Goal: Task Accomplishment & Management: Manage account settings

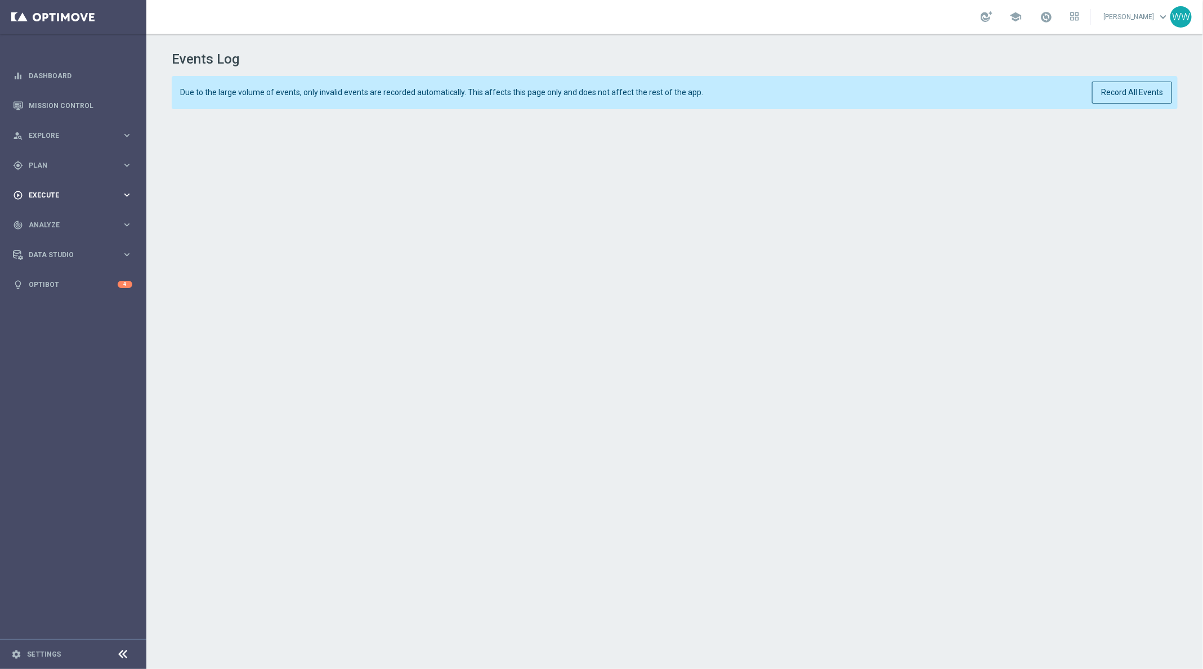
click at [56, 196] on span "Execute" at bounding box center [75, 195] width 93 height 7
click at [64, 167] on span "Plan" at bounding box center [75, 165] width 93 height 7
click at [535, 118] on iframe at bounding box center [675, 380] width 1007 height 525
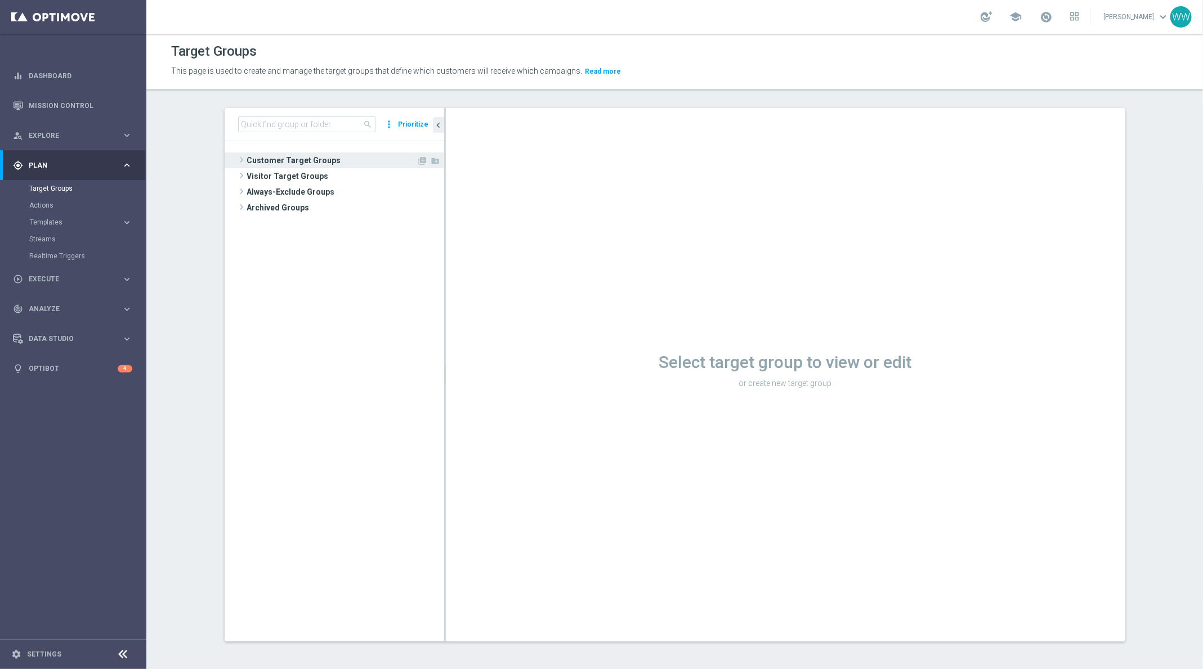
click at [239, 157] on span at bounding box center [241, 160] width 11 height 14
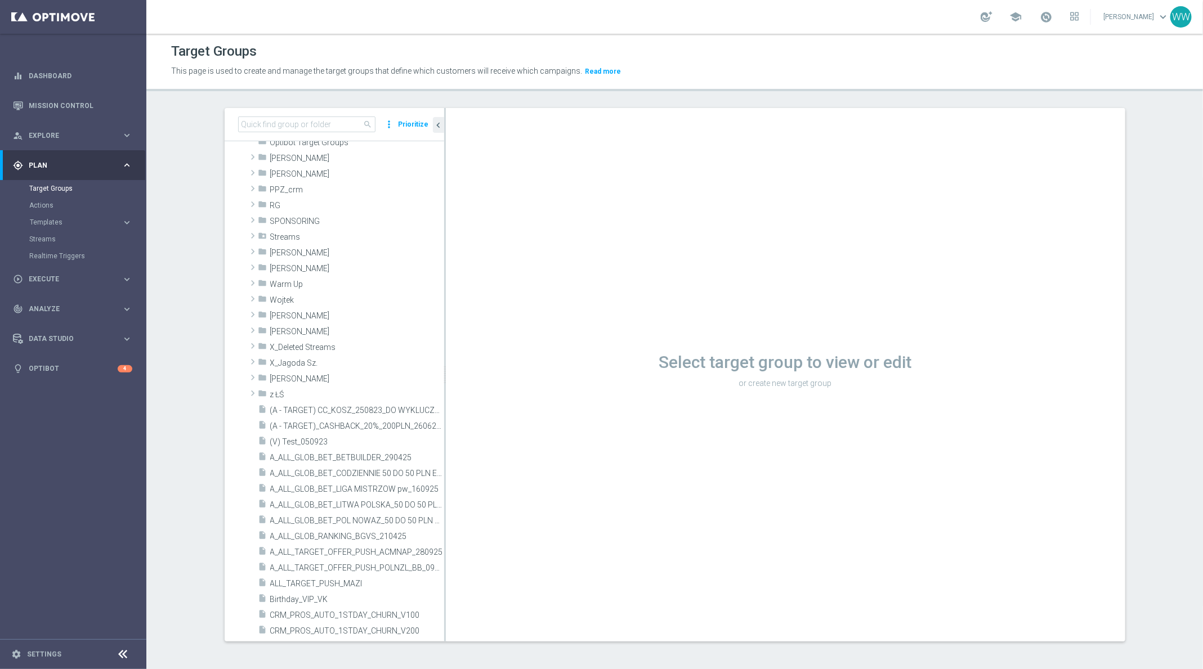
scroll to position [298, 0]
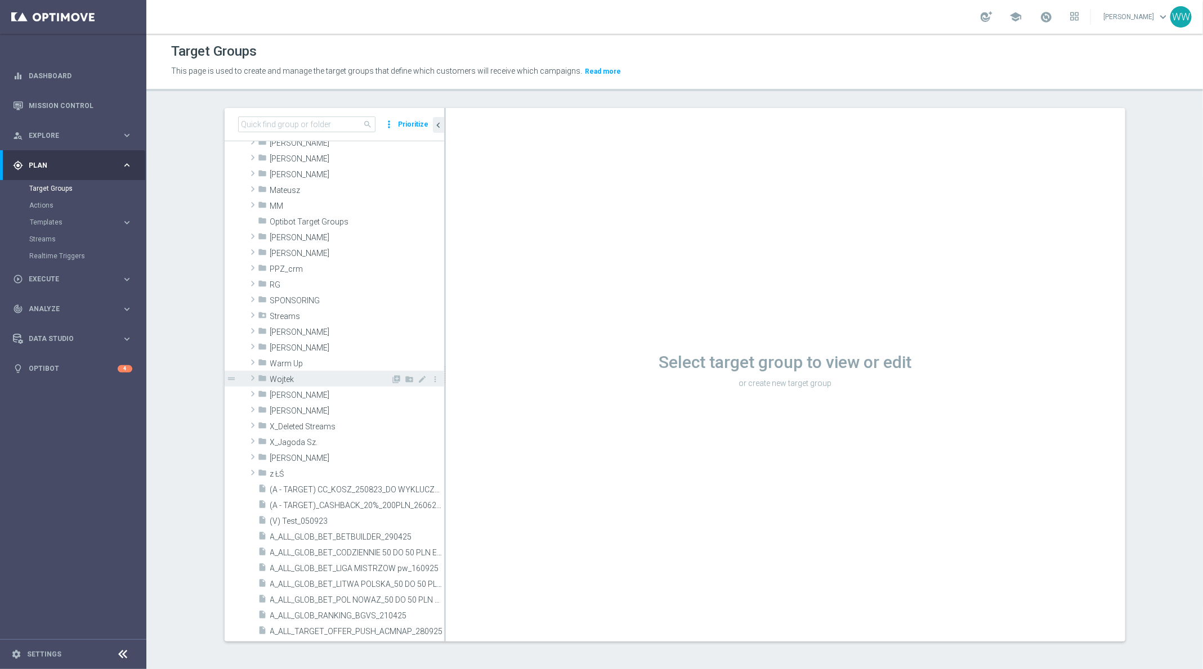
click at [254, 374] on span at bounding box center [252, 379] width 11 height 14
click at [396, 378] on icon "library_add" at bounding box center [396, 379] width 9 height 9
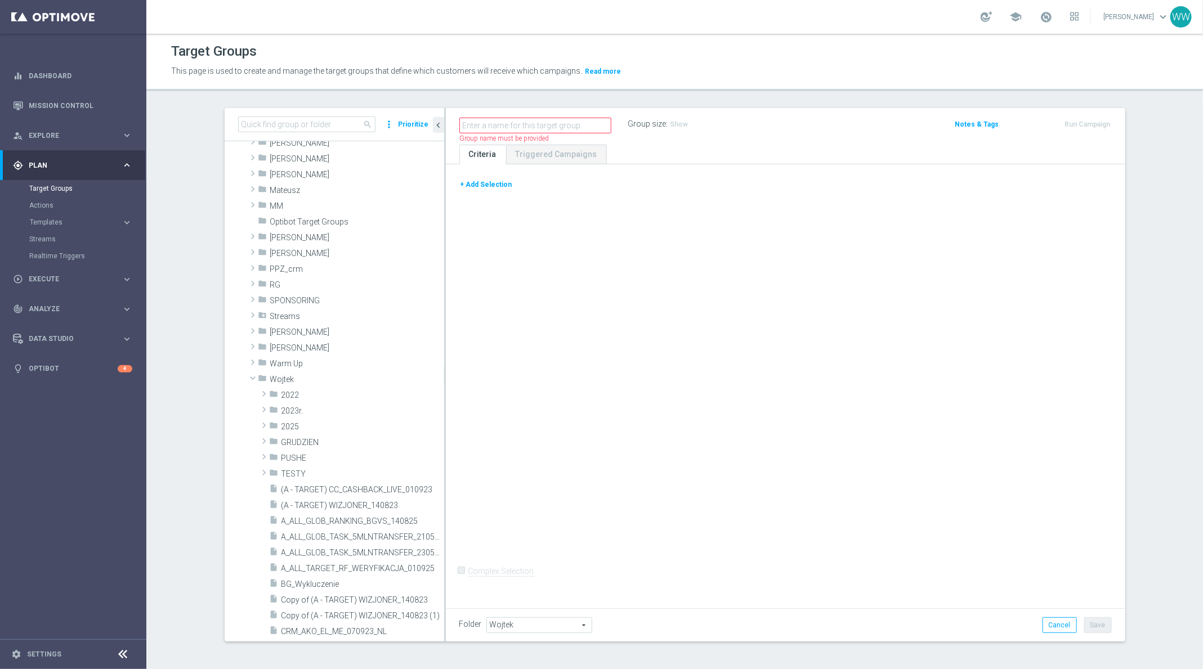
click at [484, 181] on button "+ Add Selection" at bounding box center [486, 184] width 54 height 12
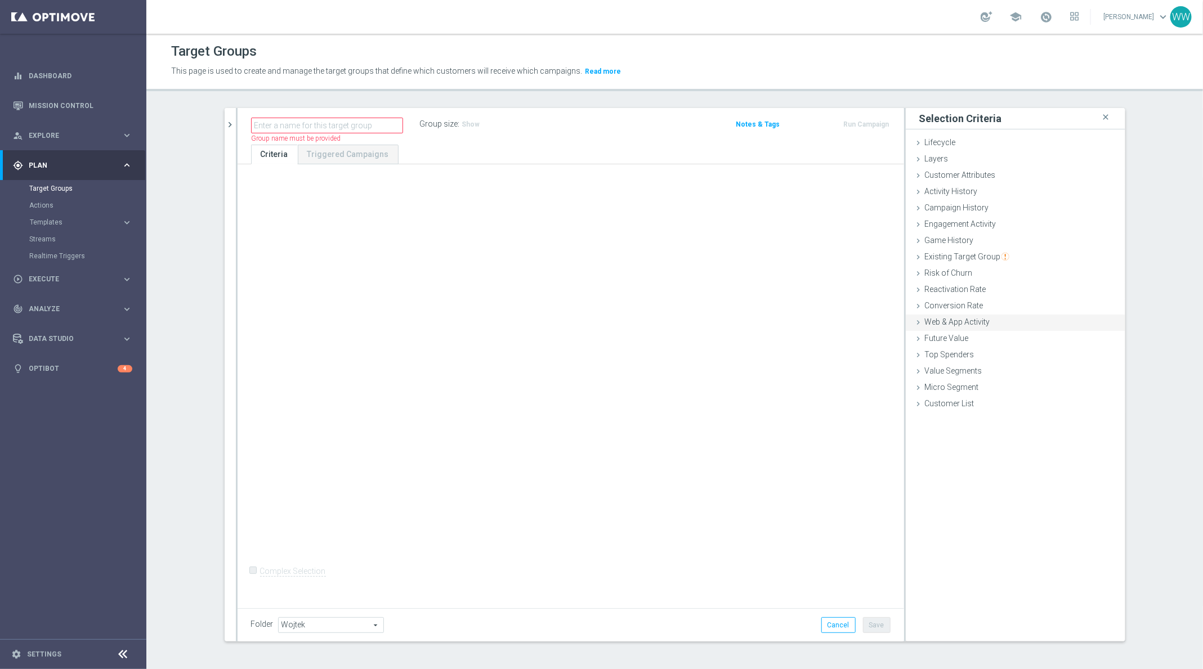
click at [947, 325] on span "Web & App Activity" at bounding box center [957, 322] width 65 height 9
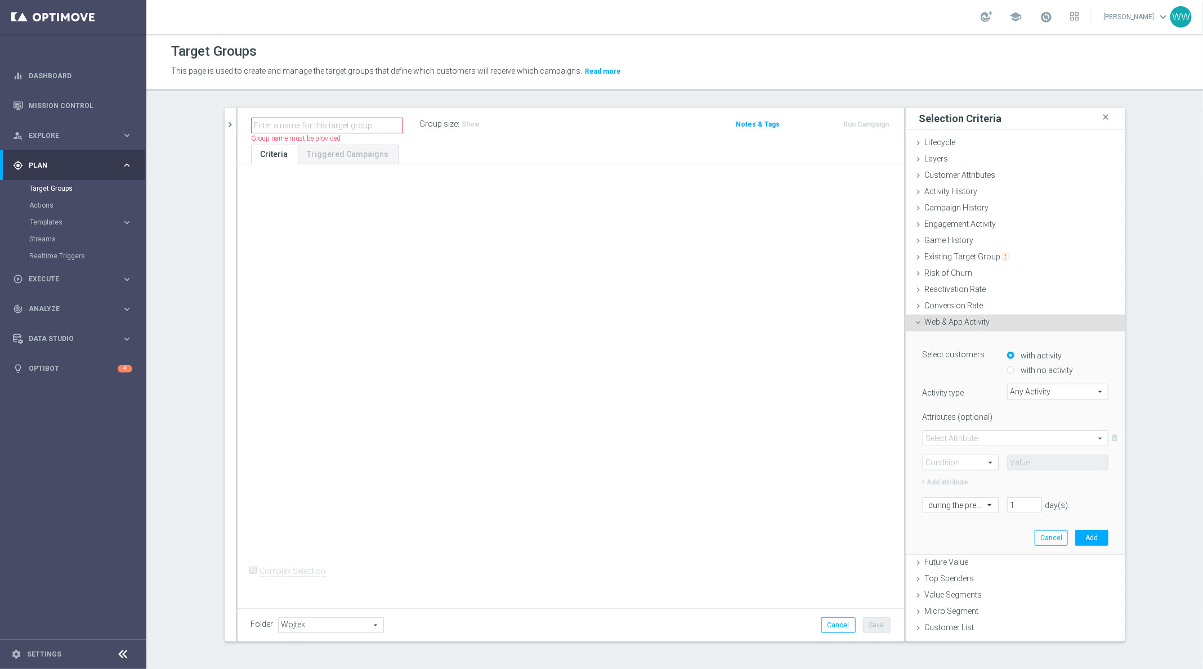
click at [1025, 387] on span "Any Activity" at bounding box center [1058, 391] width 100 height 15
click at [1020, 382] on div "Select customers with activity with no activity Activity type Any Activity Any …" at bounding box center [1016, 429] width 186 height 167
click at [1020, 385] on span "Any Activity" at bounding box center [1058, 391] width 100 height 15
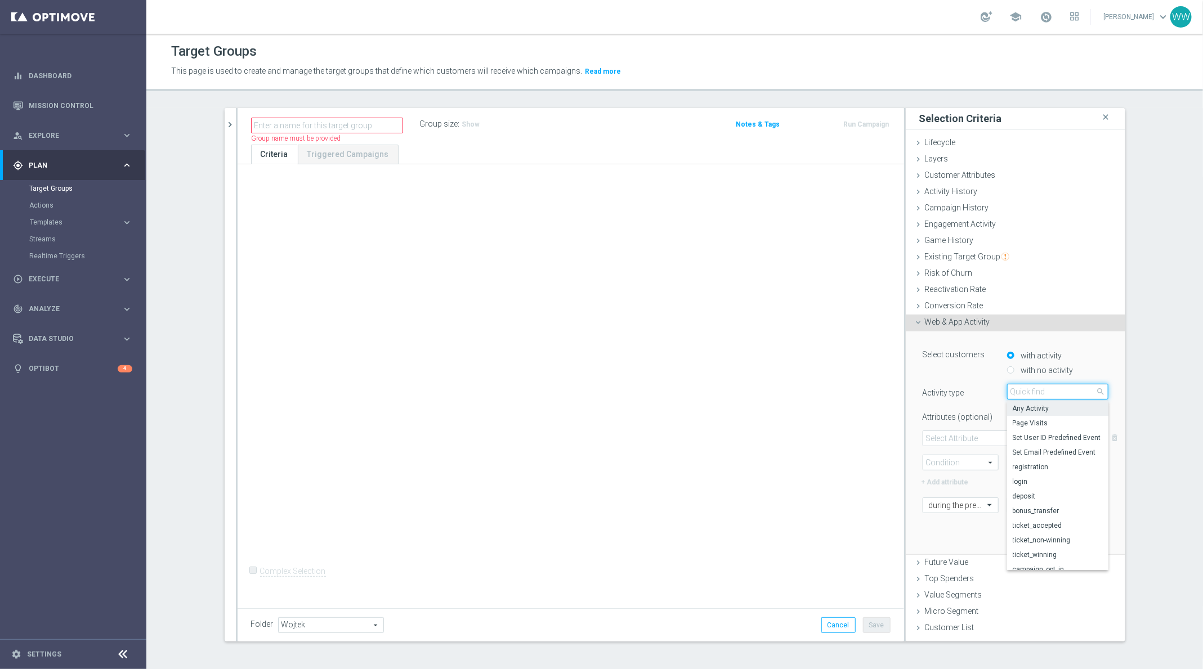
click at [1020, 396] on input "search" at bounding box center [1057, 392] width 101 height 16
click at [1028, 392] on input "app" at bounding box center [1057, 392] width 101 height 16
type input "a"
click at [1038, 426] on span "Page Visits" at bounding box center [1058, 423] width 90 height 9
type input "Page Visits"
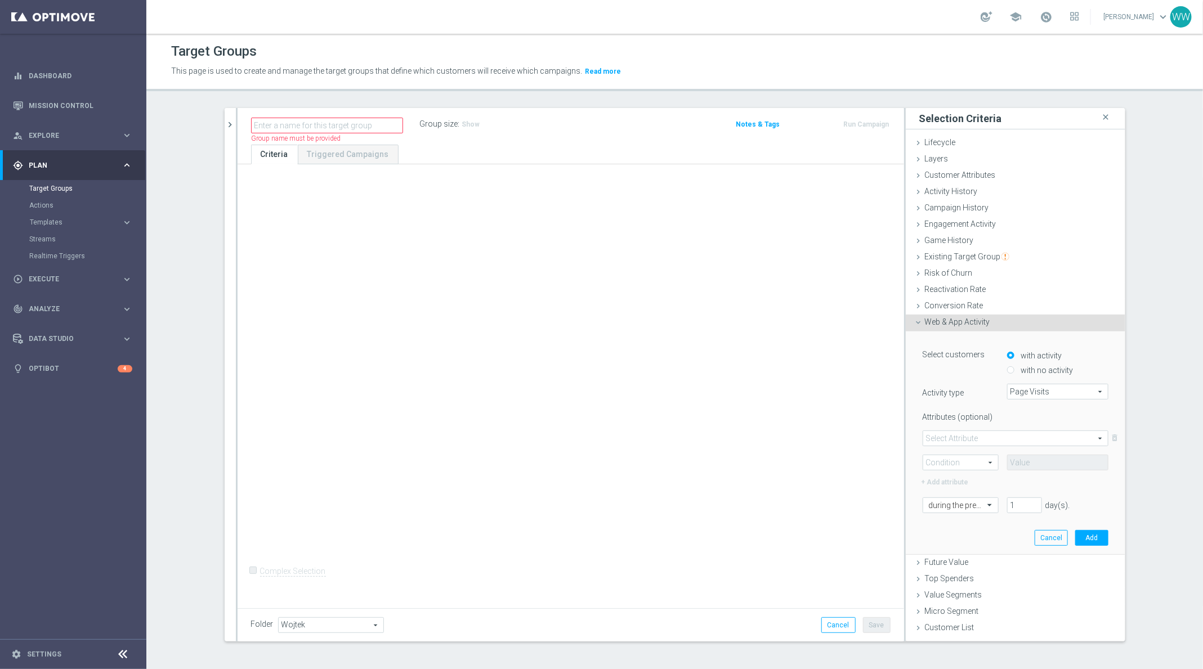
click at [989, 450] on div "Select Attribute arrow_drop_down search delete_forever Condition arrow_drop_dow…" at bounding box center [1016, 451] width 186 height 41
click at [982, 440] on span at bounding box center [1015, 438] width 185 height 15
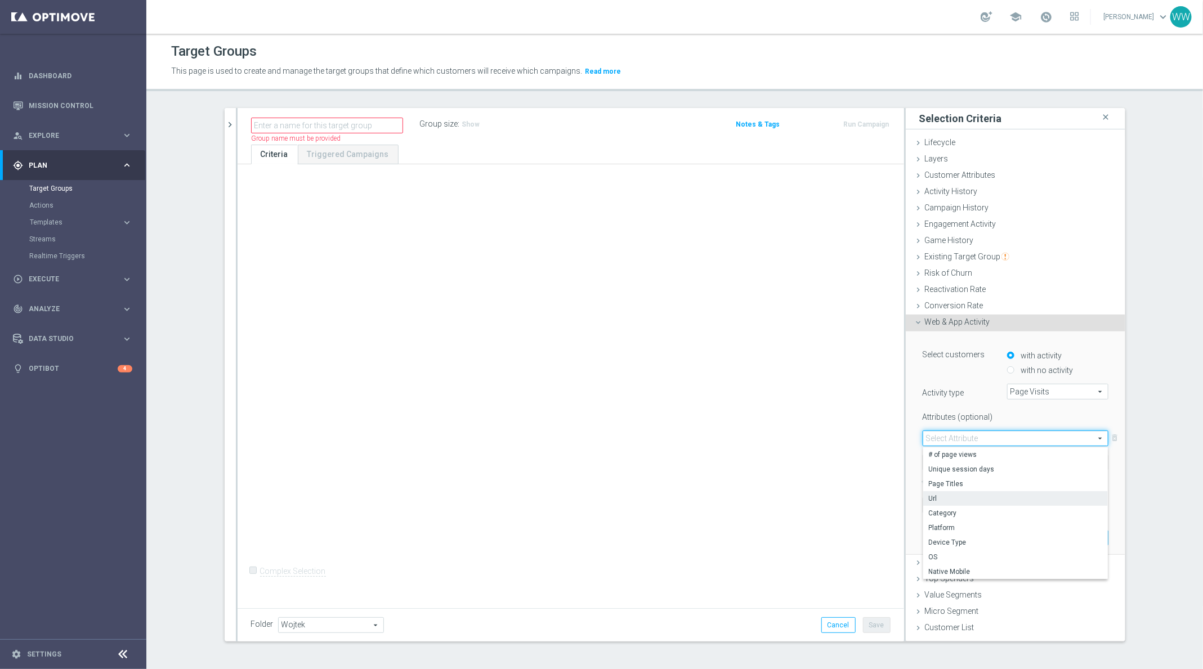
scroll to position [1, 0]
click at [956, 526] on span "Platform" at bounding box center [1015, 527] width 173 height 9
type input "Platform"
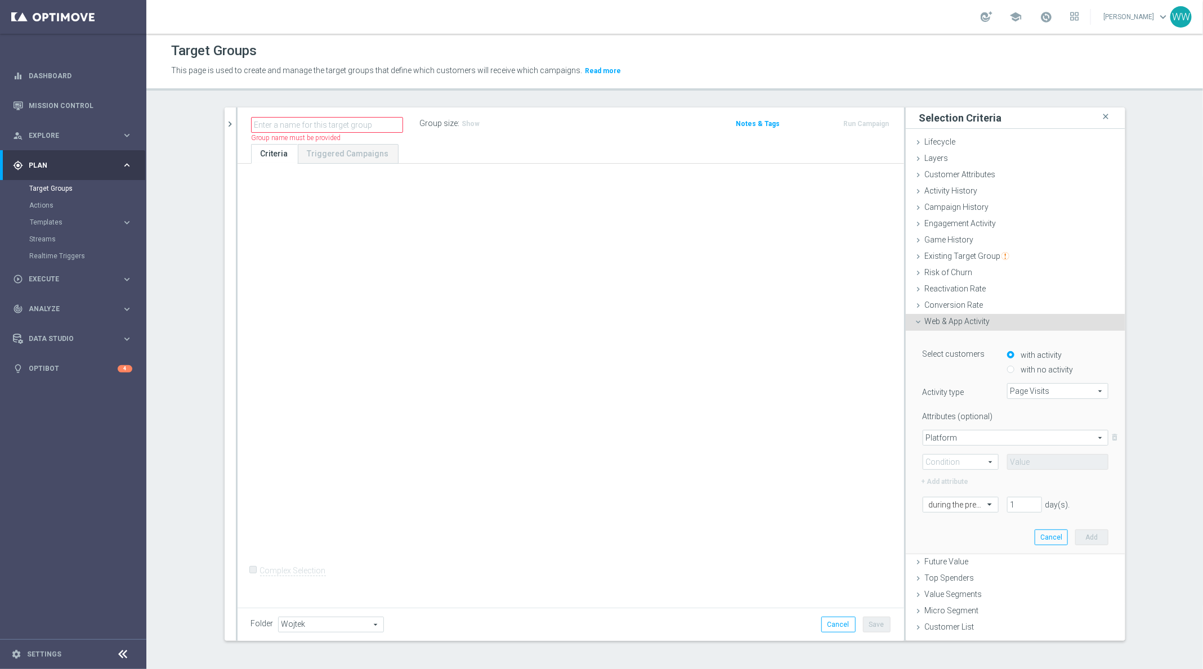
click at [969, 463] on span at bounding box center [960, 462] width 75 height 15
click at [955, 482] on label "Equals" at bounding box center [960, 478] width 75 height 15
type input "Equals"
click at [1050, 465] on span at bounding box center [1058, 462] width 100 height 15
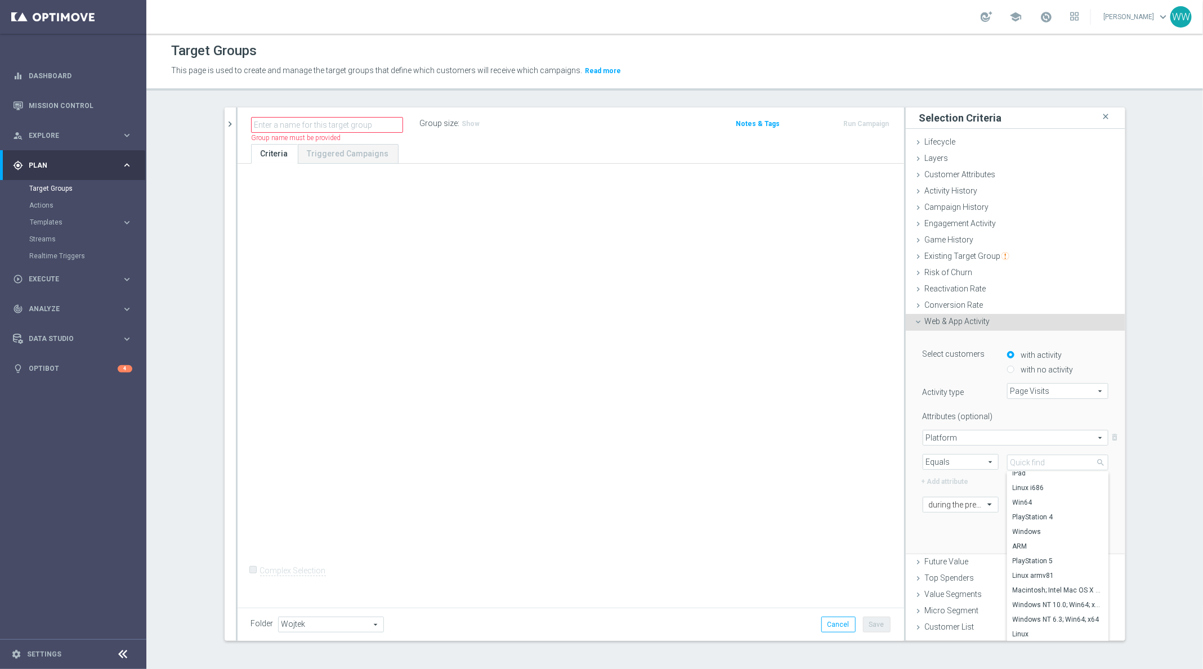
click at [955, 435] on span "Platform" at bounding box center [1015, 438] width 185 height 15
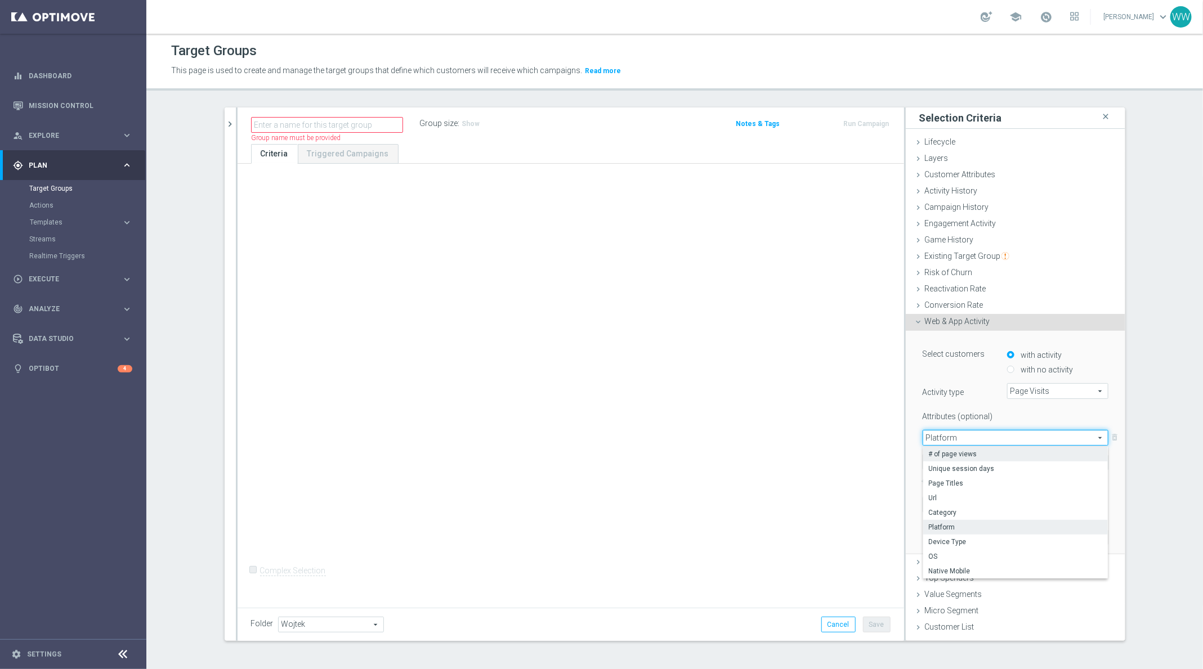
click at [953, 457] on span "# of page views" at bounding box center [1015, 454] width 173 height 9
type input "# of page views"
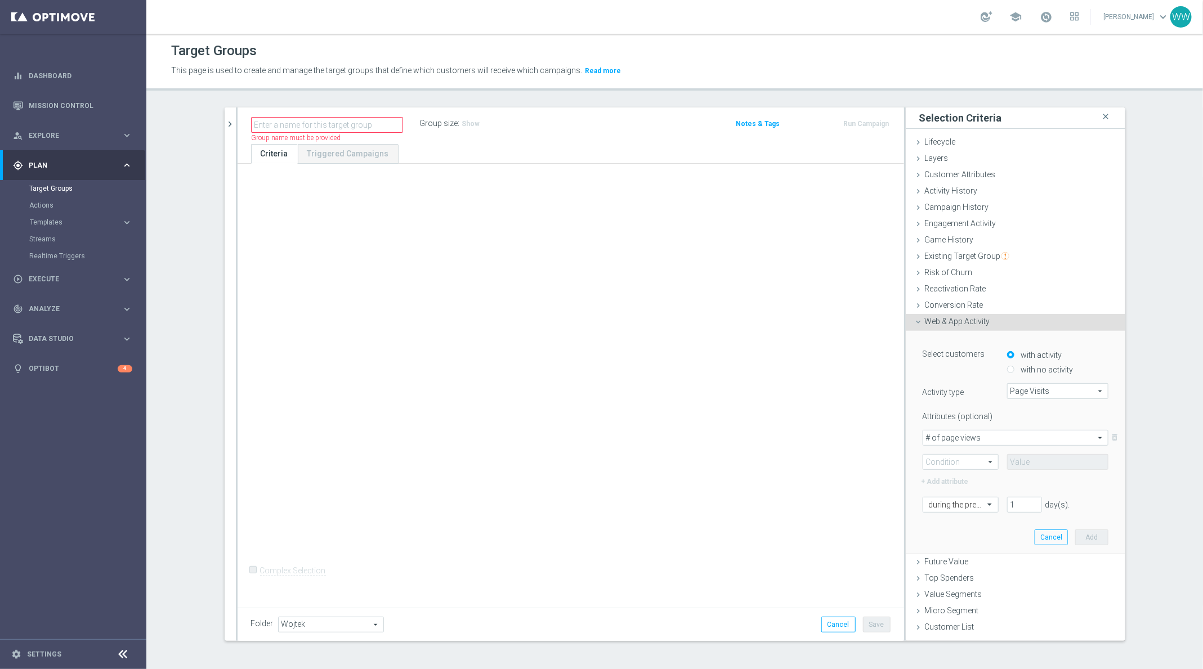
click at [959, 439] on span "# of page views" at bounding box center [1015, 438] width 185 height 15
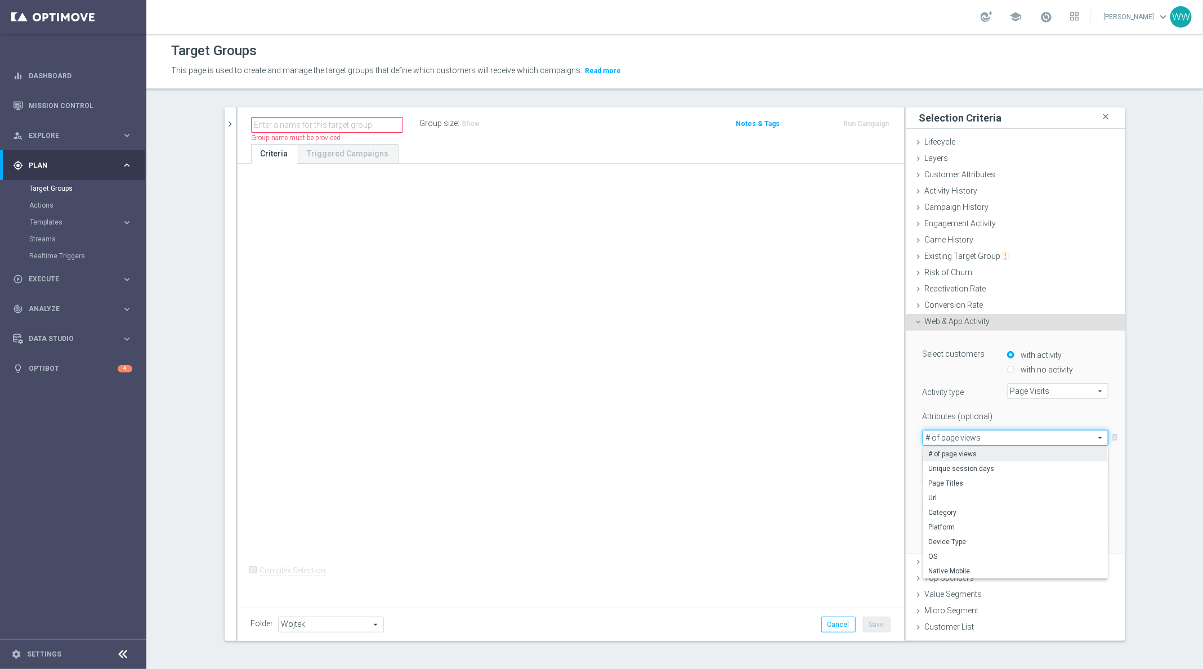
click at [960, 427] on div "Attributes (optional) # of page views # of page views arrow_drop_down search # …" at bounding box center [1016, 448] width 186 height 81
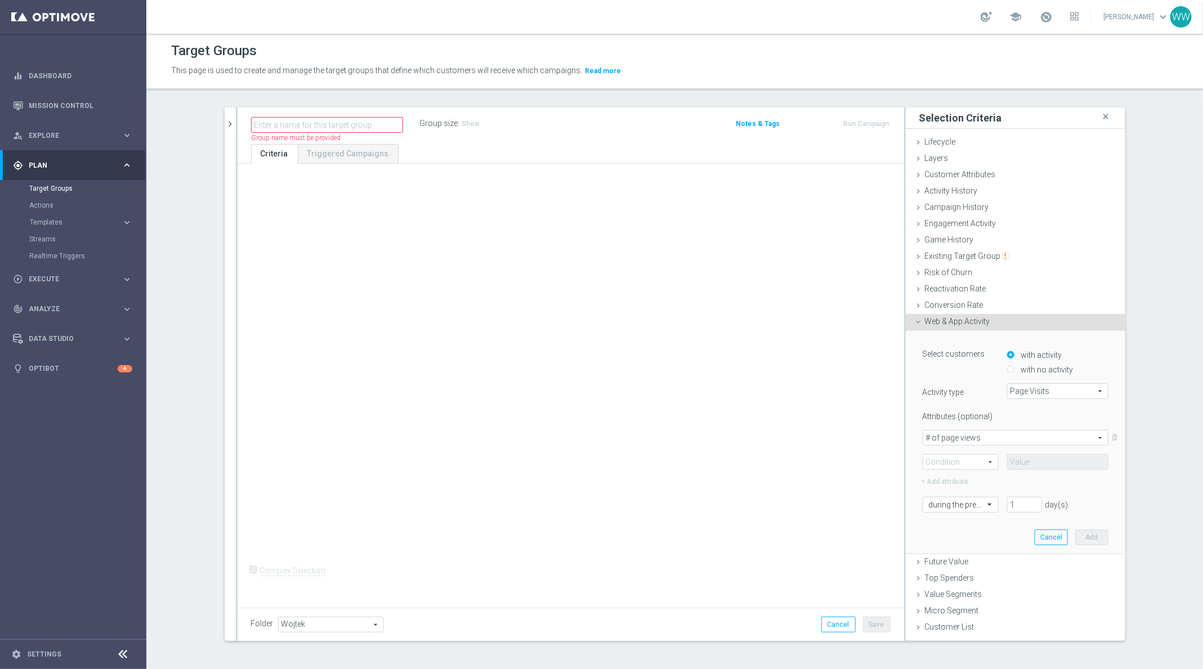
click at [960, 457] on span "=" at bounding box center [960, 462] width 75 height 15
click at [960, 481] on span "=" at bounding box center [961, 478] width 64 height 9
type input "="
click at [1059, 454] on input at bounding box center [1057, 462] width 101 height 16
click at [974, 436] on span "# of page views" at bounding box center [1015, 438] width 185 height 15
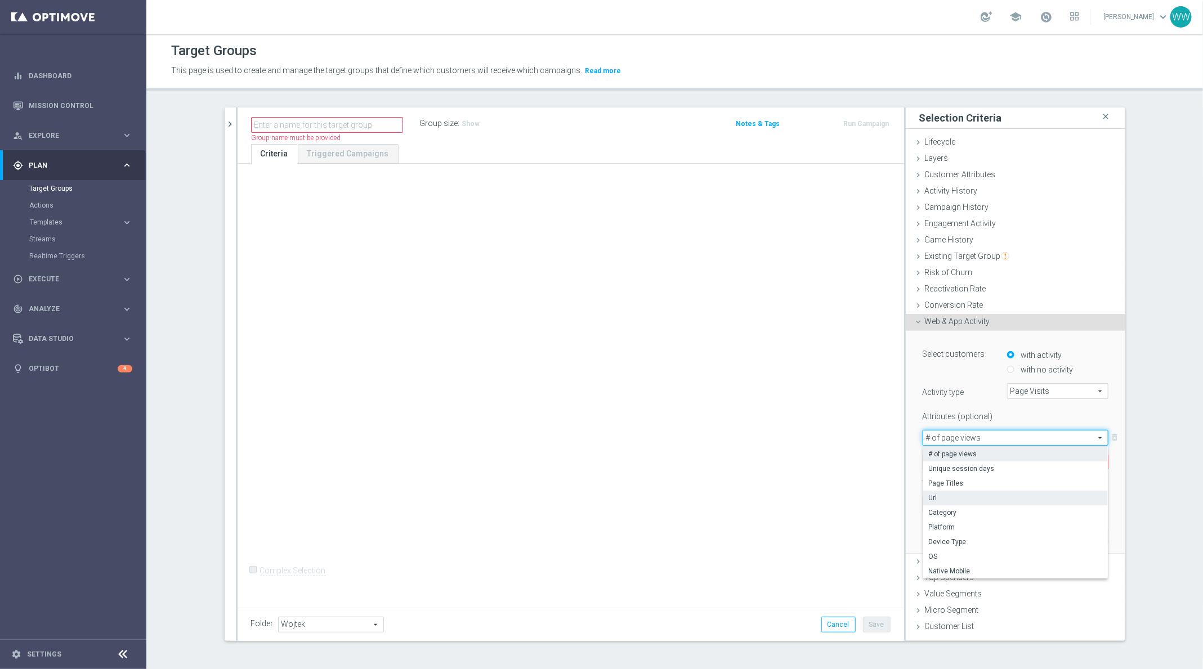
click at [959, 495] on span "Url" at bounding box center [1015, 498] width 173 height 9
type input "Url"
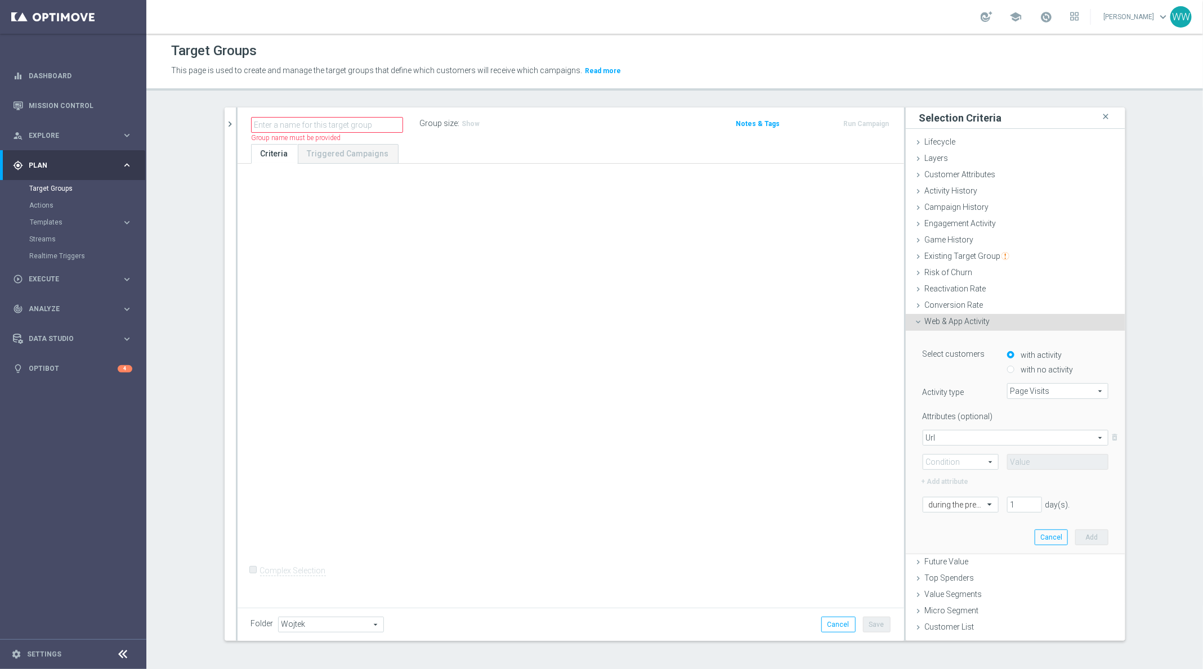
click at [960, 458] on span "Equals" at bounding box center [960, 462] width 75 height 15
click at [959, 474] on span "Equals" at bounding box center [961, 478] width 64 height 9
type input "Equals"
click at [1028, 473] on div "+ Add attribute" at bounding box center [1015, 480] width 203 height 15
click at [1028, 468] on input "text" at bounding box center [1057, 462] width 101 height 16
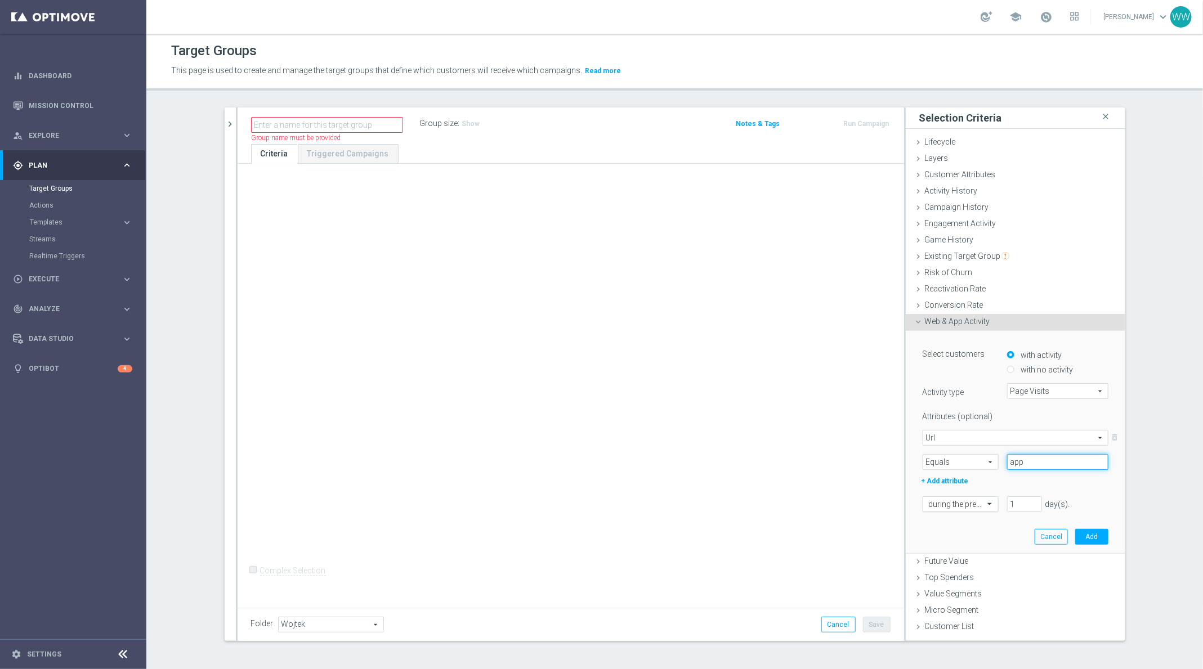
type input "app"
click at [966, 500] on input "text" at bounding box center [949, 505] width 41 height 10
click at [959, 604] on div "today" at bounding box center [961, 601] width 64 height 18
click at [936, 439] on span "Url" at bounding box center [1015, 438] width 185 height 15
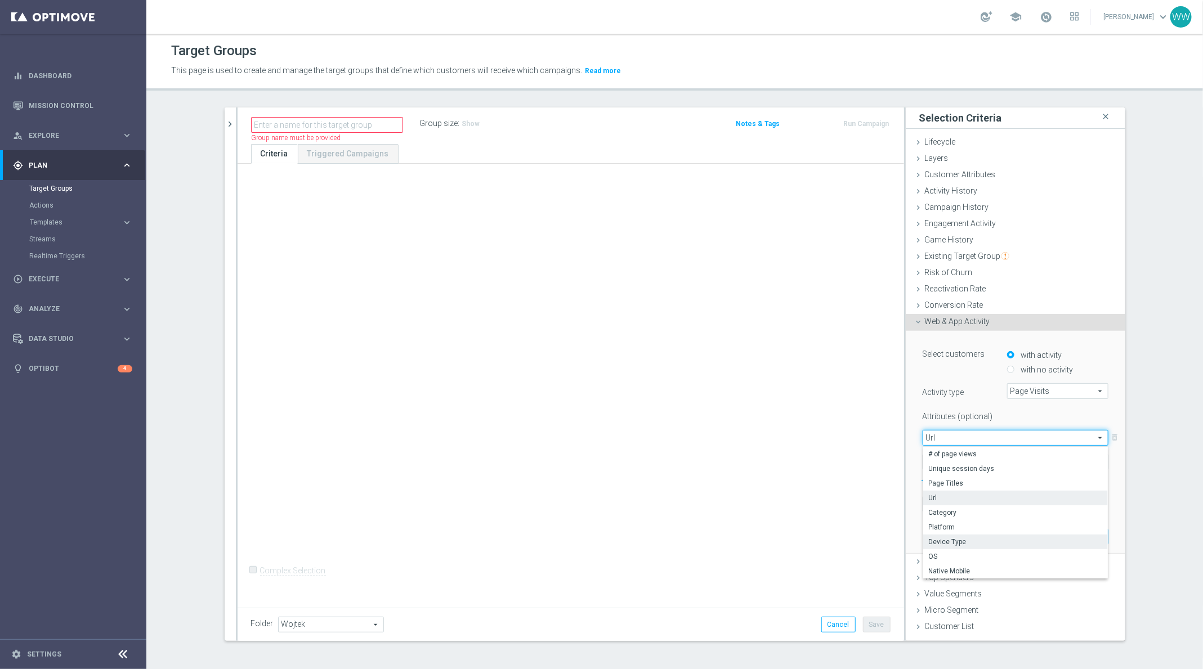
click at [948, 538] on span "Device Type" at bounding box center [1015, 542] width 173 height 9
type input "Device Type"
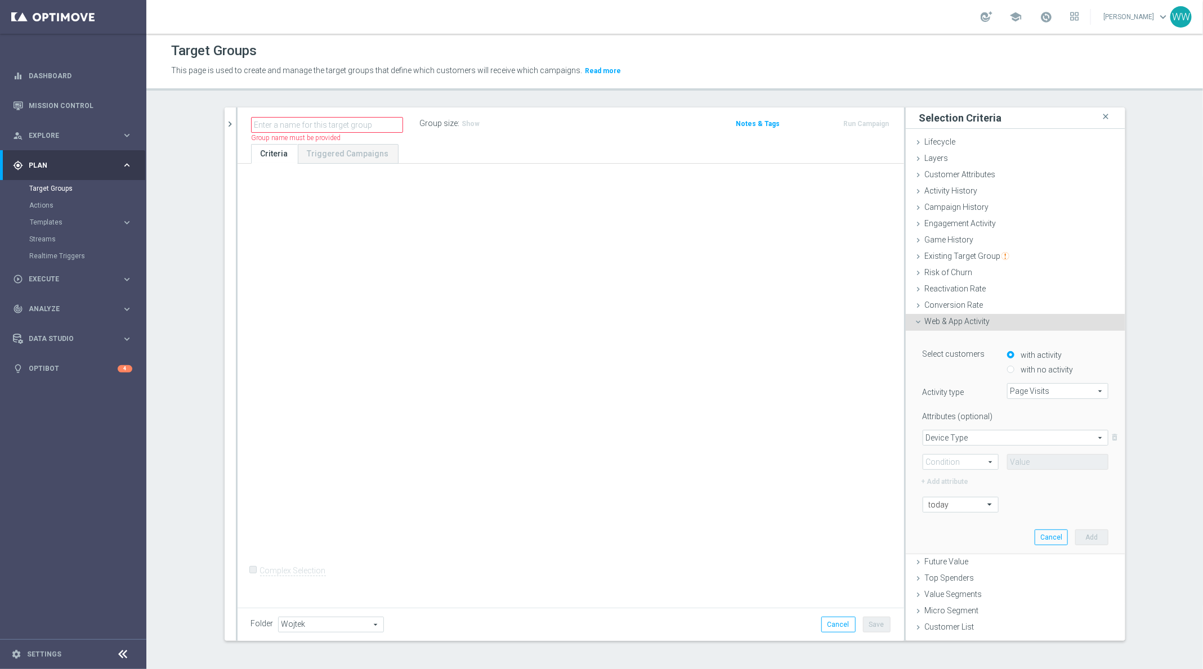
click at [953, 459] on span "Equals" at bounding box center [960, 462] width 75 height 15
click at [972, 481] on span "Equals" at bounding box center [961, 478] width 64 height 9
click at [1047, 455] on span at bounding box center [1058, 462] width 100 height 15
click at [948, 466] on span "Equals" at bounding box center [960, 462] width 75 height 15
click at [941, 562] on span "One of" at bounding box center [961, 566] width 64 height 9
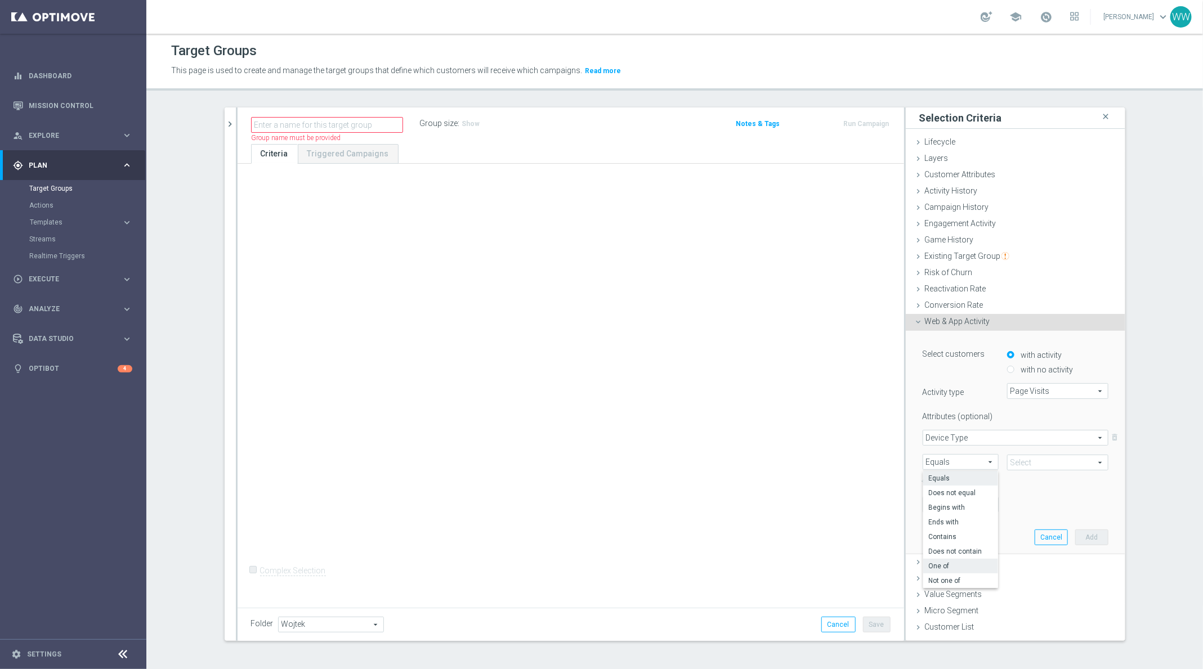
type input "One of"
click at [1037, 455] on span at bounding box center [1058, 462] width 100 height 15
click at [956, 438] on span "Device Type" at bounding box center [1015, 438] width 185 height 15
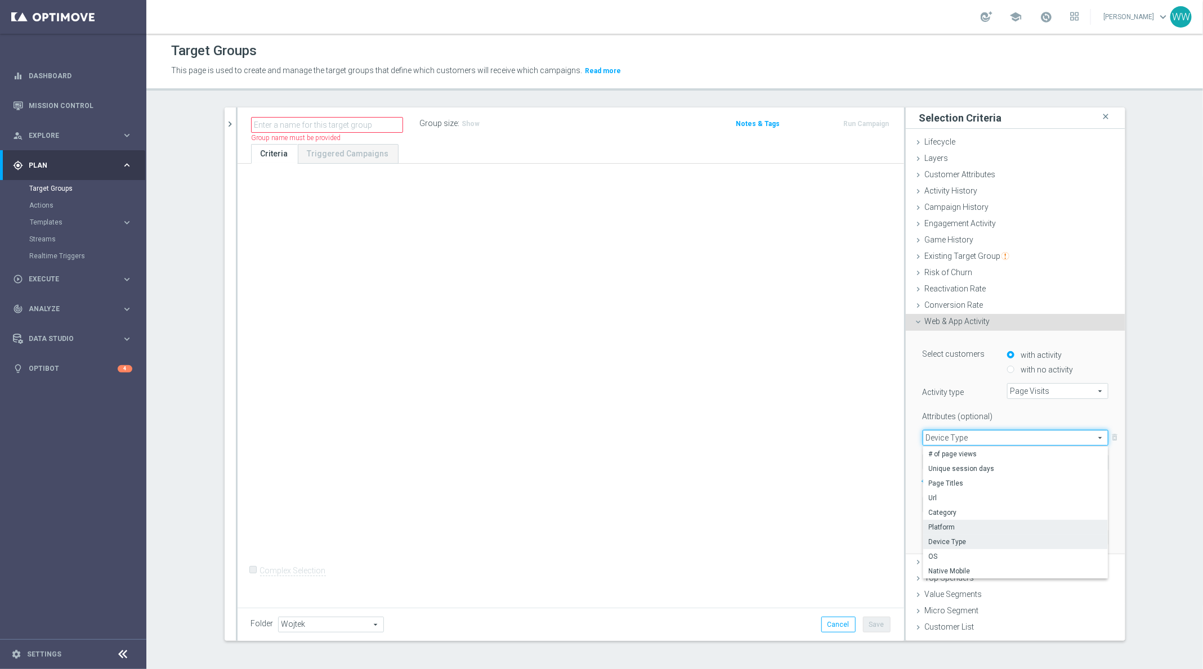
click at [955, 520] on label "Platform" at bounding box center [1015, 527] width 185 height 15
type input "Platform"
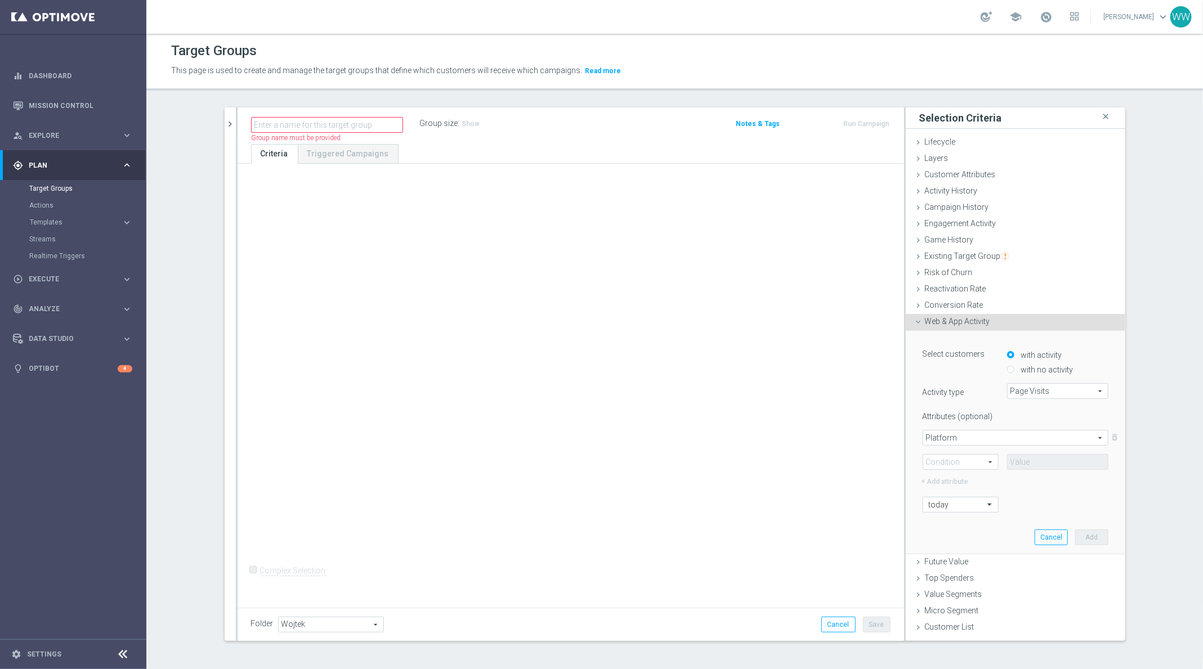
click at [954, 455] on span "One of" at bounding box center [960, 462] width 75 height 15
click at [963, 481] on span "Equals" at bounding box center [961, 478] width 64 height 9
type input "Equals"
click at [1045, 464] on span at bounding box center [1058, 462] width 100 height 15
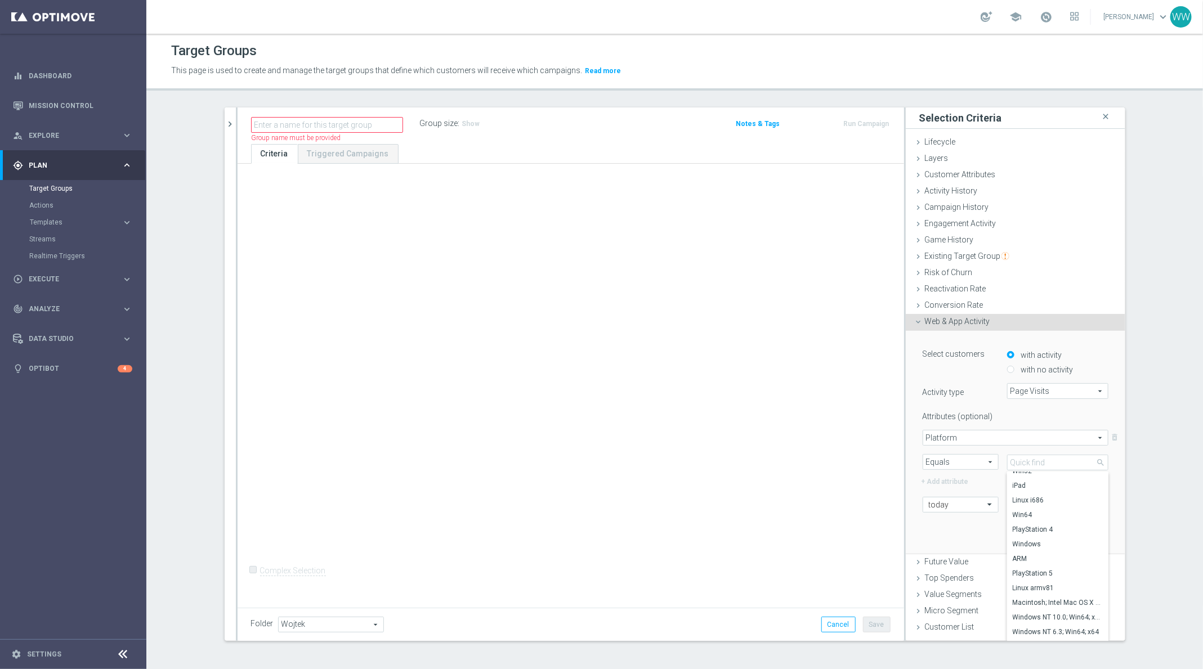
click at [950, 444] on span "Platform" at bounding box center [1015, 438] width 185 height 15
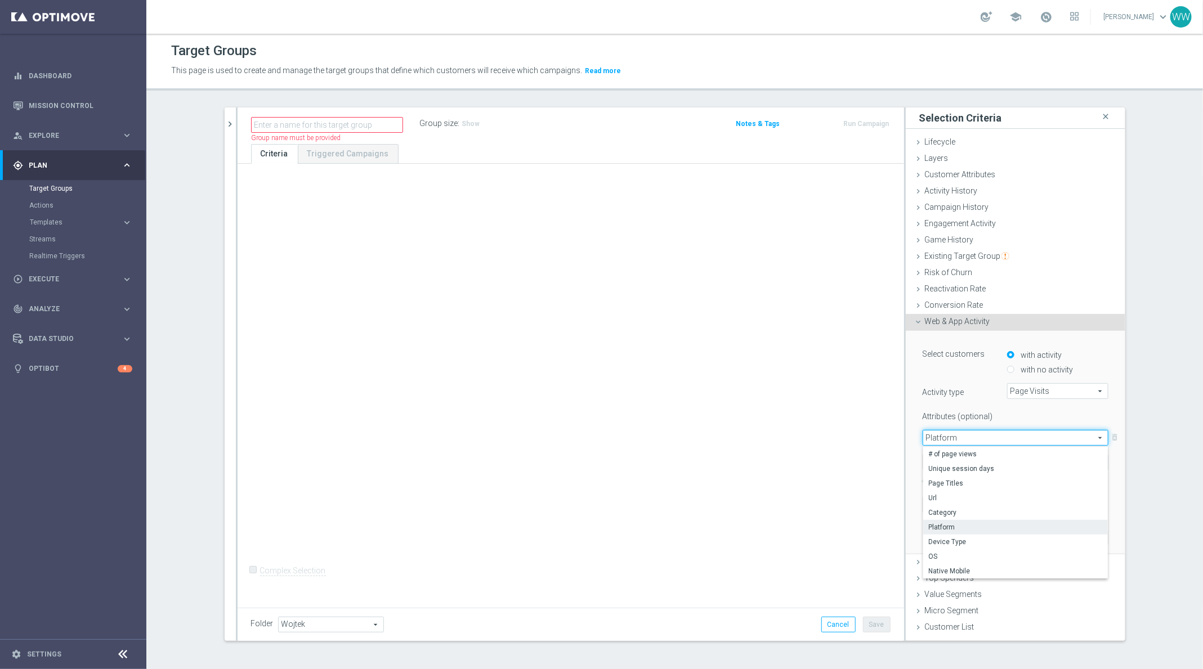
click at [896, 446] on div "+ Add Selection Complex Selection Invalid Expression" at bounding box center [571, 384] width 667 height 440
click at [941, 439] on span "Platform" at bounding box center [1015, 438] width 185 height 15
click at [946, 510] on span "Category" at bounding box center [1015, 512] width 173 height 9
type input "Category"
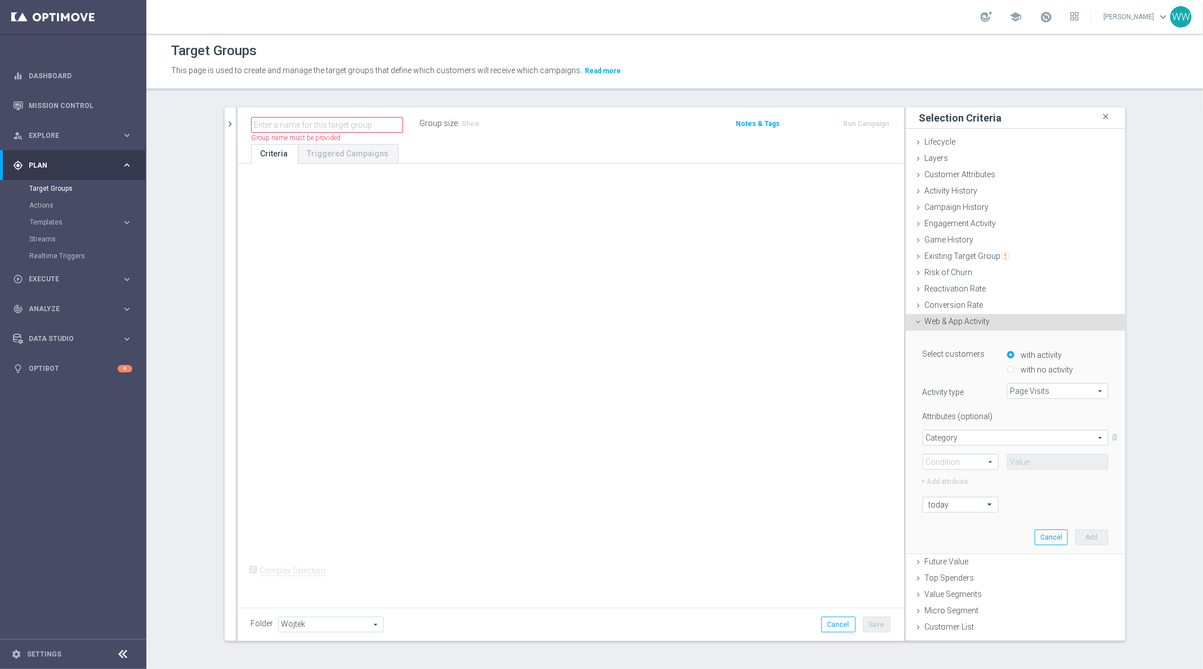
click at [949, 462] on span "Equals" at bounding box center [960, 462] width 75 height 15
click at [947, 559] on label "One of" at bounding box center [960, 566] width 75 height 15
type input "One of"
click at [1022, 467] on input "text" at bounding box center [1057, 462] width 101 height 16
click at [951, 440] on span "Category" at bounding box center [1015, 438] width 185 height 15
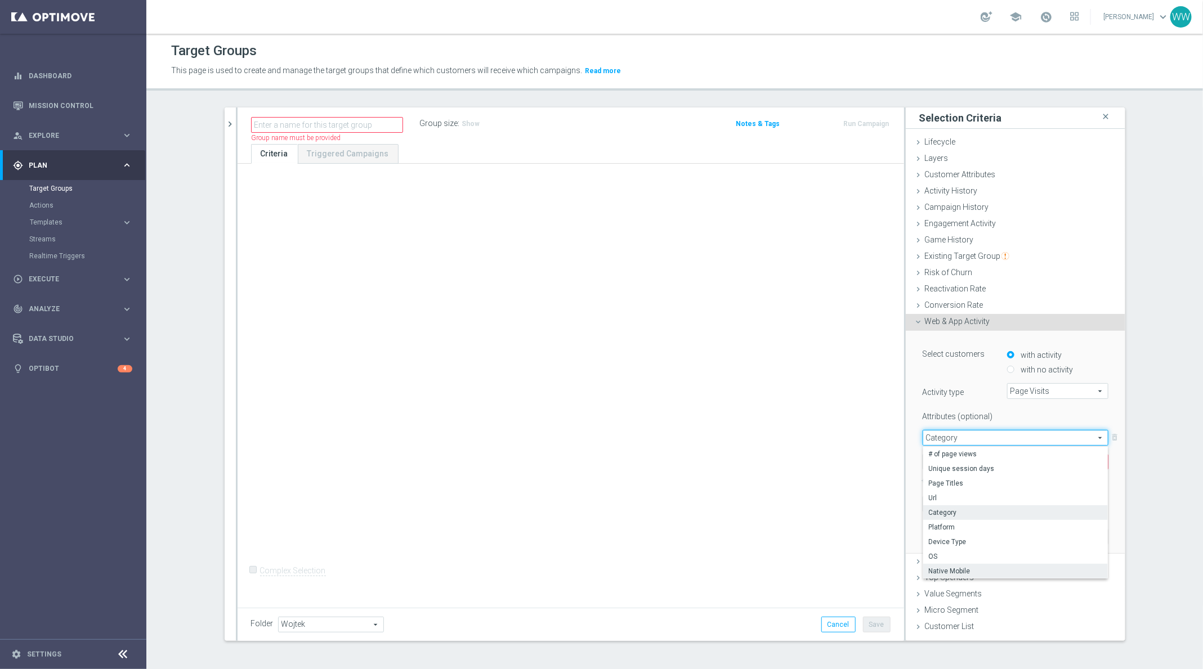
click at [944, 571] on span "Native Mobile" at bounding box center [1015, 571] width 173 height 9
type input "Native Mobile"
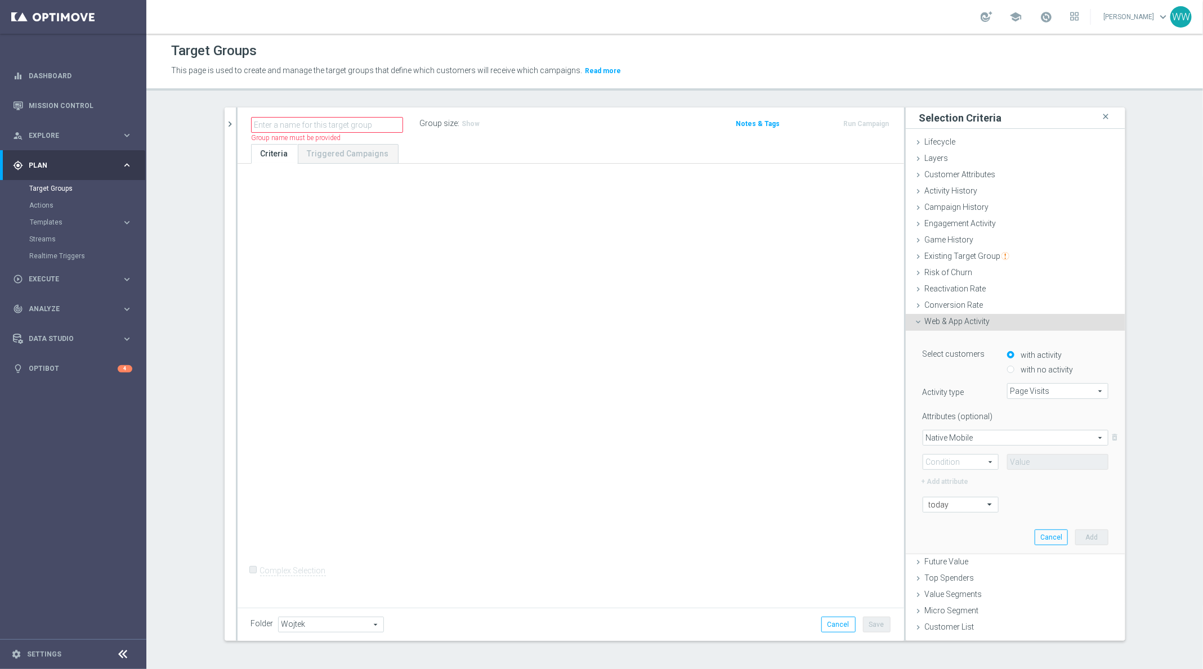
click at [971, 467] on span "One of" at bounding box center [960, 462] width 75 height 15
click at [972, 480] on span "Equals" at bounding box center [961, 478] width 64 height 9
type input "Equals"
click at [1030, 474] on div "+ Add attribute" at bounding box center [1015, 480] width 203 height 15
click at [1030, 468] on span at bounding box center [1058, 462] width 100 height 15
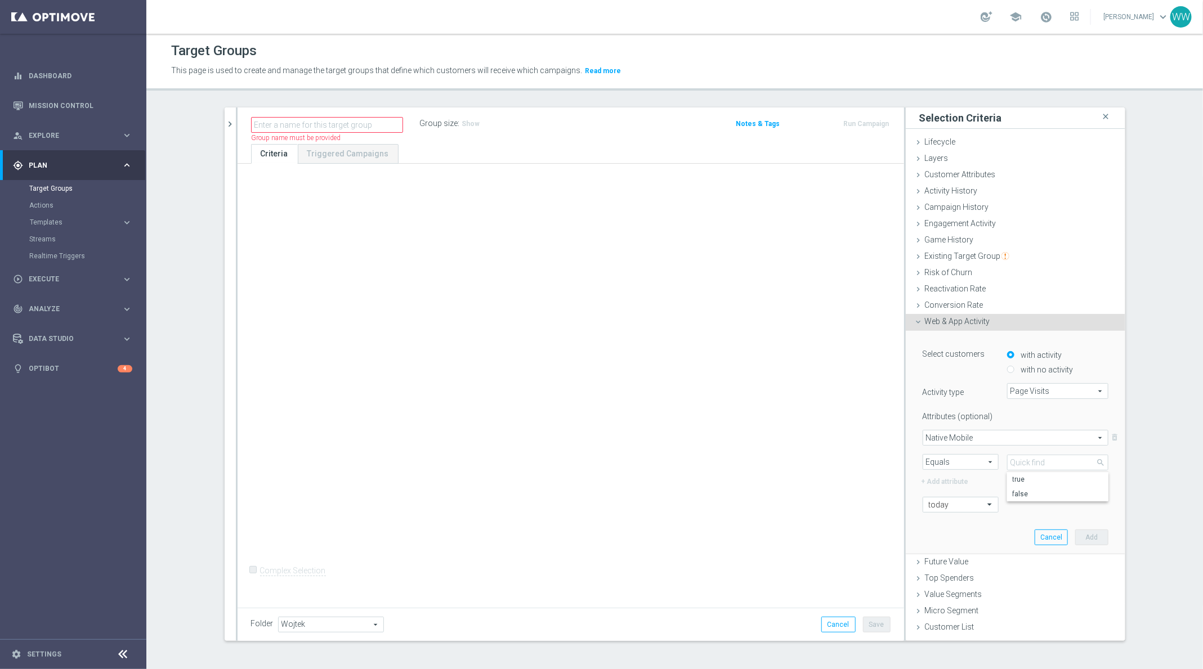
click at [931, 431] on span "Native Mobile" at bounding box center [1015, 438] width 185 height 15
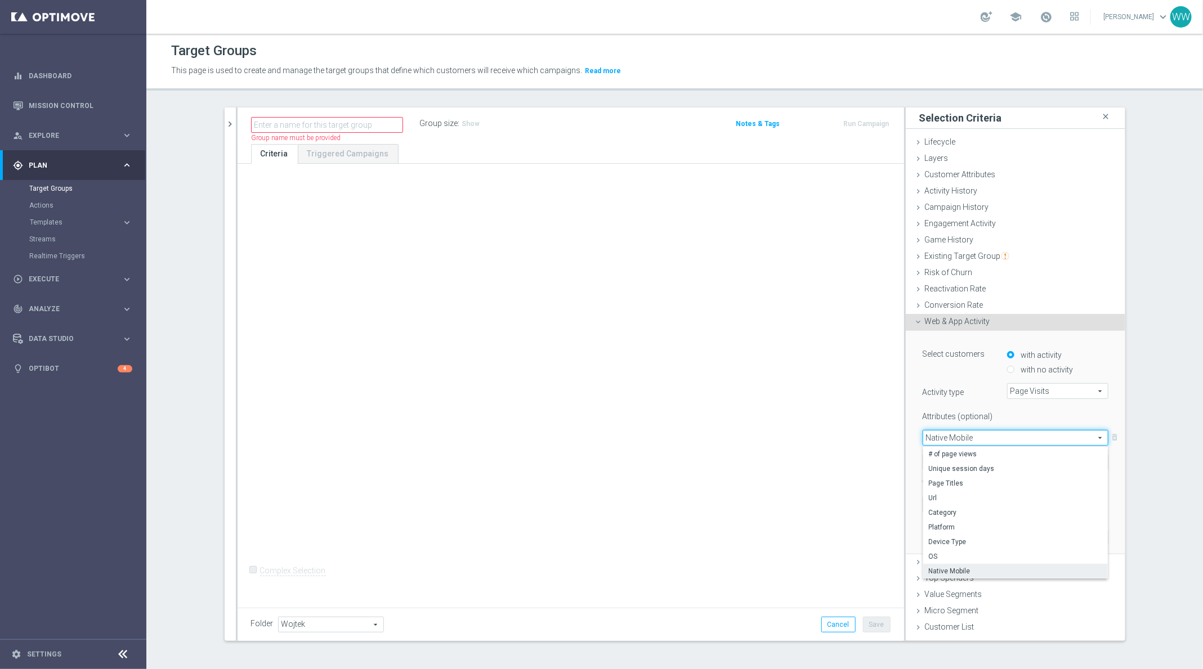
click at [937, 438] on span "Native Mobile" at bounding box center [1015, 438] width 185 height 15
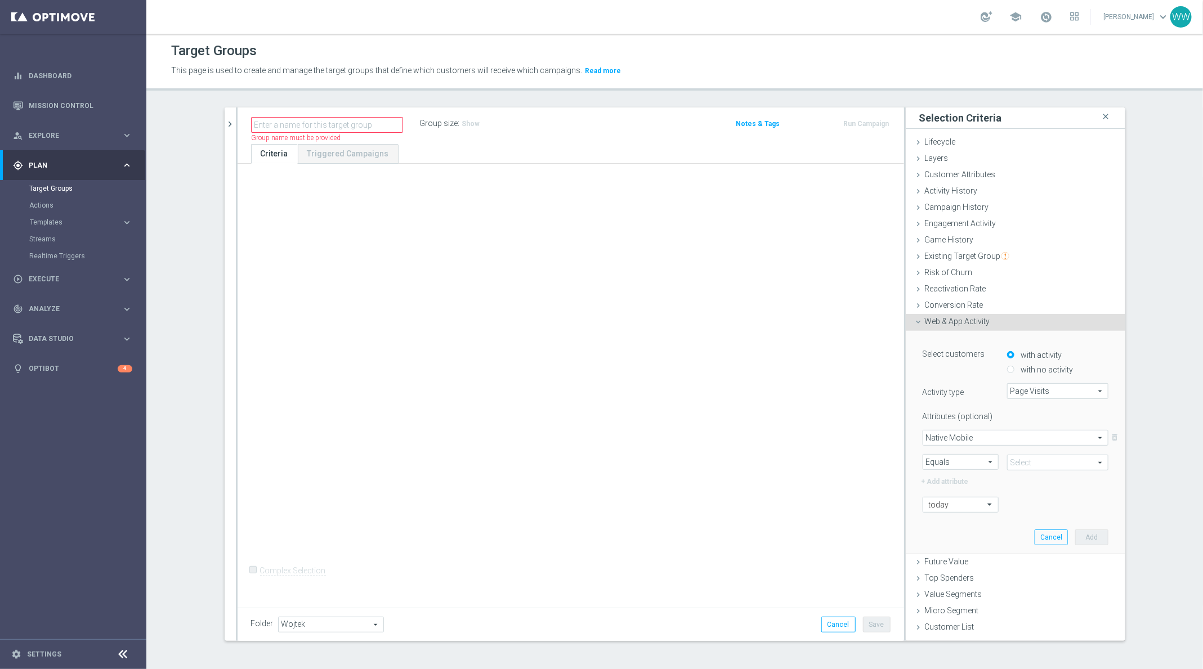
click at [935, 434] on span "Native Mobile" at bounding box center [1015, 438] width 185 height 15
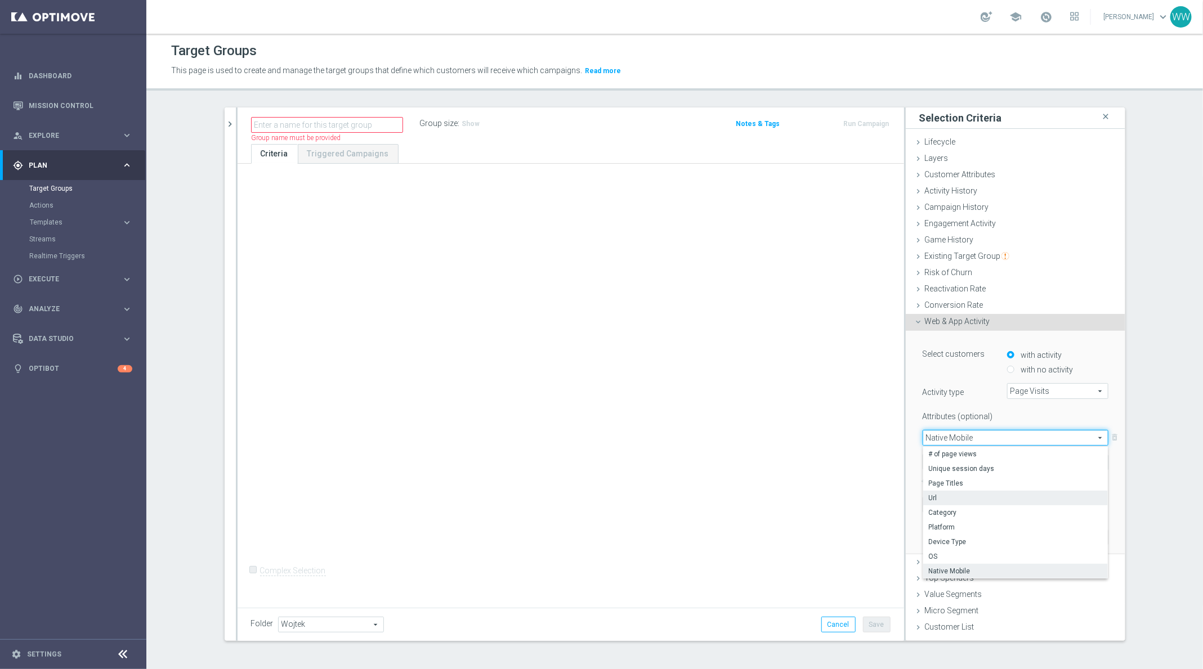
click at [937, 499] on span "Url" at bounding box center [1015, 498] width 173 height 9
type input "Url"
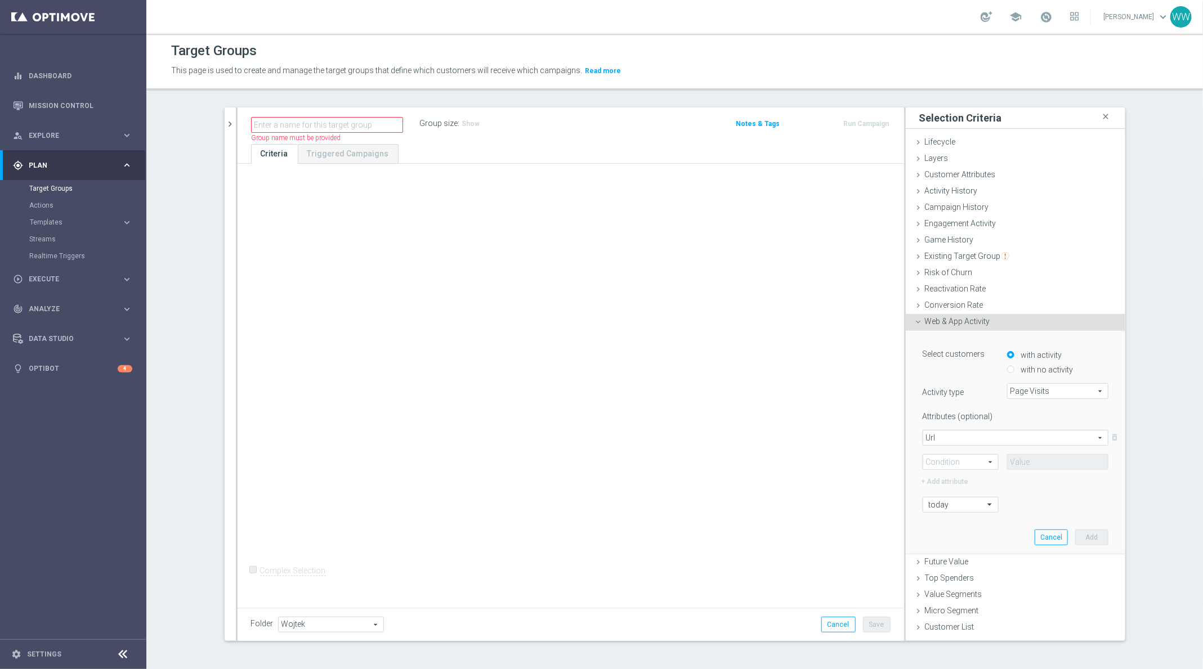
click at [965, 457] on span "Equals" at bounding box center [960, 462] width 75 height 15
click at [963, 471] on label "Equals" at bounding box center [960, 478] width 75 height 15
type input "Equals"
click at [1033, 465] on input "text" at bounding box center [1057, 462] width 101 height 16
type input "app"
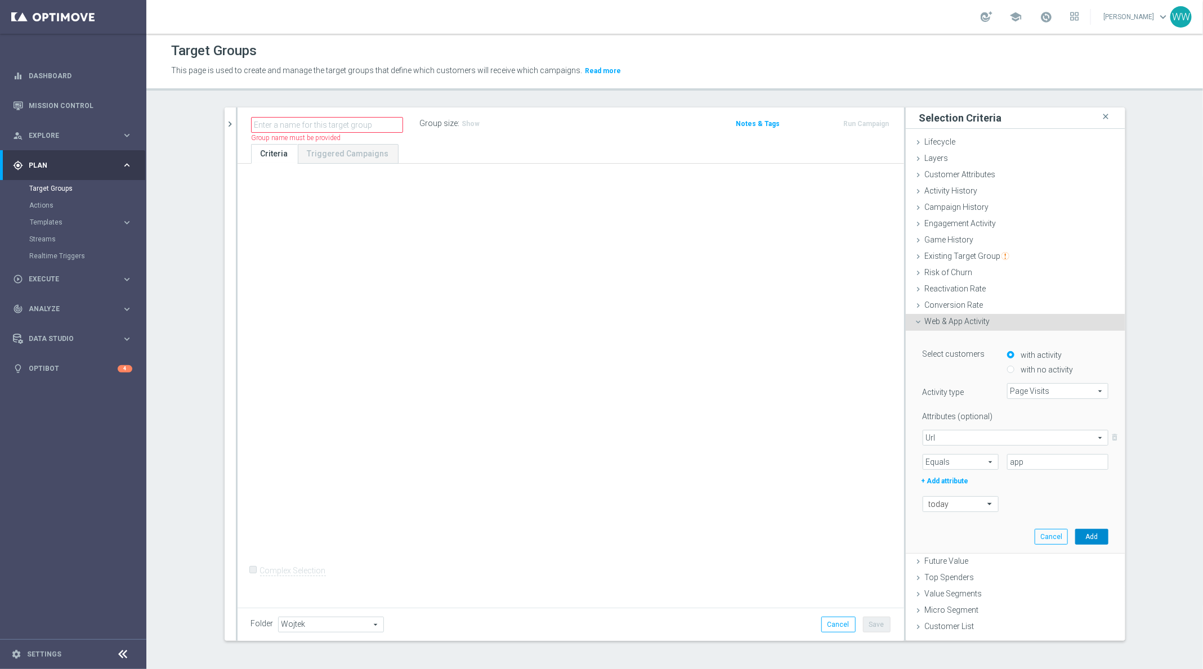
drag, startPoint x: 1100, startPoint y: 537, endPoint x: 472, endPoint y: 128, distance: 749.8
click at [1100, 537] on button "Add" at bounding box center [1091, 537] width 33 height 16
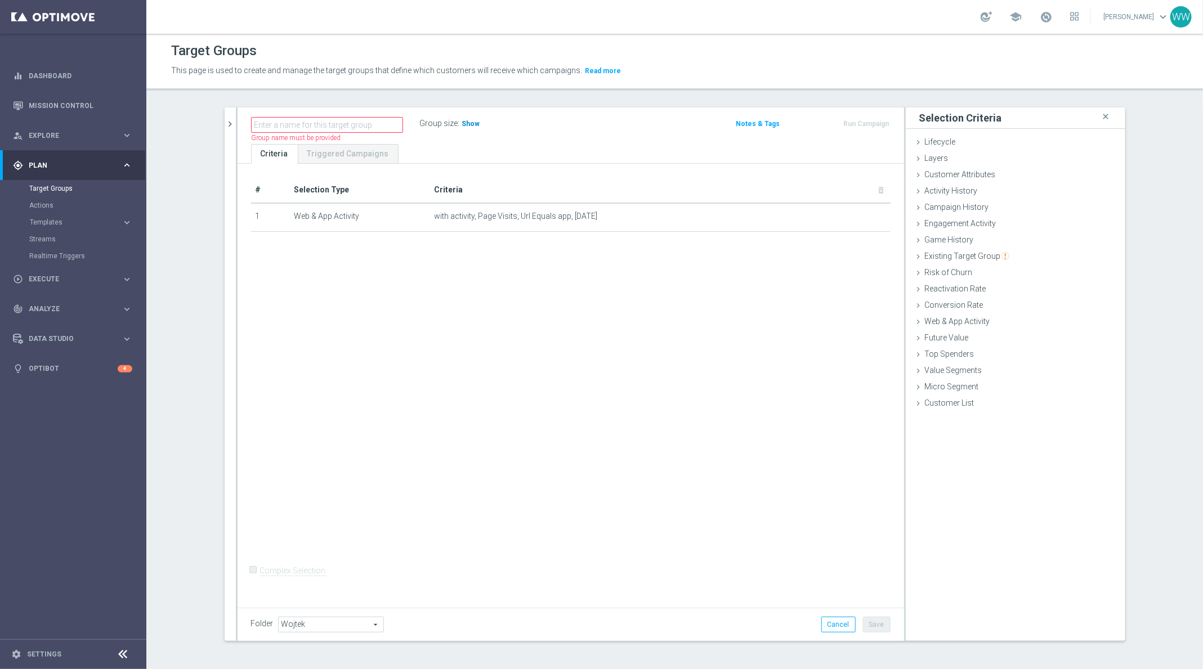
click at [466, 128] on h3 "Show" at bounding box center [471, 124] width 20 height 12
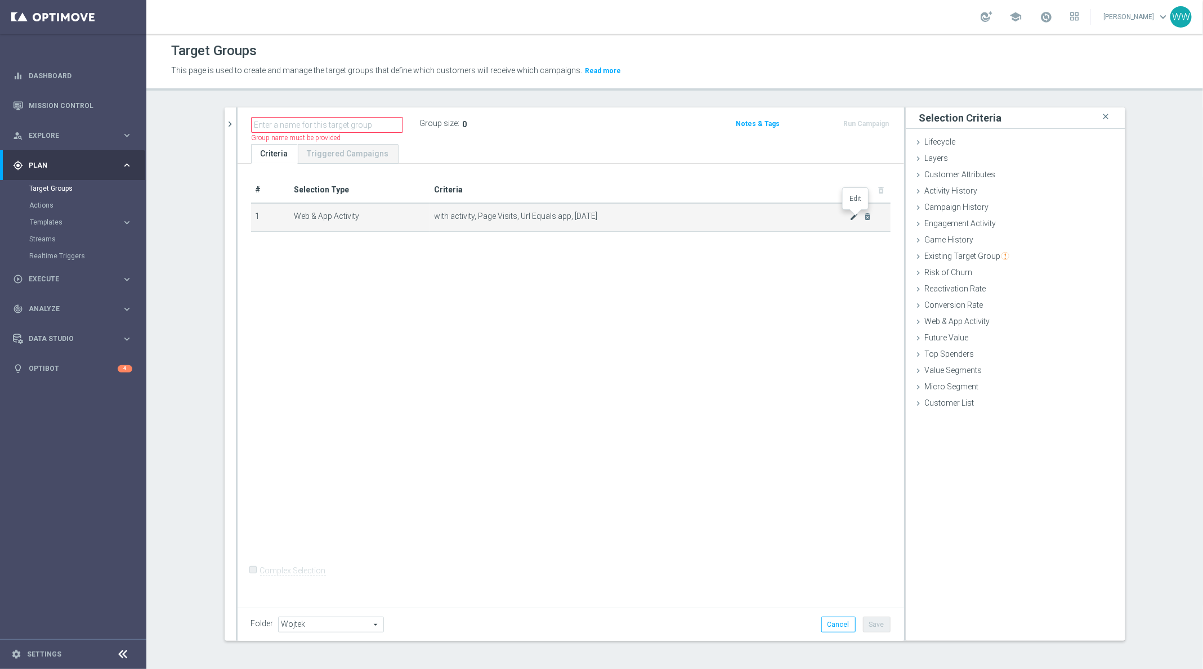
click at [850, 217] on icon "mode_edit" at bounding box center [853, 216] width 9 height 9
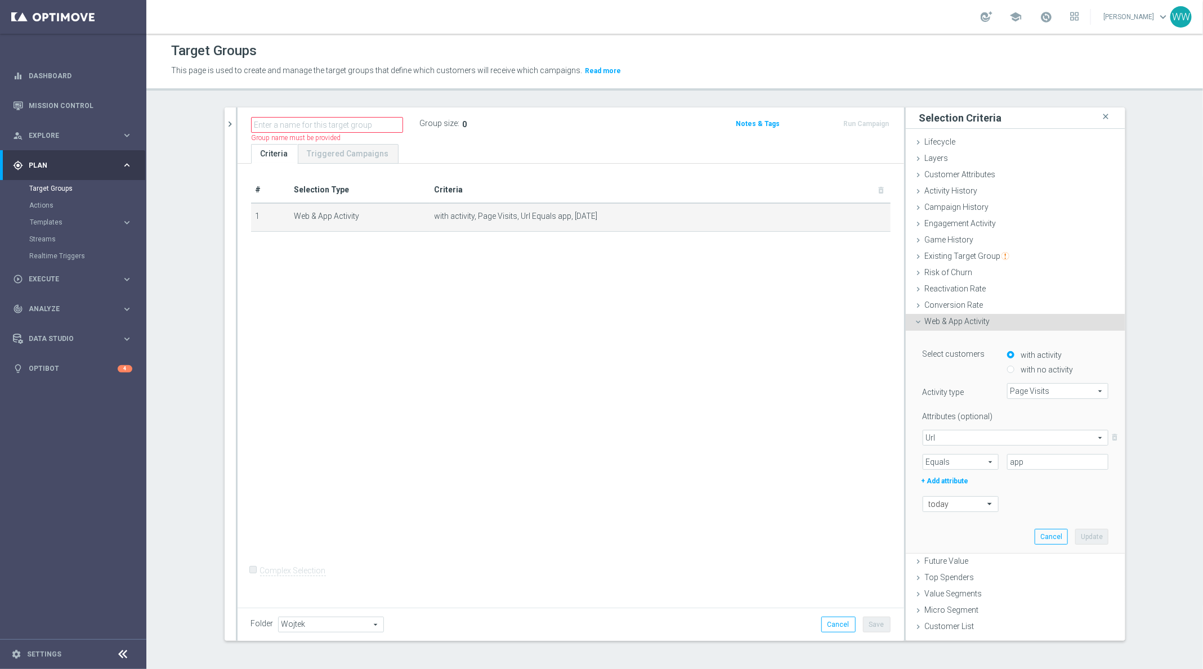
click at [955, 460] on span "Equals" at bounding box center [960, 462] width 75 height 15
click at [945, 539] on span "Contains" at bounding box center [961, 537] width 64 height 9
type input "Contains"
click at [1020, 460] on input "text" at bounding box center [1057, 462] width 101 height 16
type input "p"
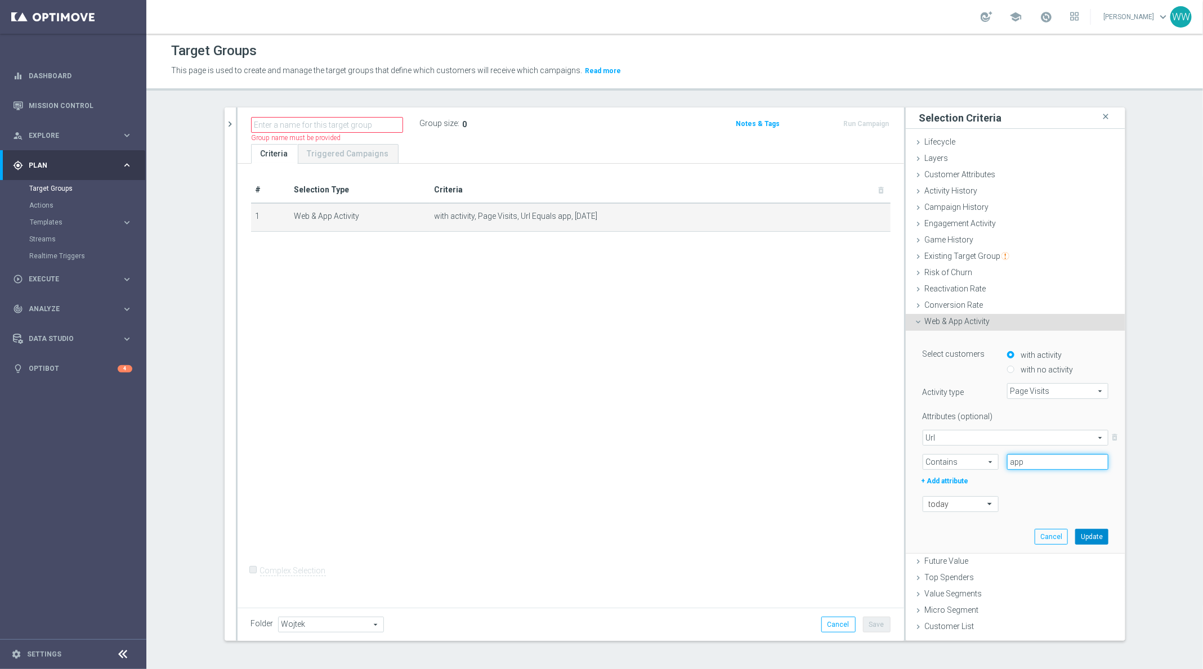
type input "app"
click at [1088, 536] on button "Update" at bounding box center [1091, 537] width 33 height 16
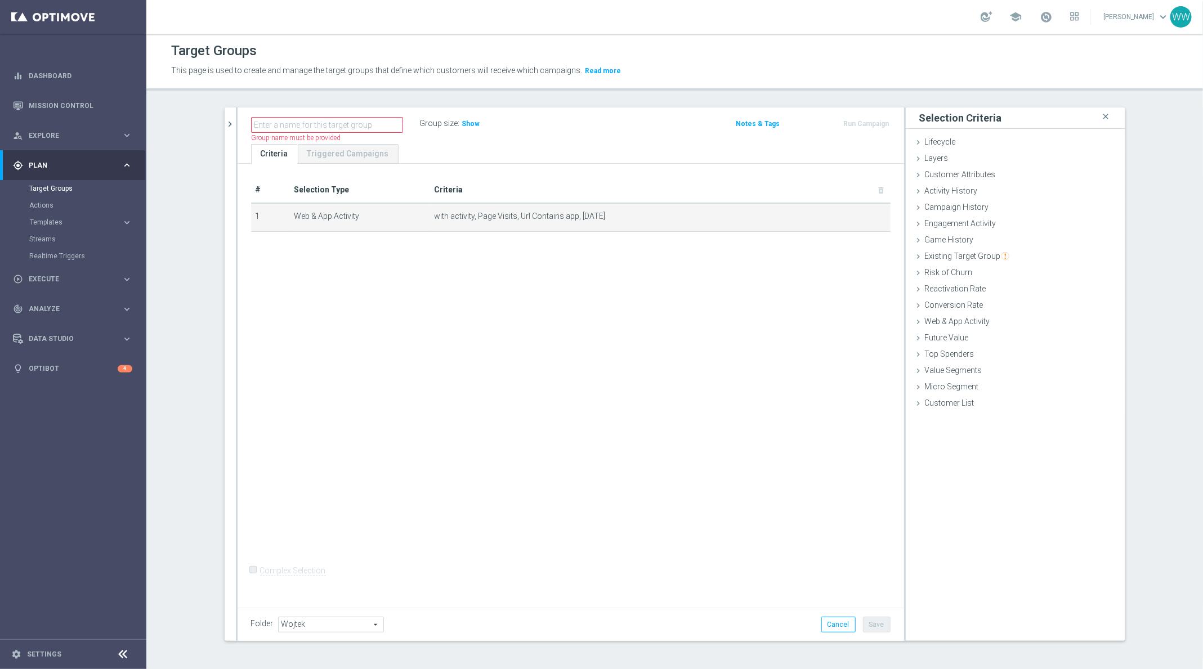
click at [478, 121] on div "Group size : Show" at bounding box center [476, 123] width 113 height 14
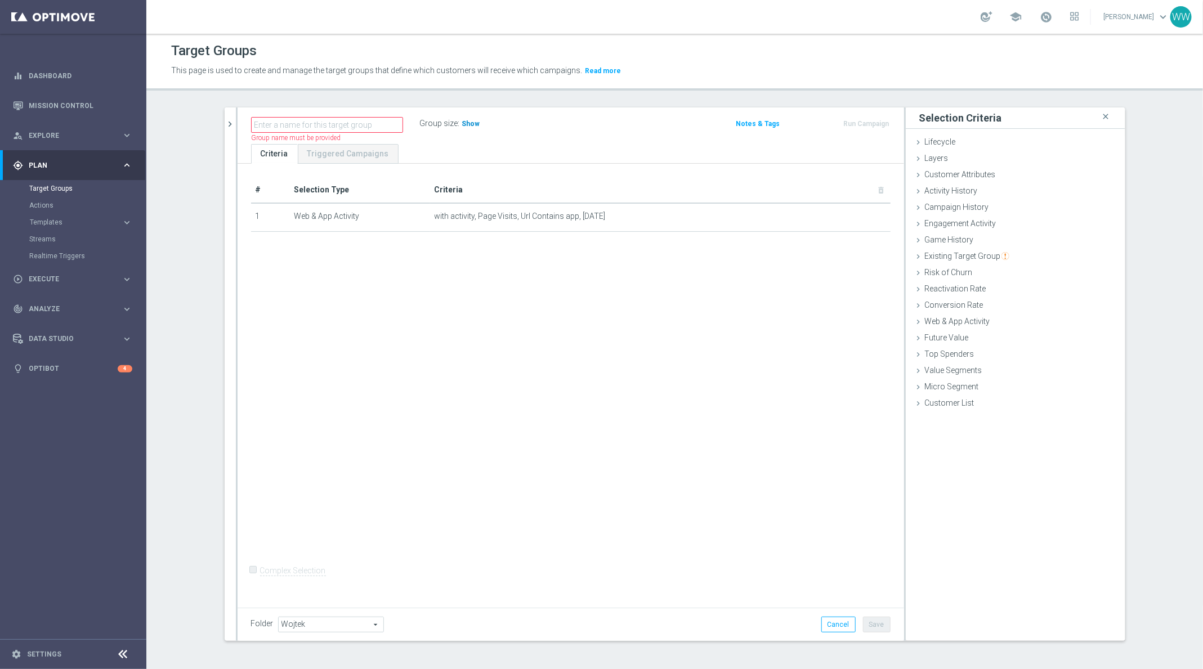
click at [477, 121] on h3 "Show" at bounding box center [471, 124] width 20 height 12
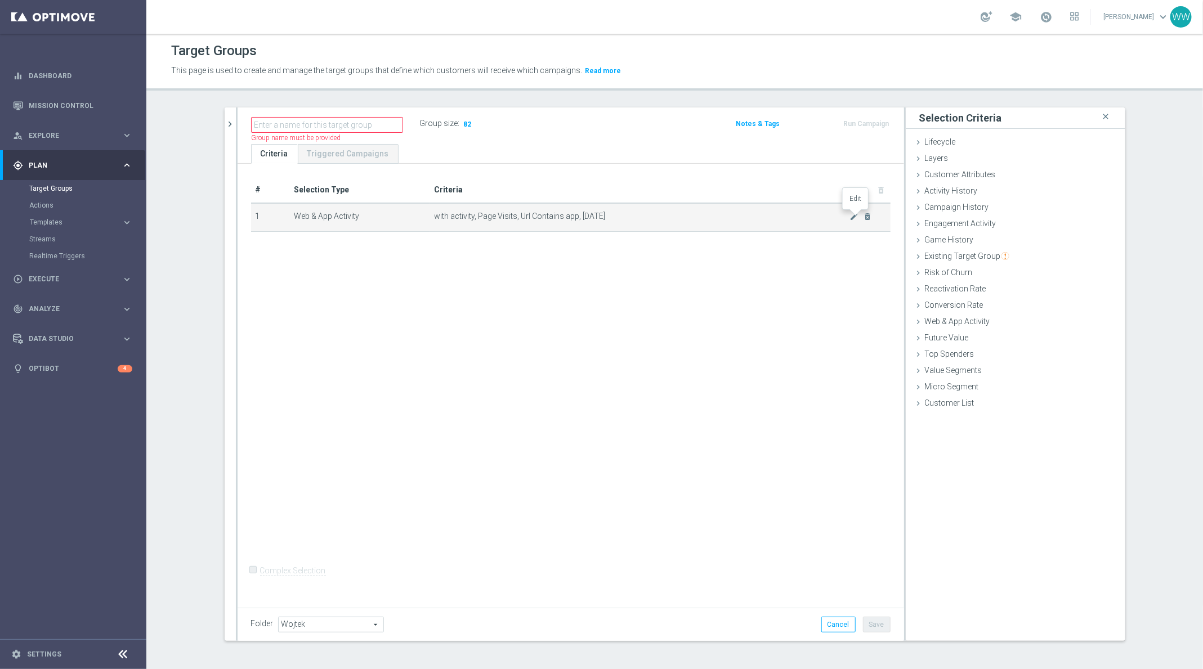
click at [855, 223] on td "with activity, Page Visits, Url Contains app, today mode_edit delete_forever" at bounding box center [660, 217] width 460 height 28
click at [853, 216] on icon "mode_edit" at bounding box center [853, 216] width 9 height 9
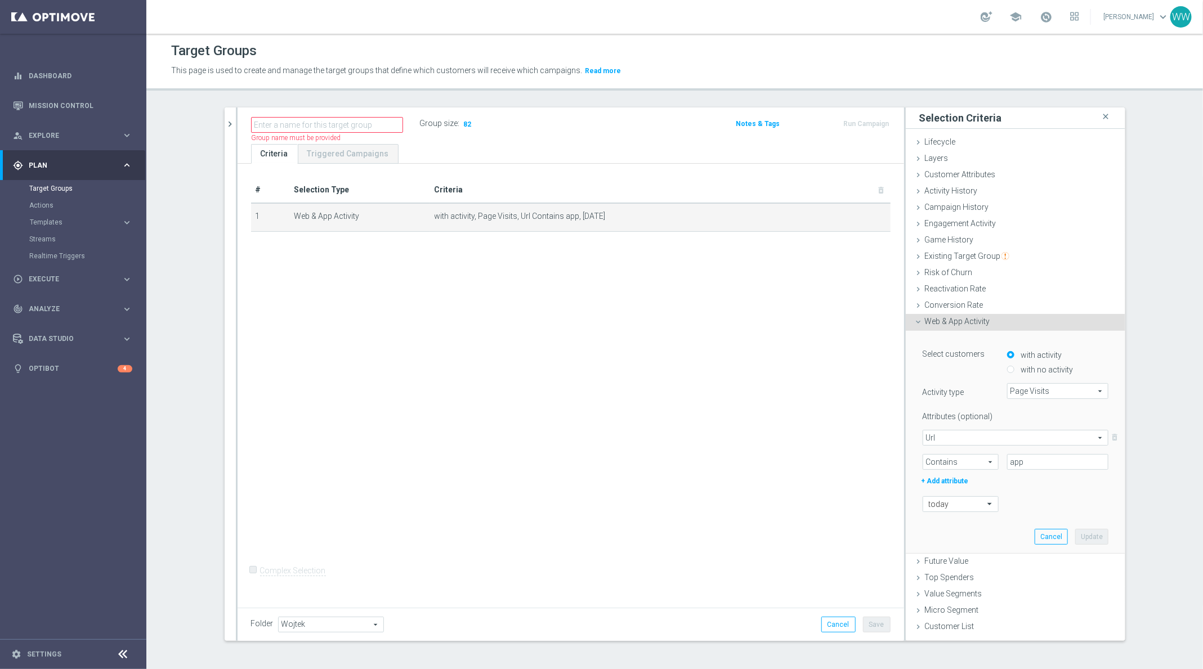
click at [1027, 471] on div "Attributes (optional) Url Url arrow_drop_down search delete_forever Contains Co…" at bounding box center [1016, 448] width 186 height 81
click at [1027, 461] on input "app" at bounding box center [1057, 462] width 101 height 16
paste input "f1602022"
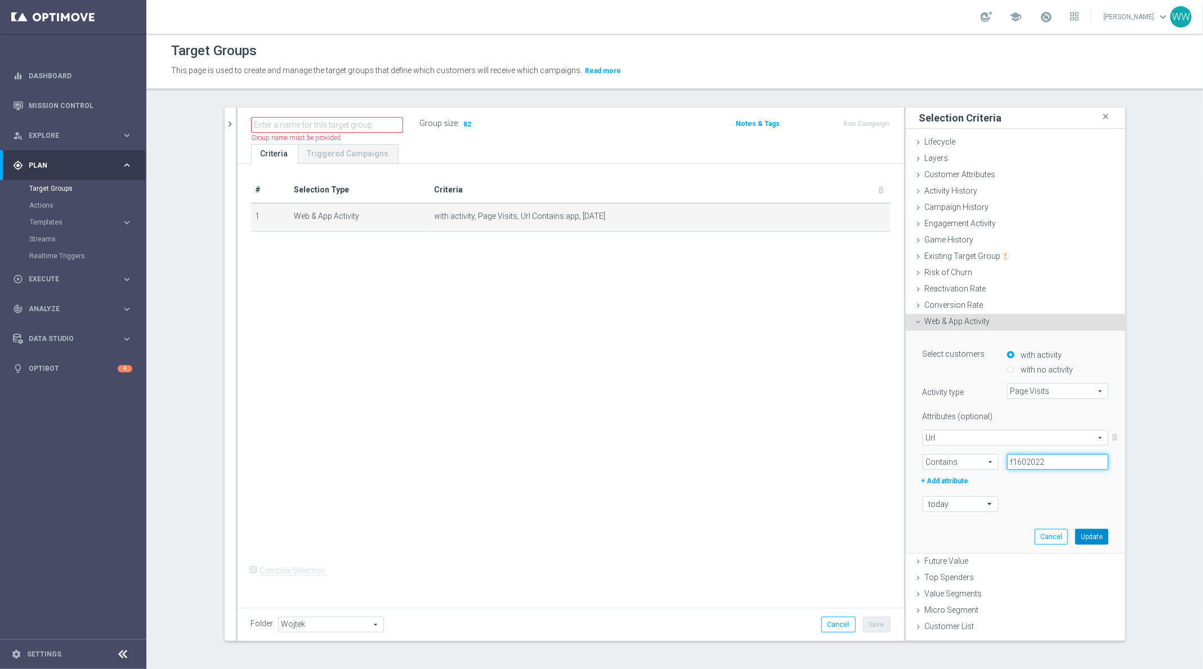
type input "f1602022"
click at [1095, 537] on button "Update" at bounding box center [1091, 537] width 33 height 16
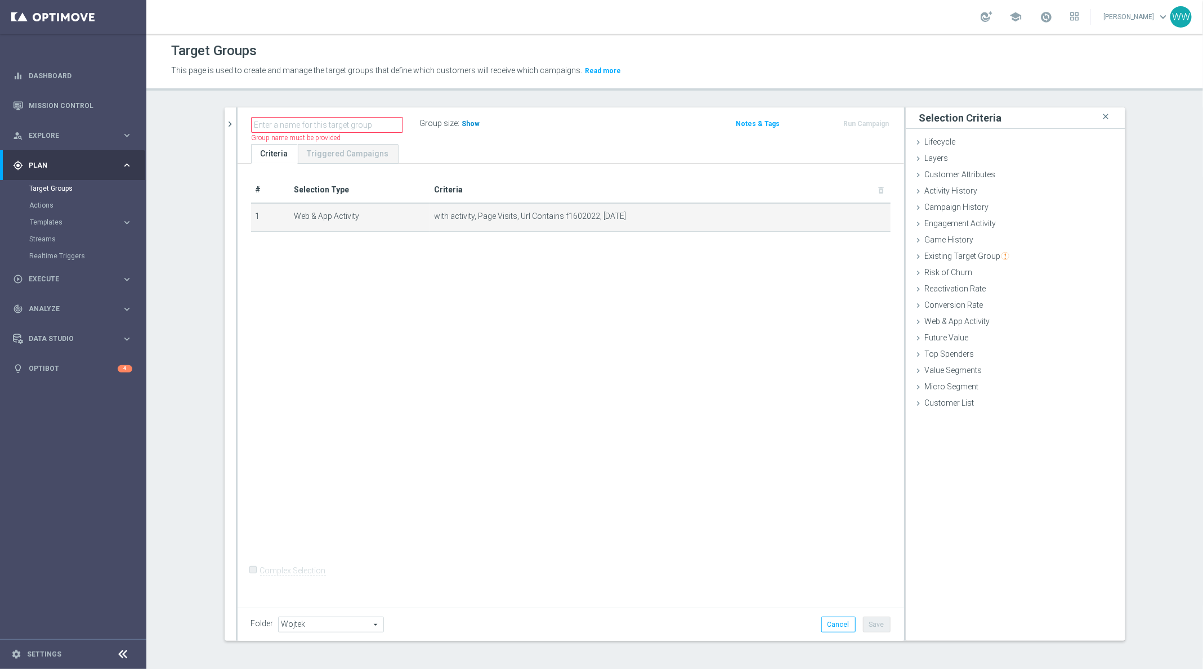
click at [473, 128] on h3 "Show" at bounding box center [471, 124] width 20 height 12
click at [854, 216] on icon "mode_edit" at bounding box center [853, 216] width 9 height 9
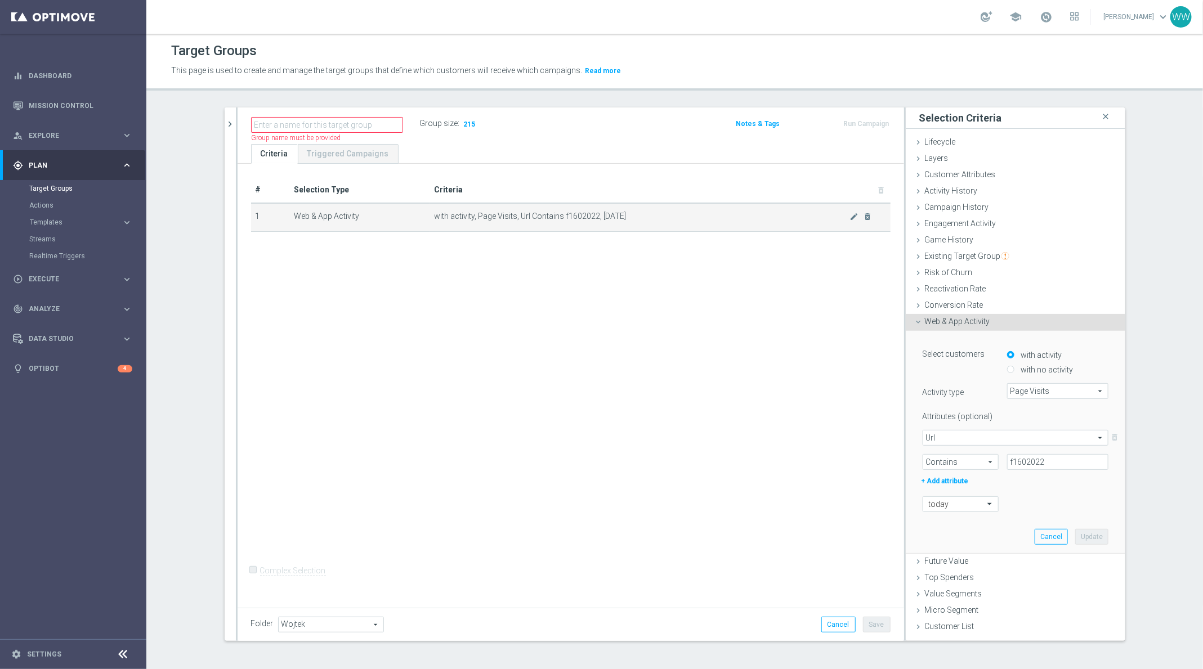
click at [583, 214] on span "with activity, Page Visits, Url Contains f1602022, today" at bounding box center [642, 217] width 415 height 10
copy span "f1602022"
click at [1017, 437] on span "Url" at bounding box center [1015, 438] width 185 height 15
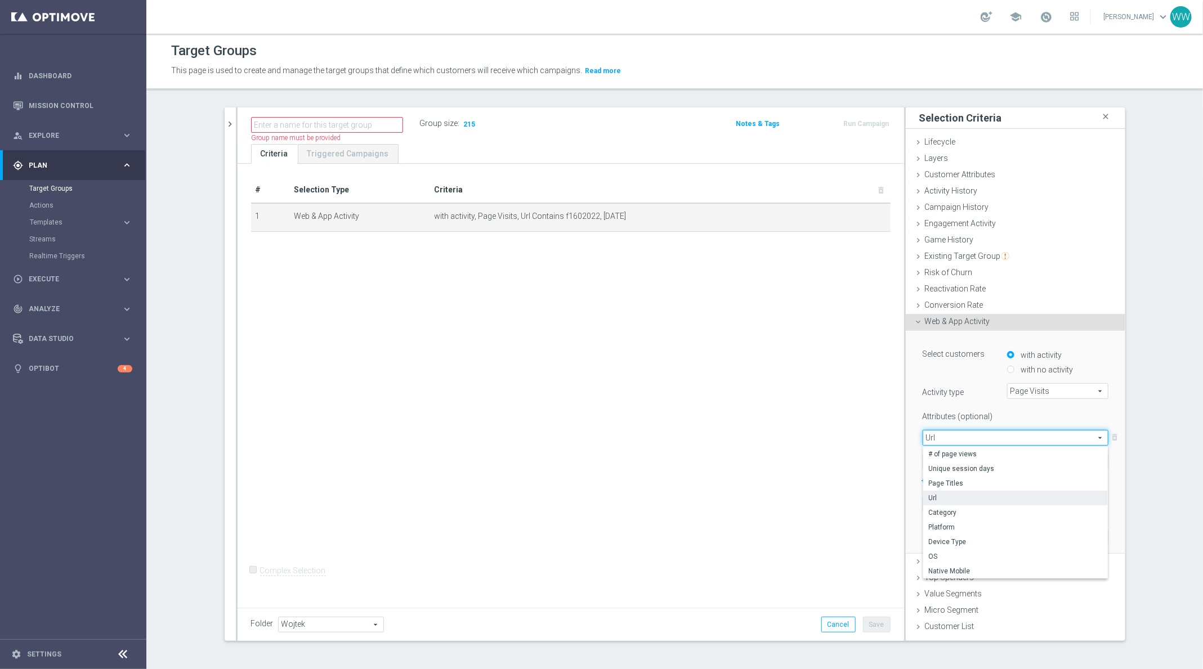
click at [998, 420] on label "Attributes (optional)" at bounding box center [956, 415] width 84 height 14
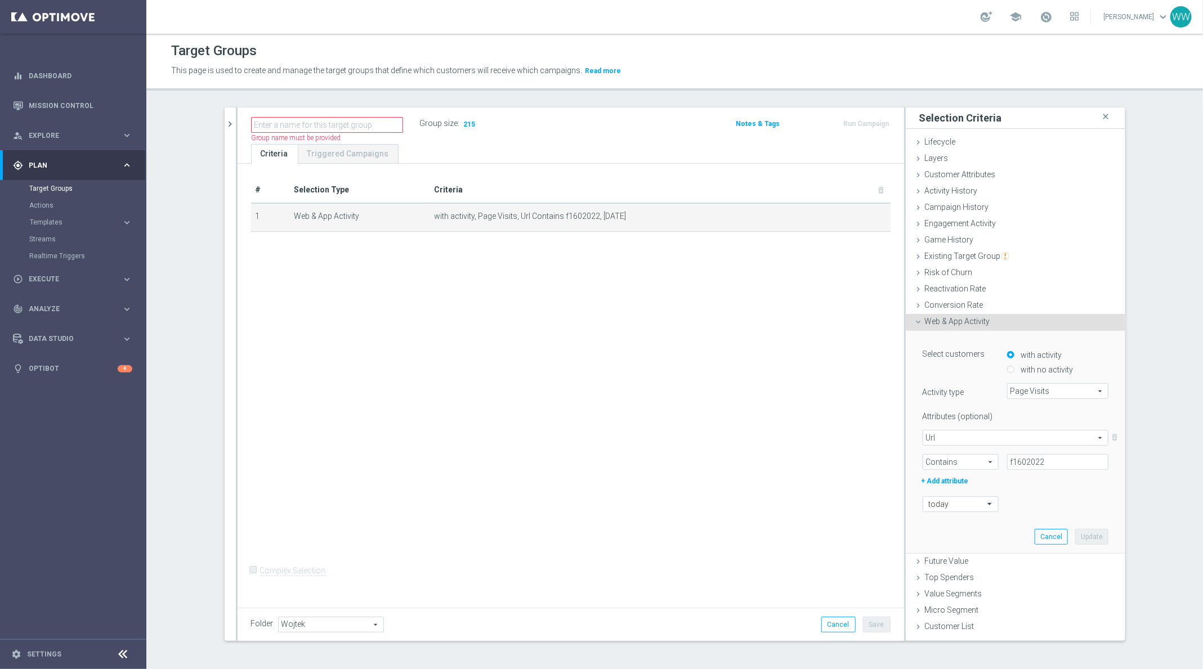
click at [1029, 388] on span "Page Visits" at bounding box center [1058, 391] width 100 height 15
click at [1029, 385] on input "search" at bounding box center [1057, 392] width 101 height 16
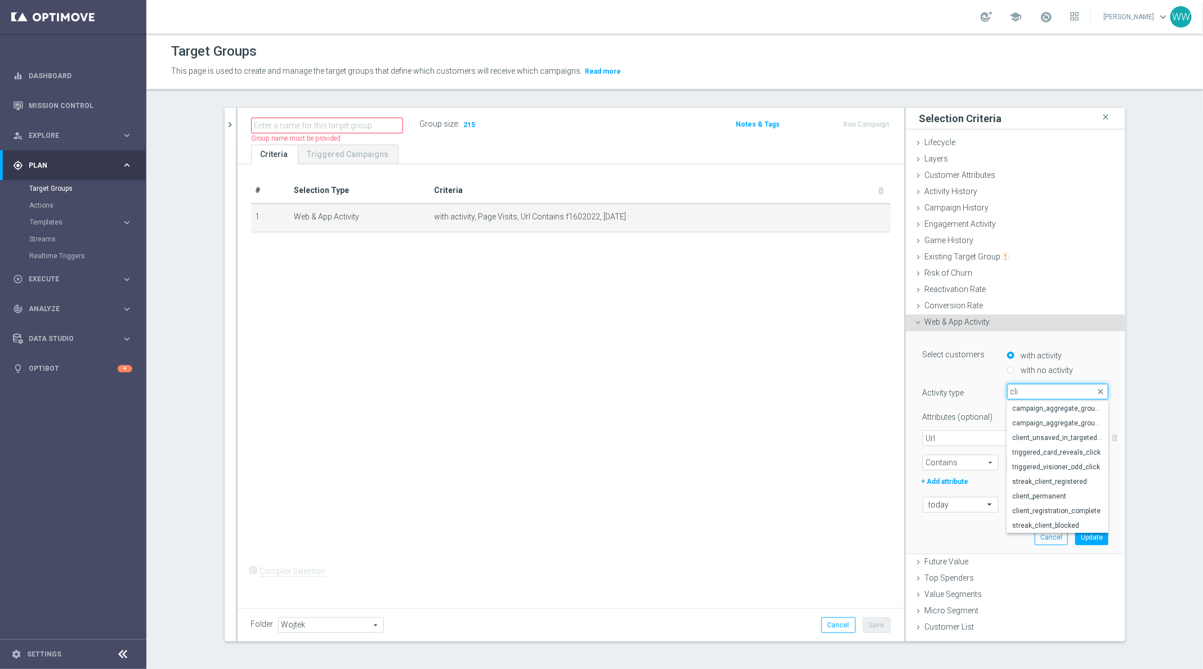
type input "cli"
click at [977, 400] on div "Select customers with activity with no activity Activity type Page Visits Page …" at bounding box center [1016, 429] width 186 height 167
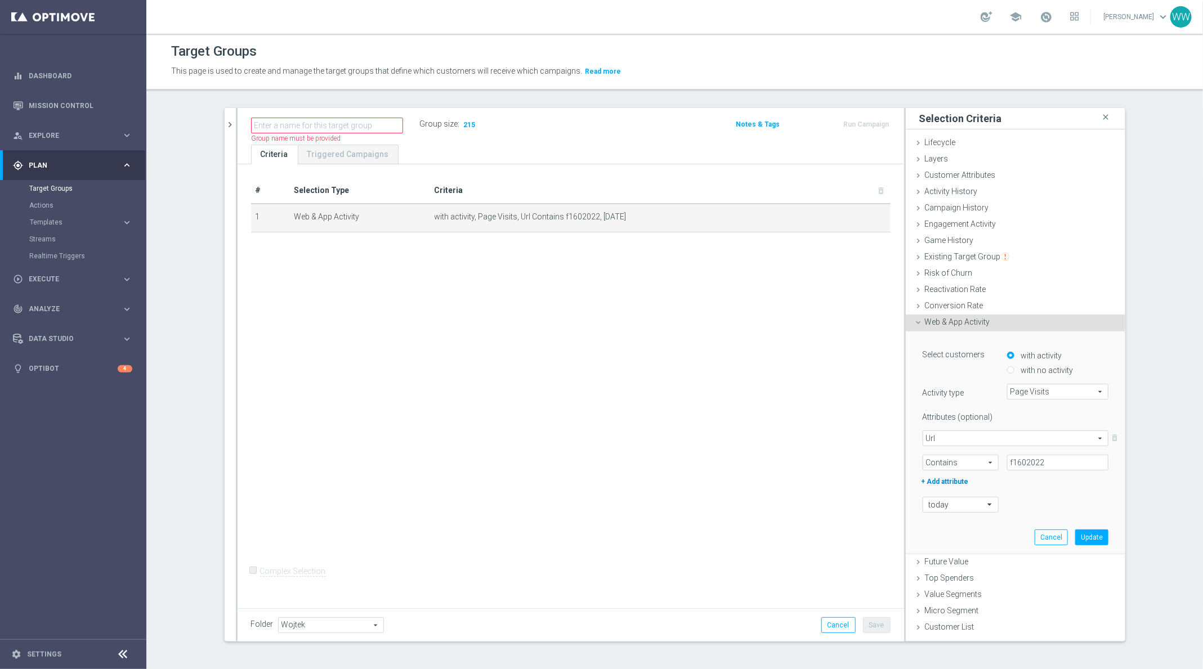
click at [951, 485] on label "+ Add attribute" at bounding box center [961, 480] width 82 height 15
click at [955, 509] on span at bounding box center [1015, 504] width 185 height 15
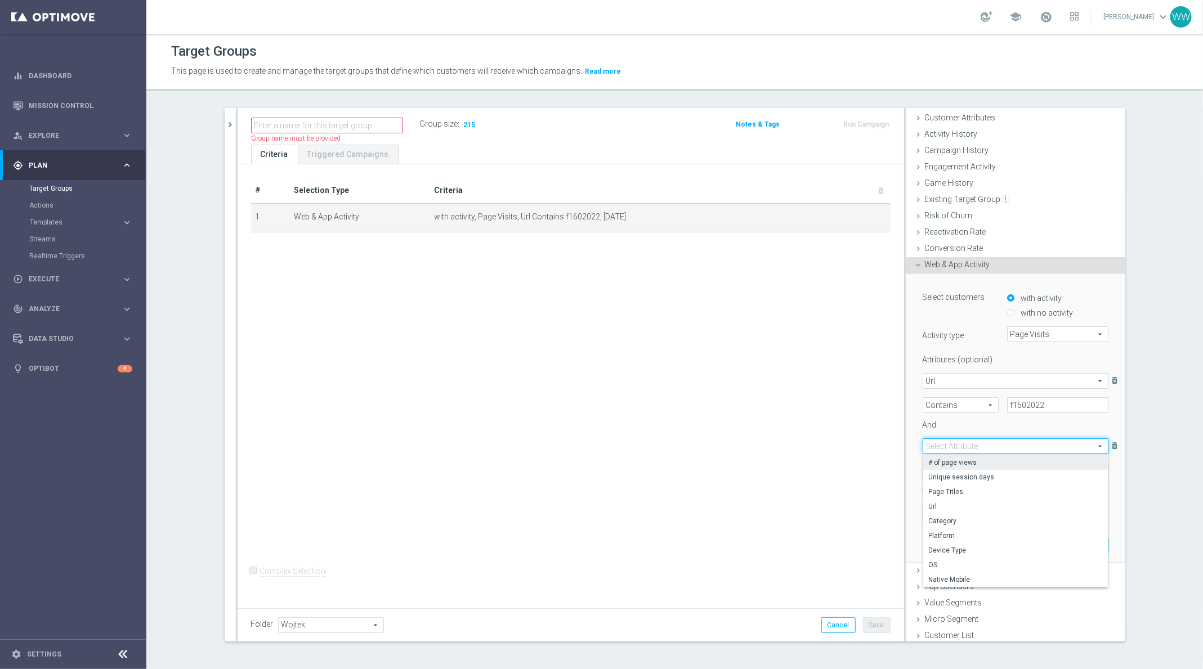
scroll to position [59, 0]
click at [958, 440] on span at bounding box center [1015, 444] width 185 height 15
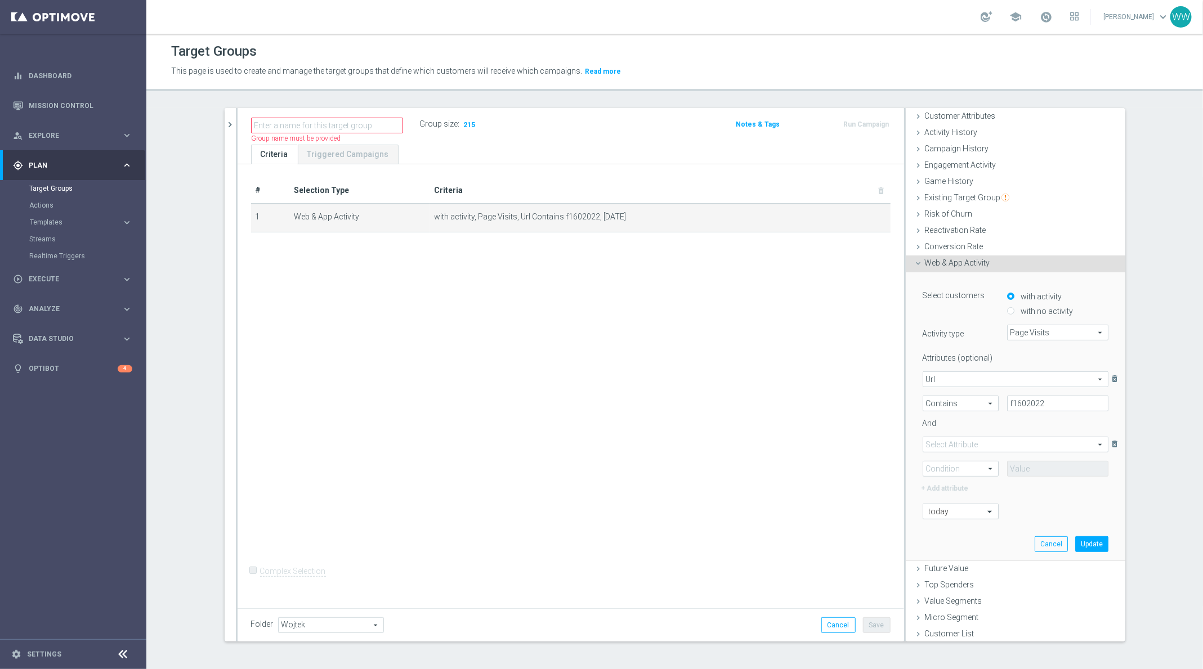
click at [958, 440] on span at bounding box center [1015, 444] width 185 height 15
click at [902, 495] on div "# Selection Type Criteria delete_forever 1 Web & App Activity with activity, Pa…" at bounding box center [571, 384] width 667 height 440
click at [1025, 334] on span "Page Visits" at bounding box center [1058, 332] width 100 height 15
click at [999, 336] on div "Page Visits Page Visits arrow_drop_down search Any Activity Page Visits Set Use…" at bounding box center [1058, 333] width 118 height 16
click at [949, 441] on span at bounding box center [1015, 444] width 185 height 15
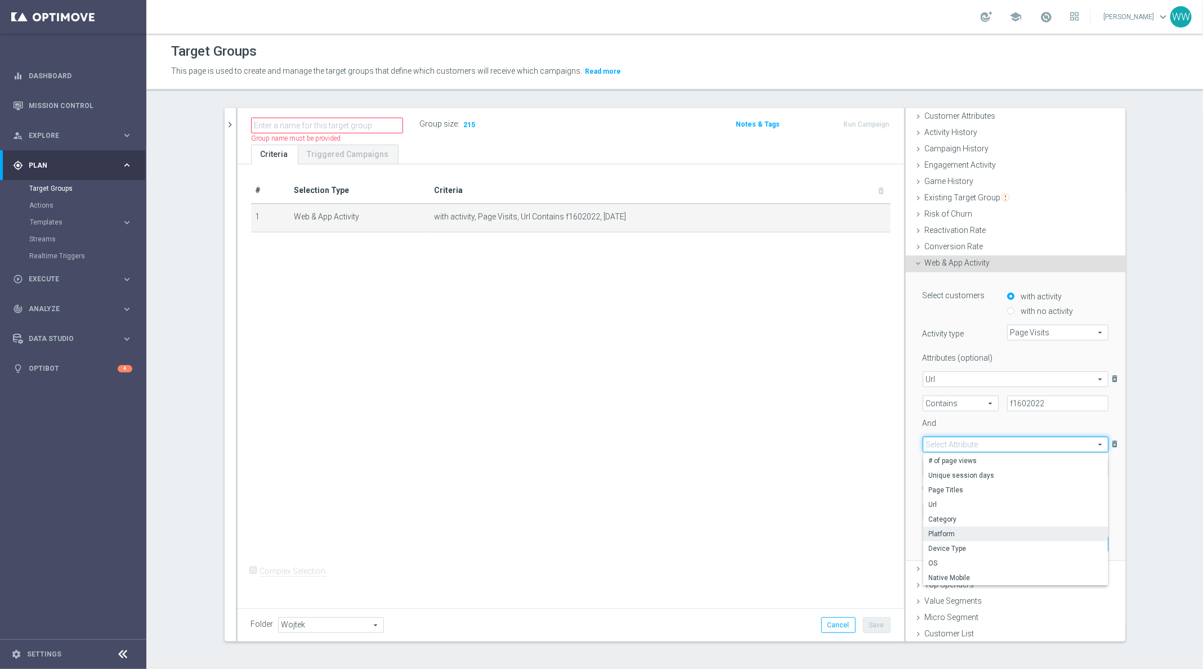
scroll to position [1, 0]
click at [954, 486] on span "Page Titles" at bounding box center [1015, 489] width 173 height 9
type input "Page Titles"
click at [959, 476] on div at bounding box center [973, 476] width 118 height 1
click at [959, 470] on span at bounding box center [960, 468] width 75 height 15
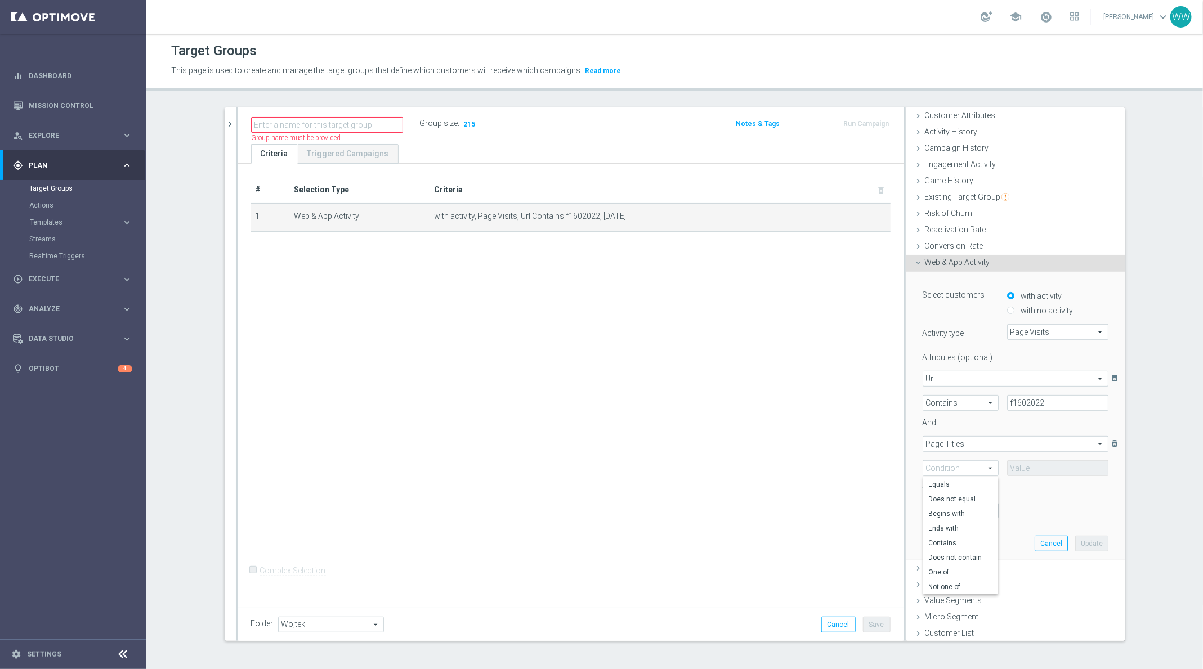
click at [1039, 308] on label "with no activity" at bounding box center [1045, 311] width 55 height 10
click at [1014, 308] on input "with no activity" at bounding box center [1010, 310] width 7 height 7
radio input "true"
type input "Select Attribute"
type input "Condition"
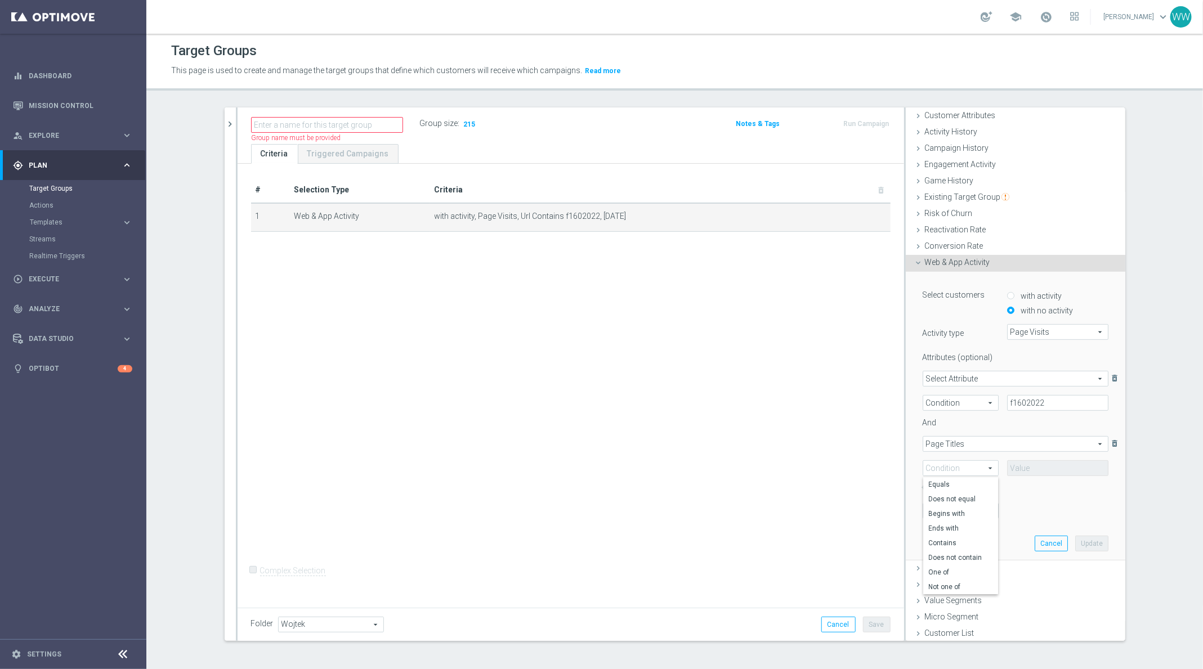
scroll to position [0, 0]
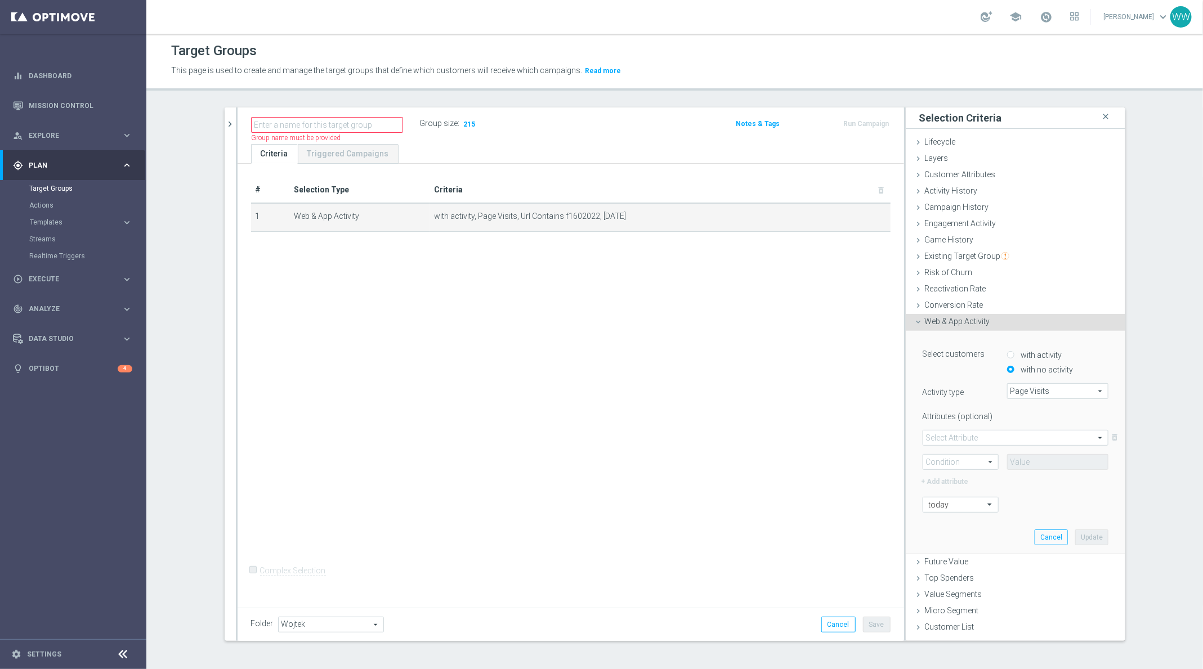
click at [1025, 352] on label "with activity" at bounding box center [1040, 355] width 44 height 10
click at [1014, 352] on input "with activity" at bounding box center [1010, 354] width 7 height 7
radio input "true"
click at [1037, 376] on div "Select customers with activity with no activity Activity type Page Visits Page …" at bounding box center [1016, 428] width 186 height 167
click at [1035, 374] on div "Select customers with activity with no activity Activity type Page Visits Page …" at bounding box center [1016, 428] width 186 height 167
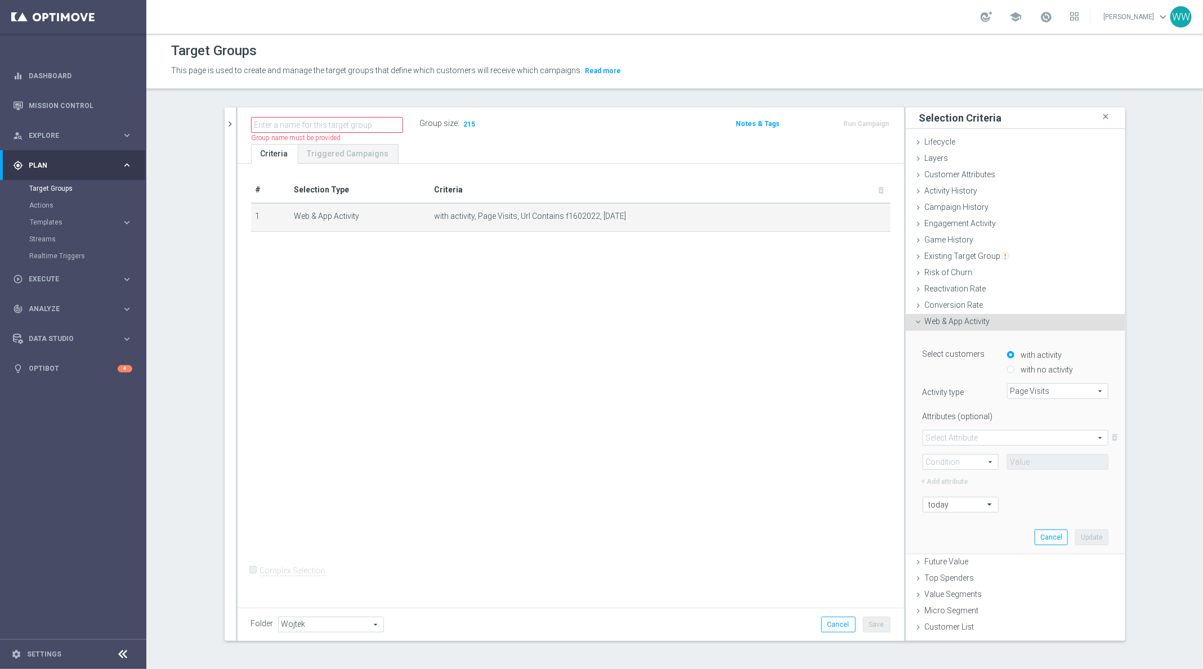
click at [1021, 375] on div "Select customers with activity with no activity Activity type Page Visits Page …" at bounding box center [1016, 428] width 186 height 167
click at [1021, 361] on div "with no activity" at bounding box center [1057, 367] width 101 height 15
click at [229, 120] on icon "chevron_right" at bounding box center [230, 124] width 11 height 11
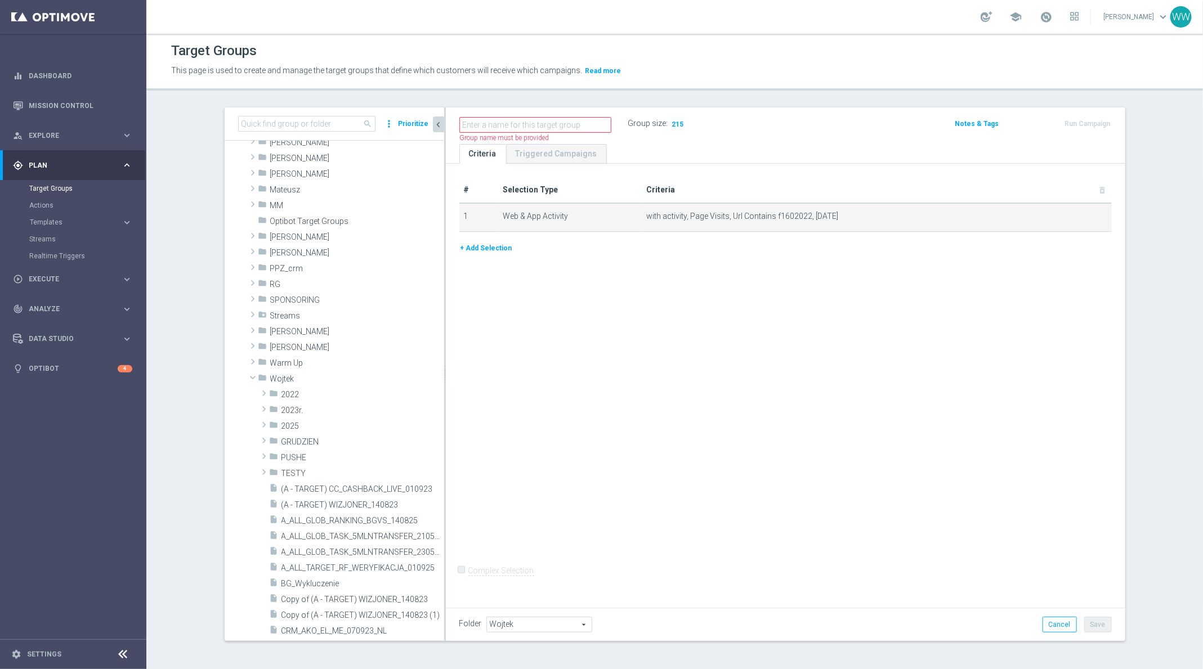
click at [482, 252] on button "+ Add Selection" at bounding box center [486, 248] width 54 height 12
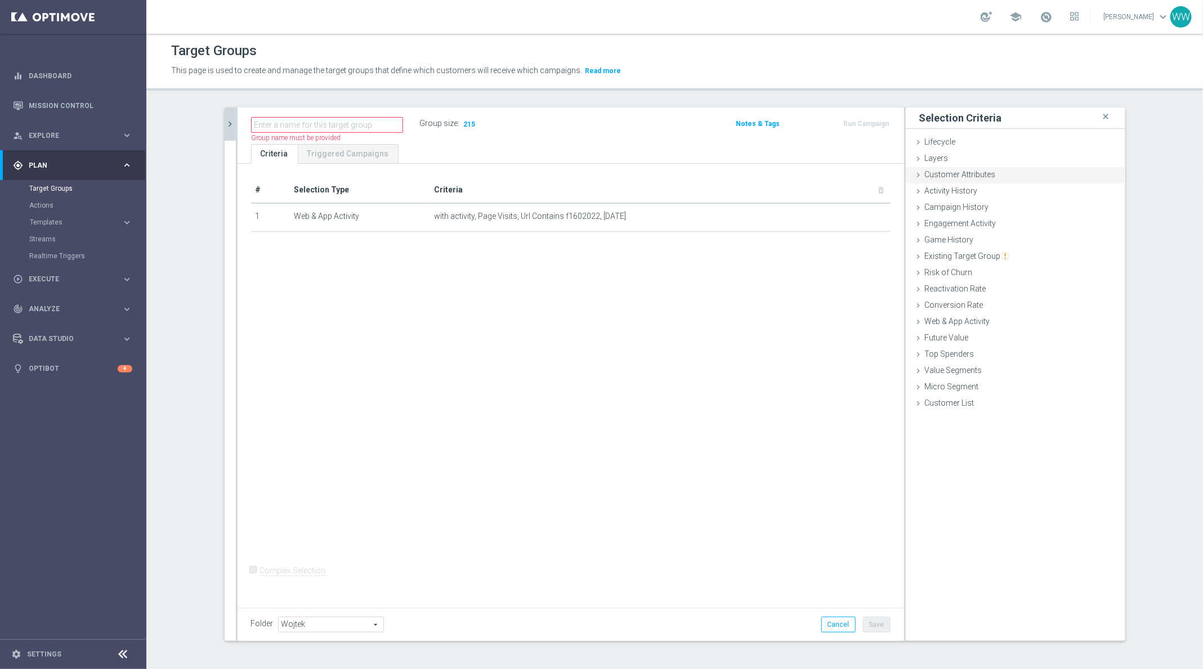
click at [964, 175] on span "Customer Attributes" at bounding box center [960, 174] width 71 height 9
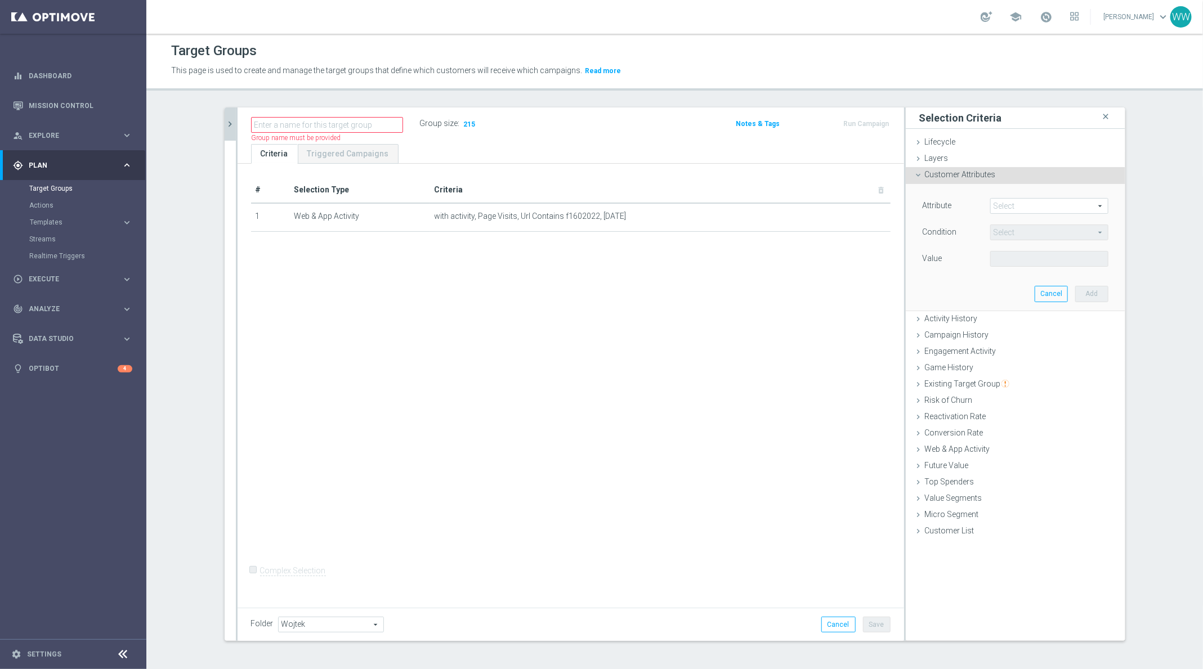
click at [1012, 200] on span at bounding box center [1049, 206] width 117 height 15
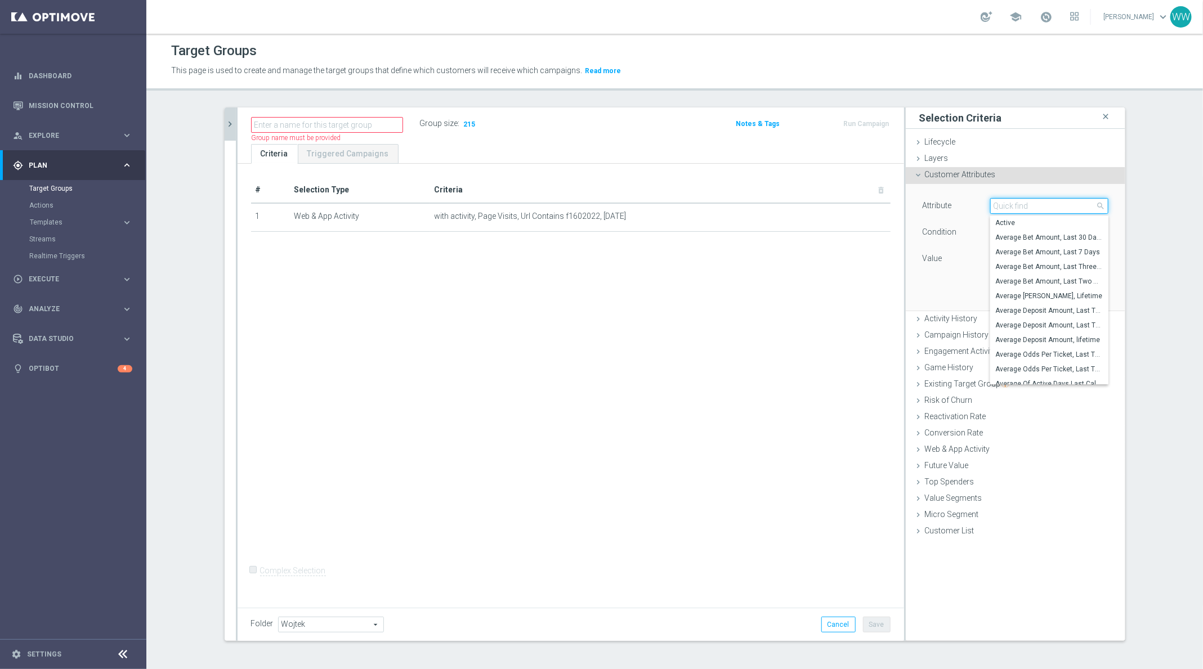
click at [1012, 200] on input "search" at bounding box center [1049, 206] width 118 height 16
type input "customer"
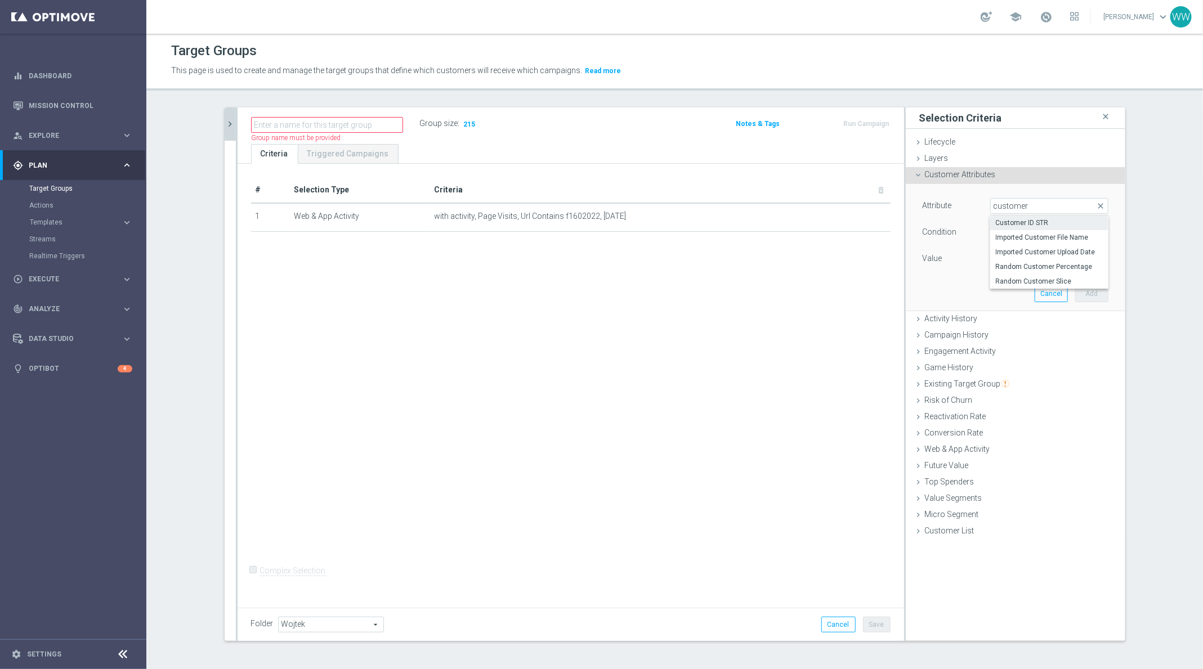
click at [1016, 225] on span "Customer ID STR" at bounding box center [1049, 222] width 107 height 9
type input "Customer ID STR"
type input "Equals"
click at [1012, 239] on span "Equals" at bounding box center [1049, 232] width 117 height 15
click at [982, 257] on div at bounding box center [1049, 259] width 135 height 16
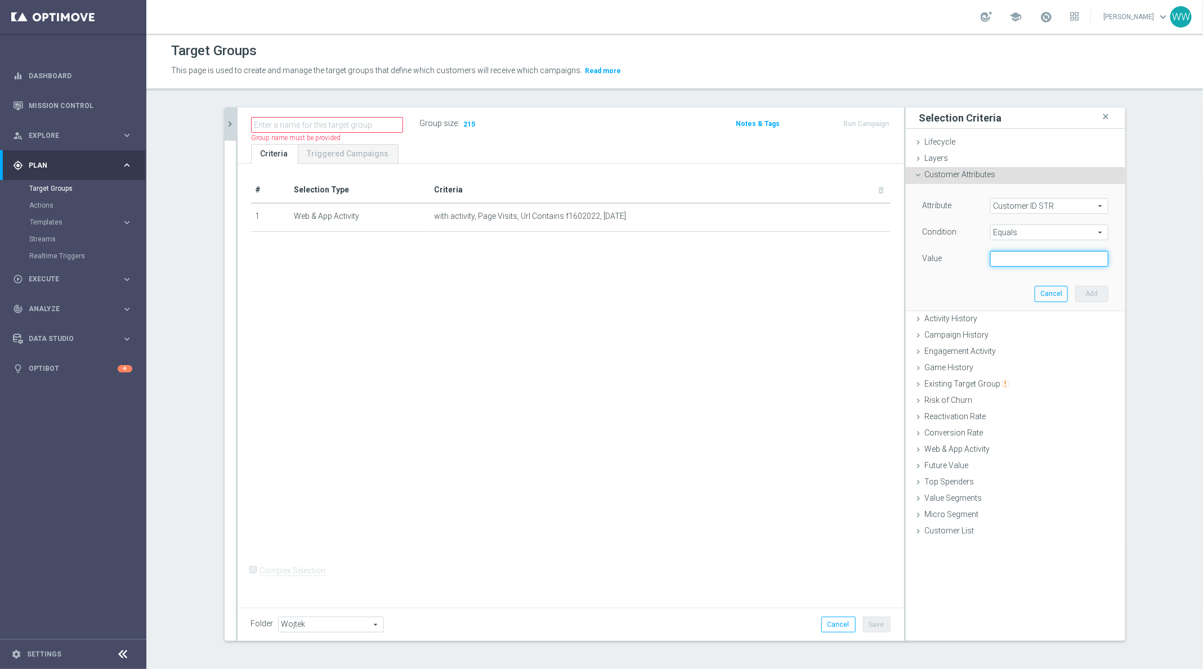
click at [1009, 260] on input "text" at bounding box center [1049, 259] width 118 height 16
paste input "1895324"
type input "1895324"
click at [1097, 302] on div "Attribute Customer ID STR Customer ID STR arrow_drop_down search Condition Equa…" at bounding box center [1015, 247] width 203 height 126
click at [1097, 298] on button "Add" at bounding box center [1091, 294] width 33 height 16
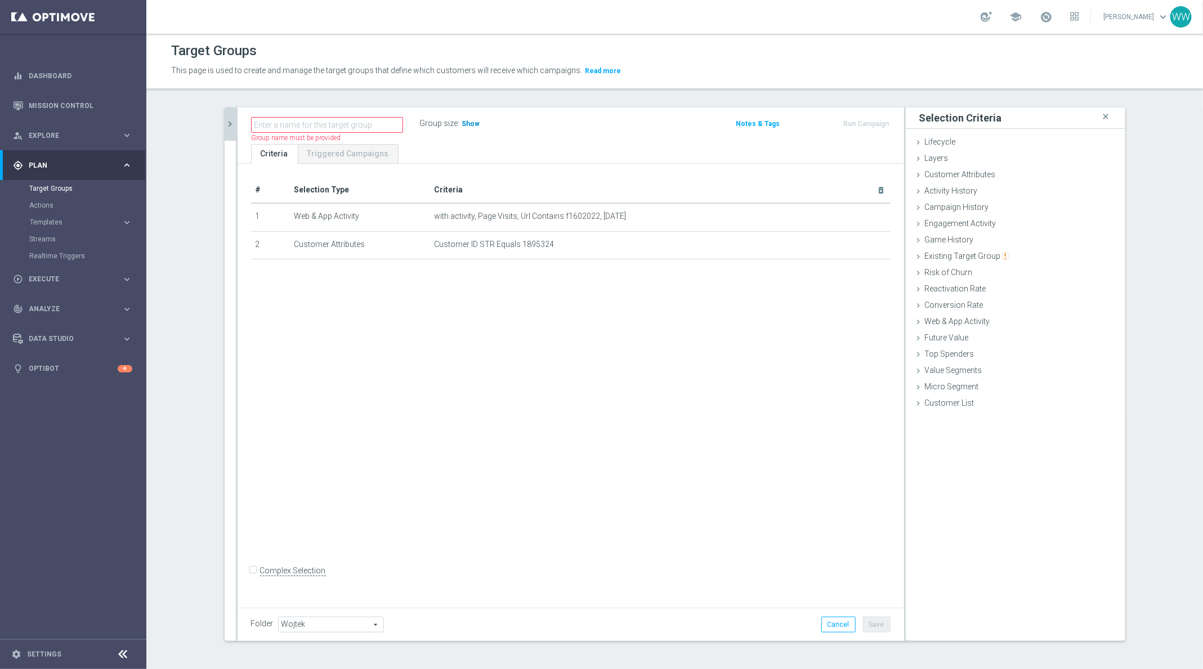
click at [464, 126] on span "Show" at bounding box center [471, 124] width 18 height 8
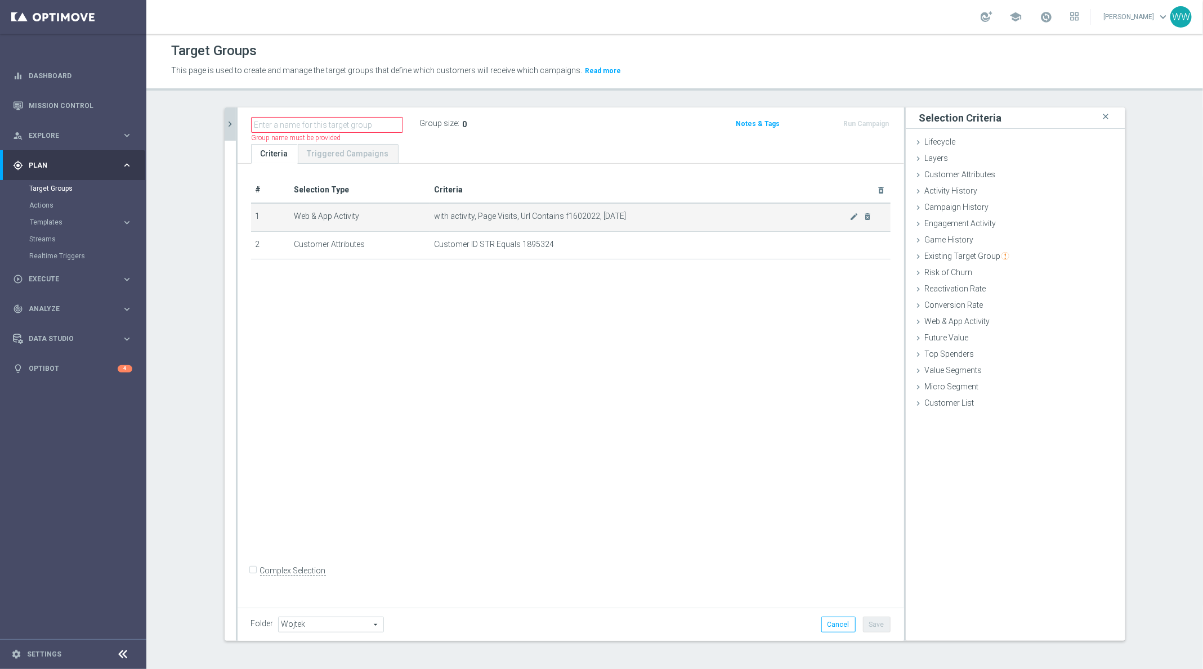
click at [575, 213] on span "with activity, Page Visits, Url Contains f1602022, today" at bounding box center [642, 217] width 415 height 10
copy span "f1602022"
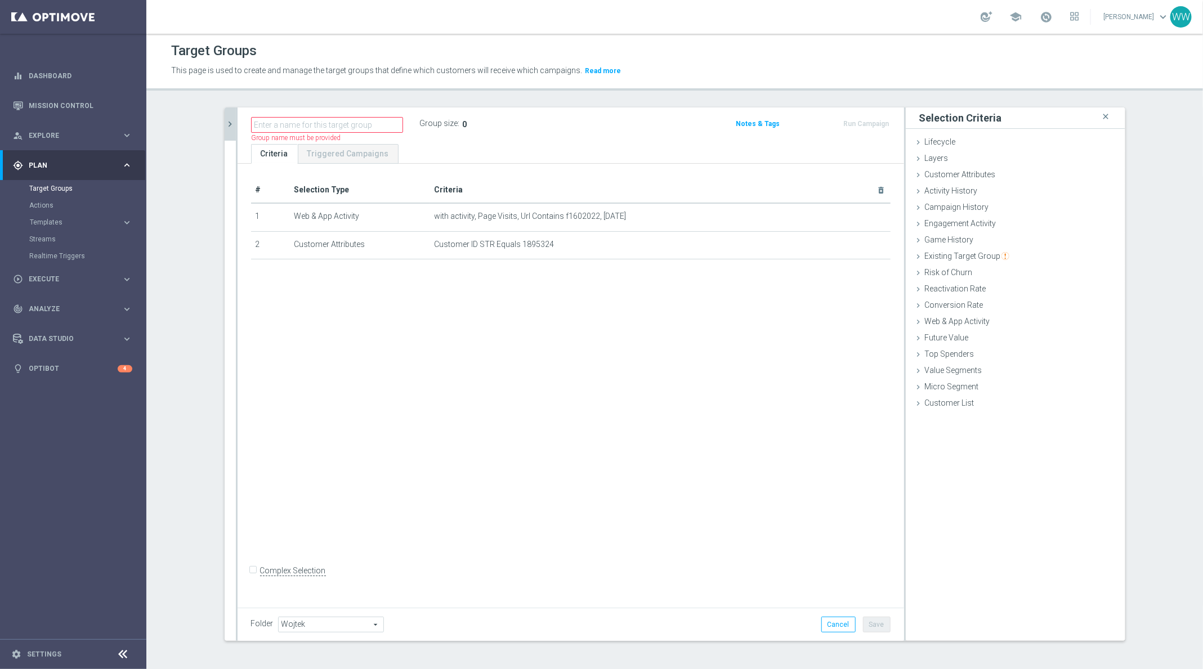
click at [578, 171] on div "# Selection Type Criteria delete_forever 1 Web & App Activity with activity, Pa…" at bounding box center [571, 384] width 667 height 440
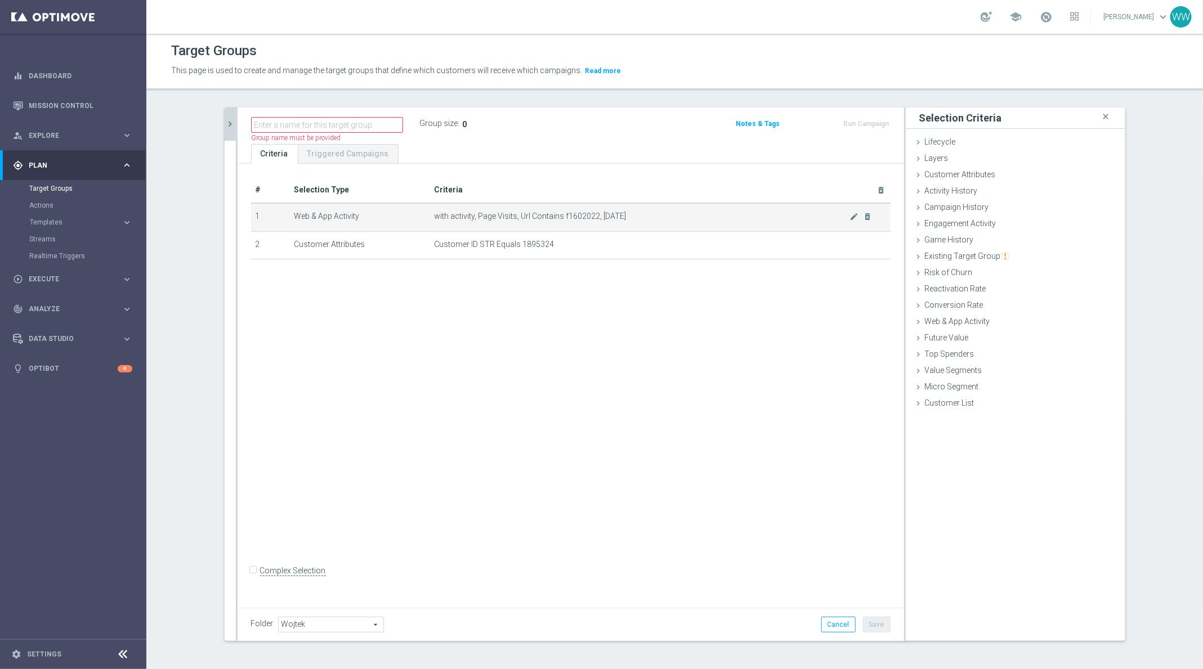
click at [579, 216] on span "with activity, Page Visits, Url Contains f1602022, today" at bounding box center [642, 217] width 415 height 10
copy span "f1602022"
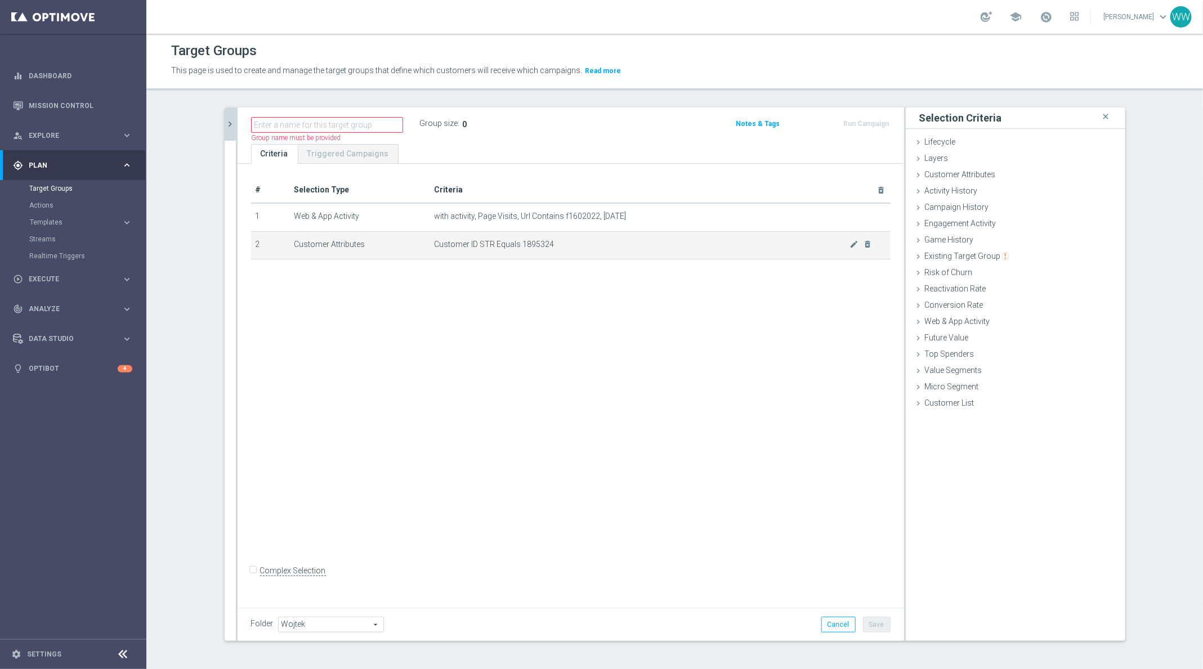
click at [569, 242] on span "Customer ID STR Equals 1895324" at bounding box center [642, 245] width 415 height 10
click at [535, 249] on td "Customer ID STR Equals 1895324 mode_edit delete_forever" at bounding box center [660, 245] width 460 height 28
click at [546, 242] on span "Customer ID STR Equals 1895324" at bounding box center [642, 245] width 415 height 10
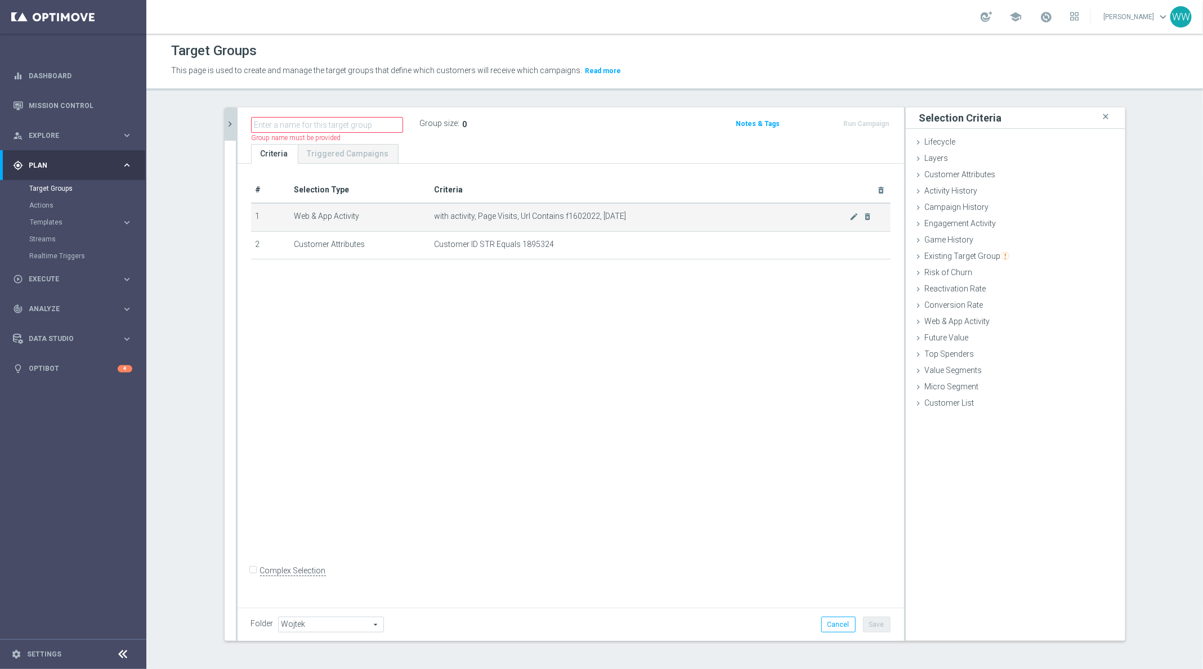
click at [569, 212] on span "with activity, Page Visits, Url Contains f1602022, today" at bounding box center [642, 217] width 415 height 10
copy span "f1602022"
click at [870, 214] on icon "delete_forever" at bounding box center [867, 216] width 9 height 9
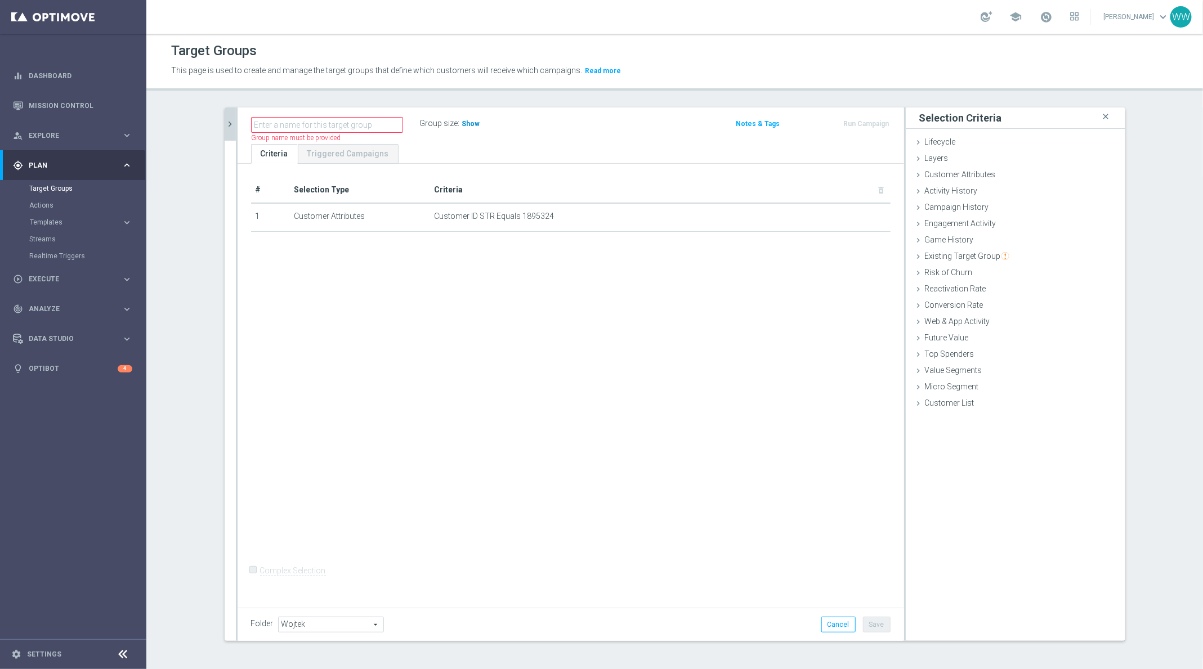
click at [468, 126] on span "Show" at bounding box center [471, 124] width 18 height 8
click at [227, 128] on icon "chevron_right" at bounding box center [230, 124] width 11 height 11
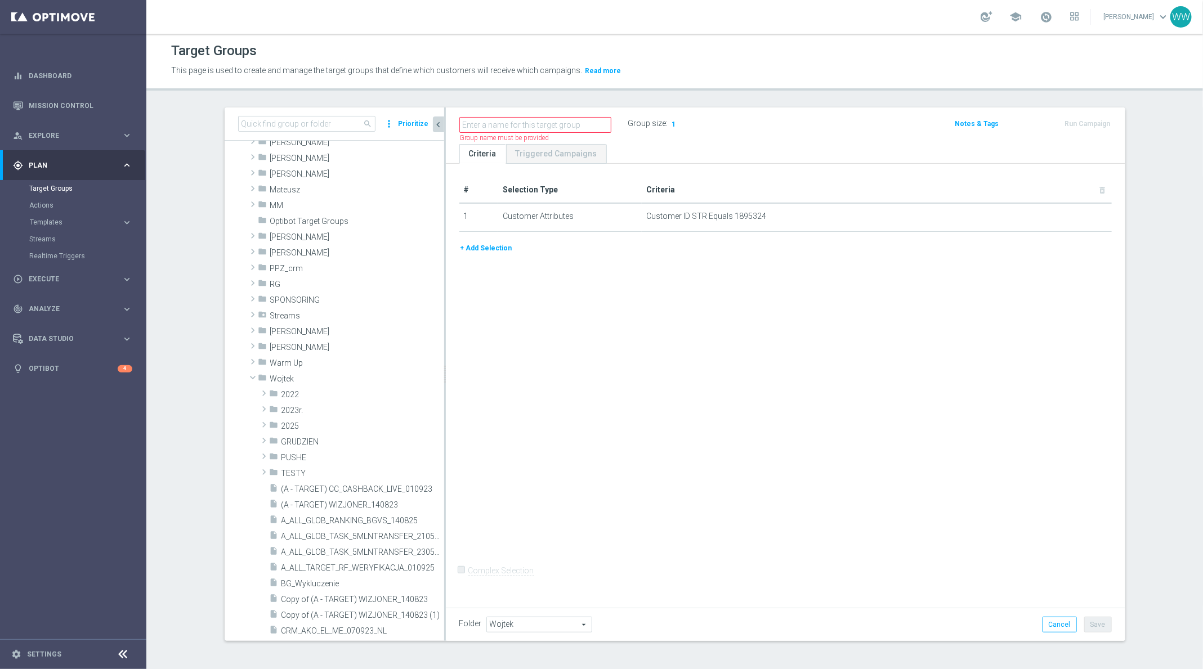
click at [463, 242] on button "+ Add Selection" at bounding box center [486, 248] width 54 height 12
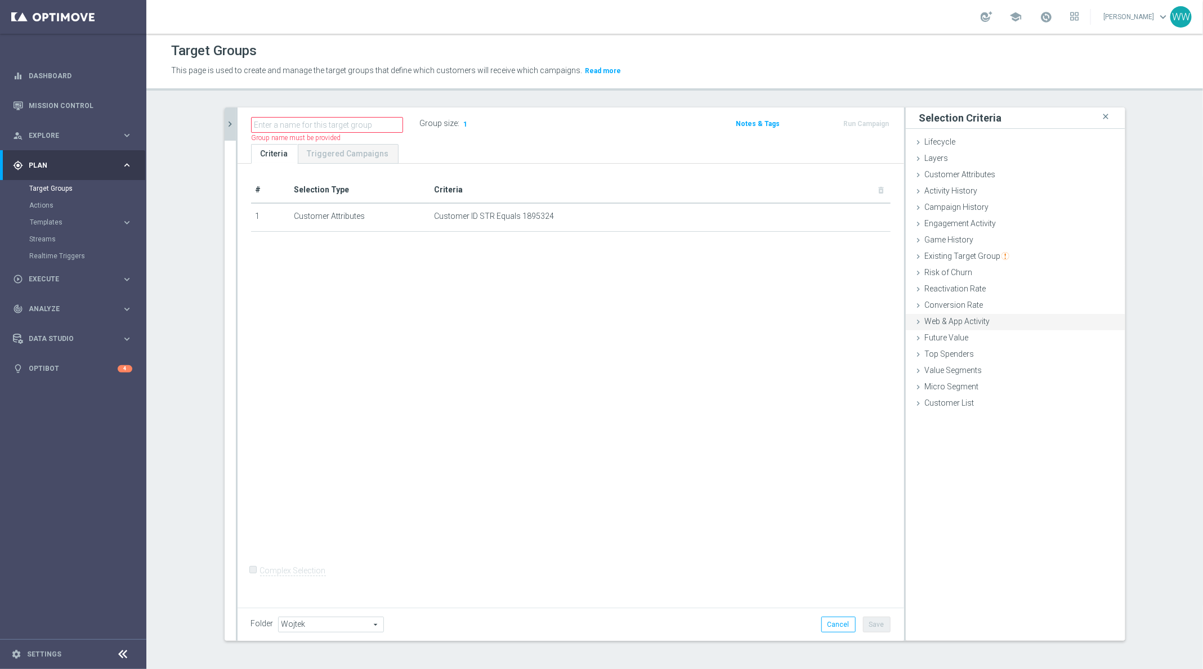
click at [956, 321] on span "Web & App Activity" at bounding box center [957, 321] width 65 height 9
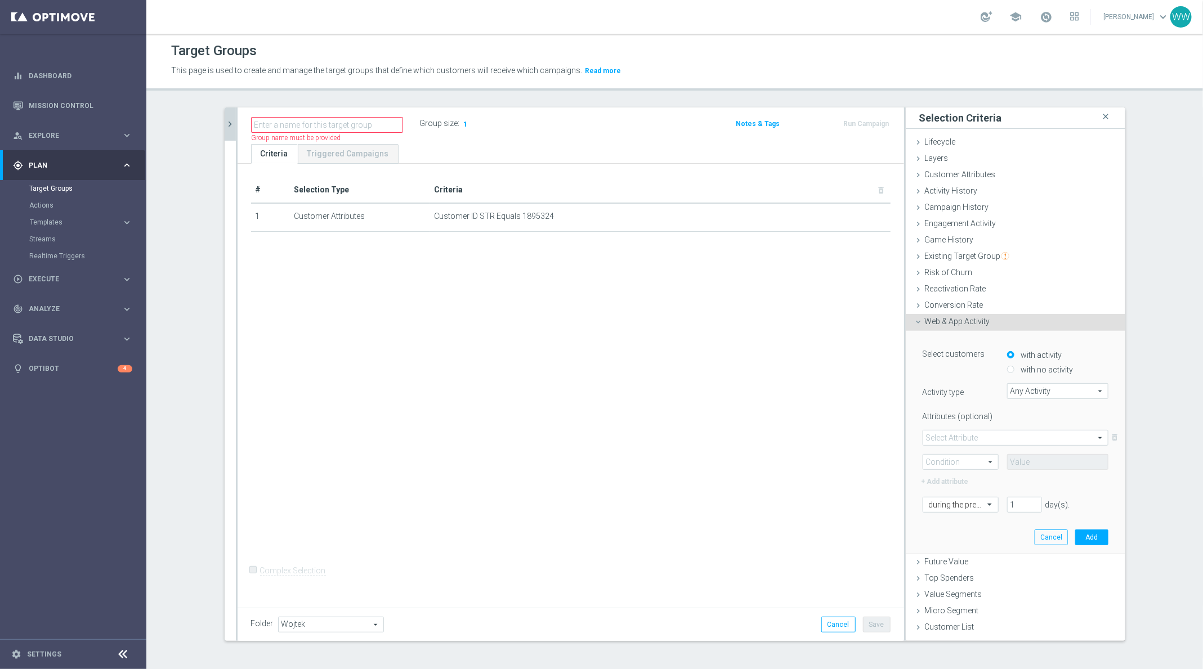
click at [1022, 390] on span "Any Activity" at bounding box center [1058, 391] width 100 height 15
click at [1028, 438] on span "Set User ID Predefined Event" at bounding box center [1058, 437] width 90 height 9
type input "Set User ID Predefined Event"
click at [1004, 431] on span at bounding box center [1015, 438] width 185 height 15
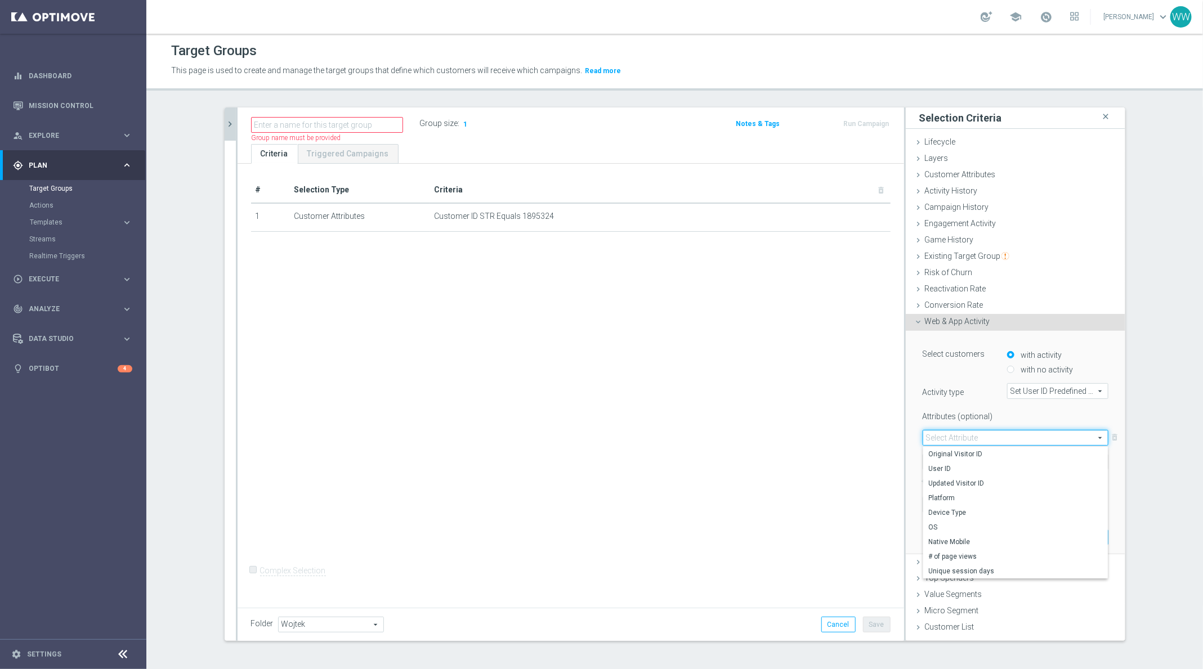
click at [1004, 431] on span at bounding box center [1015, 438] width 185 height 15
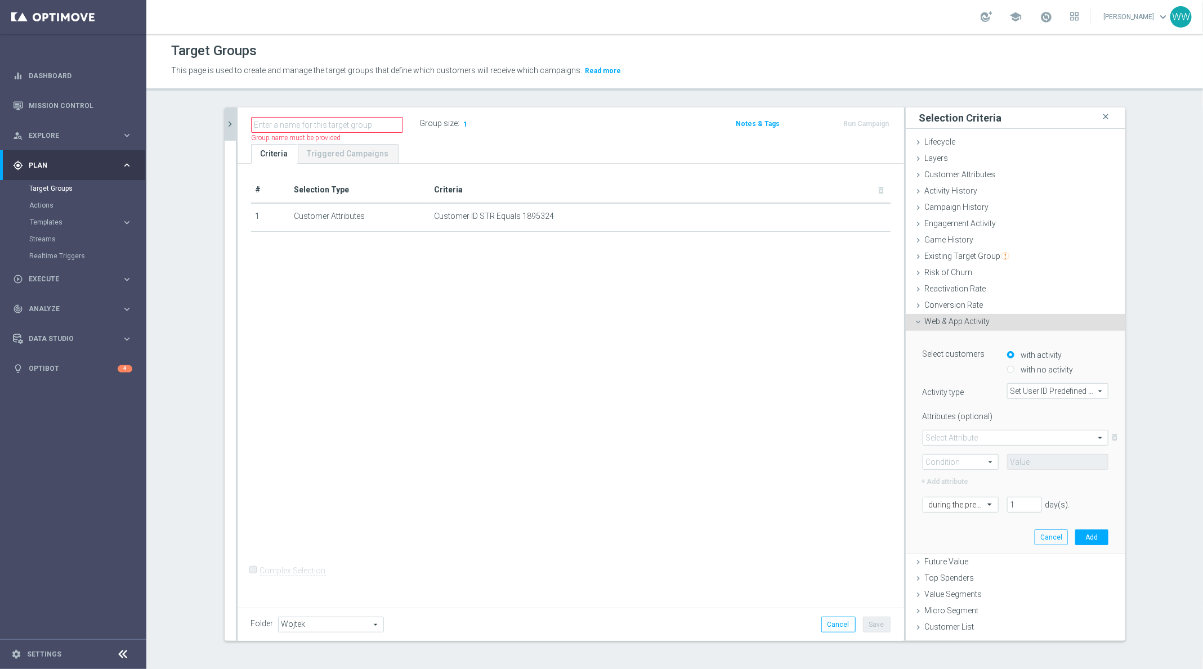
click at [983, 418] on label "Attributes (optional)" at bounding box center [956, 415] width 84 height 14
click at [983, 426] on div "Attributes (optional) Select Attribute arrow_drop_down search delete_forever Co…" at bounding box center [1016, 448] width 186 height 81
click at [979, 430] on div "Select Attribute arrow_drop_down search" at bounding box center [1016, 438] width 186 height 16
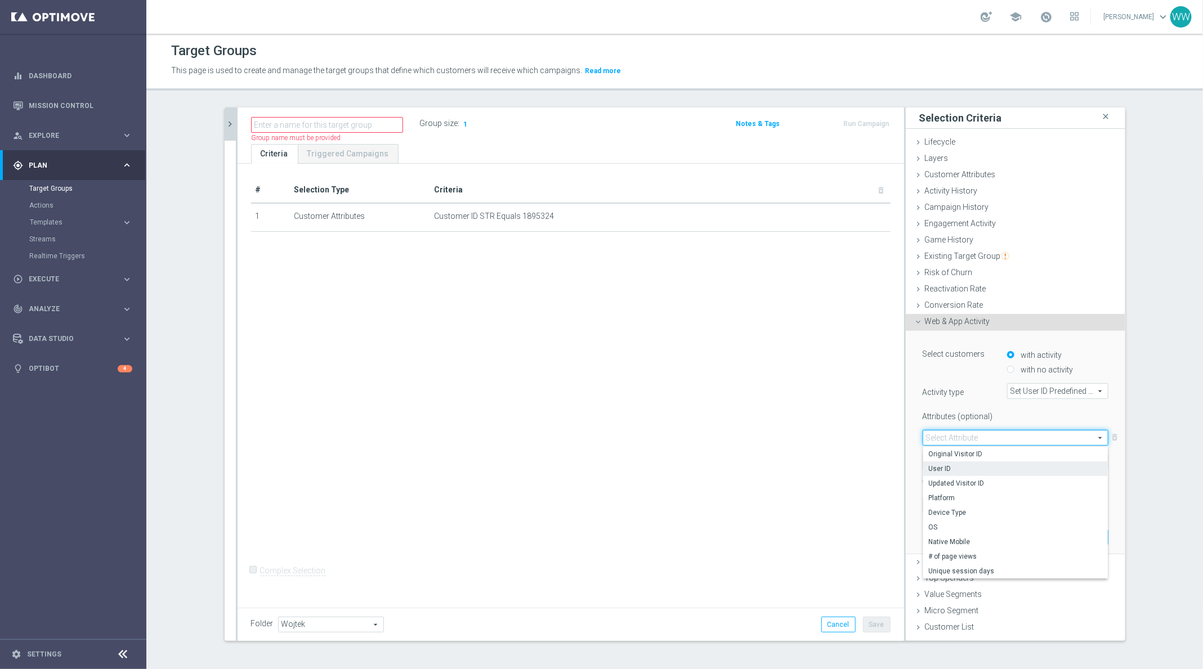
click at [958, 469] on span "User ID" at bounding box center [1015, 468] width 173 height 9
type input "User ID"
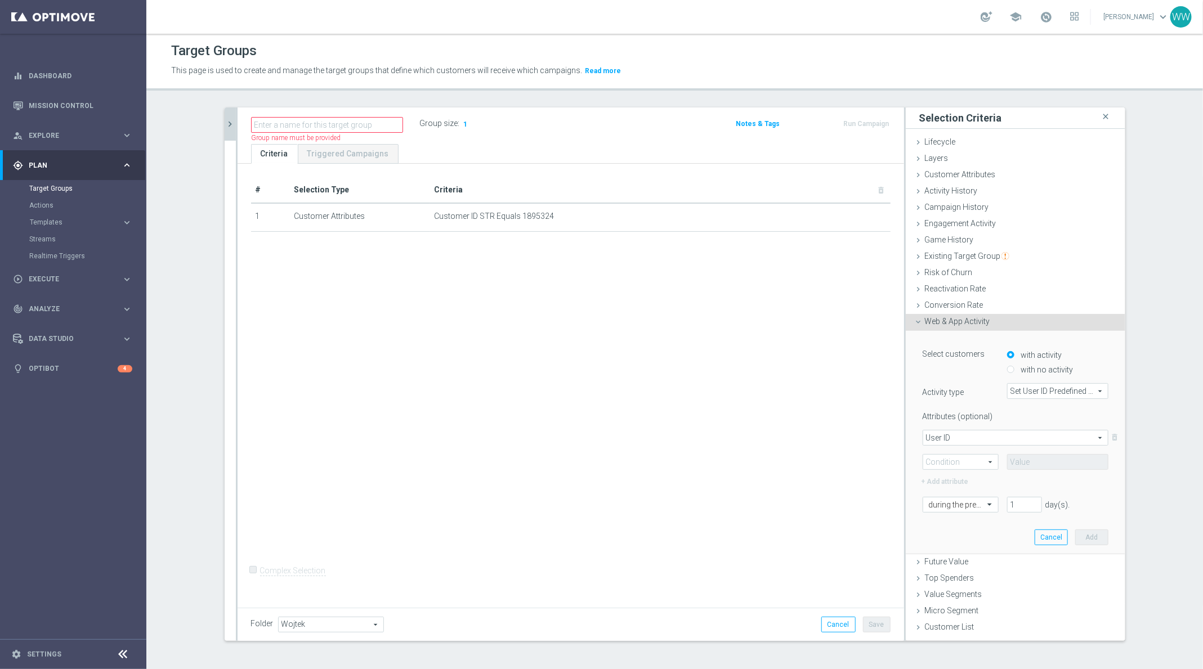
click at [956, 464] on span at bounding box center [960, 462] width 75 height 15
click at [956, 482] on label "Equals" at bounding box center [960, 478] width 75 height 15
type input "Equals"
click at [1028, 463] on input "text" at bounding box center [1057, 462] width 101 height 16
paste input "f1602022"
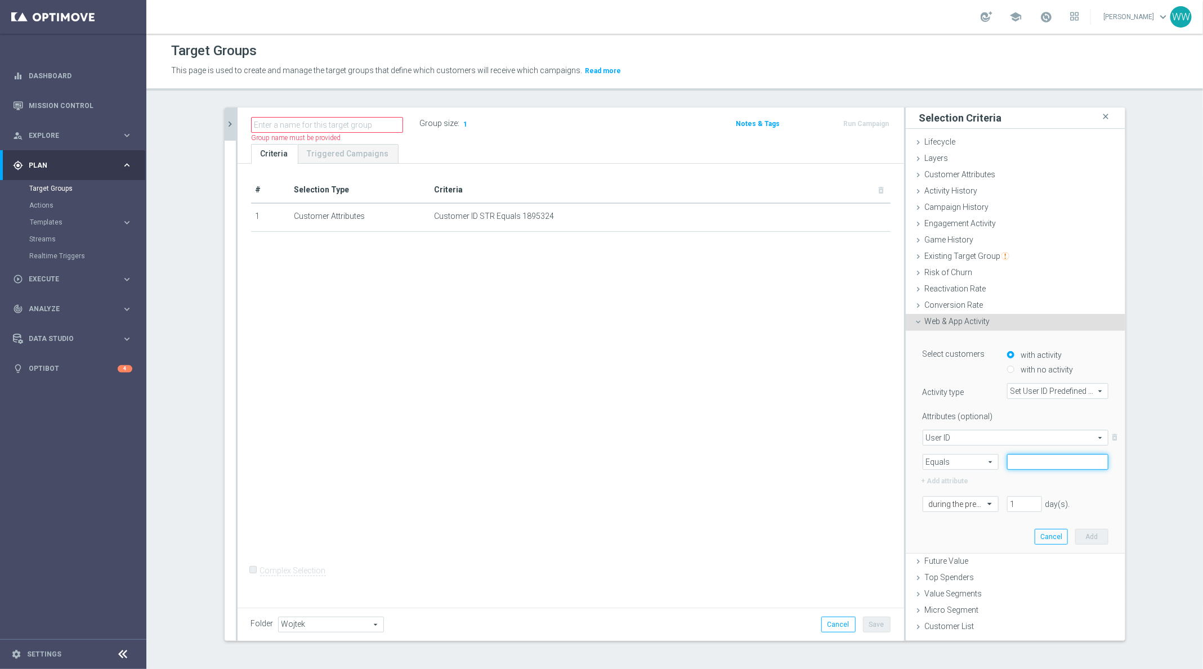
type input "f1602022"
click at [958, 439] on span "User ID" at bounding box center [1015, 438] width 185 height 15
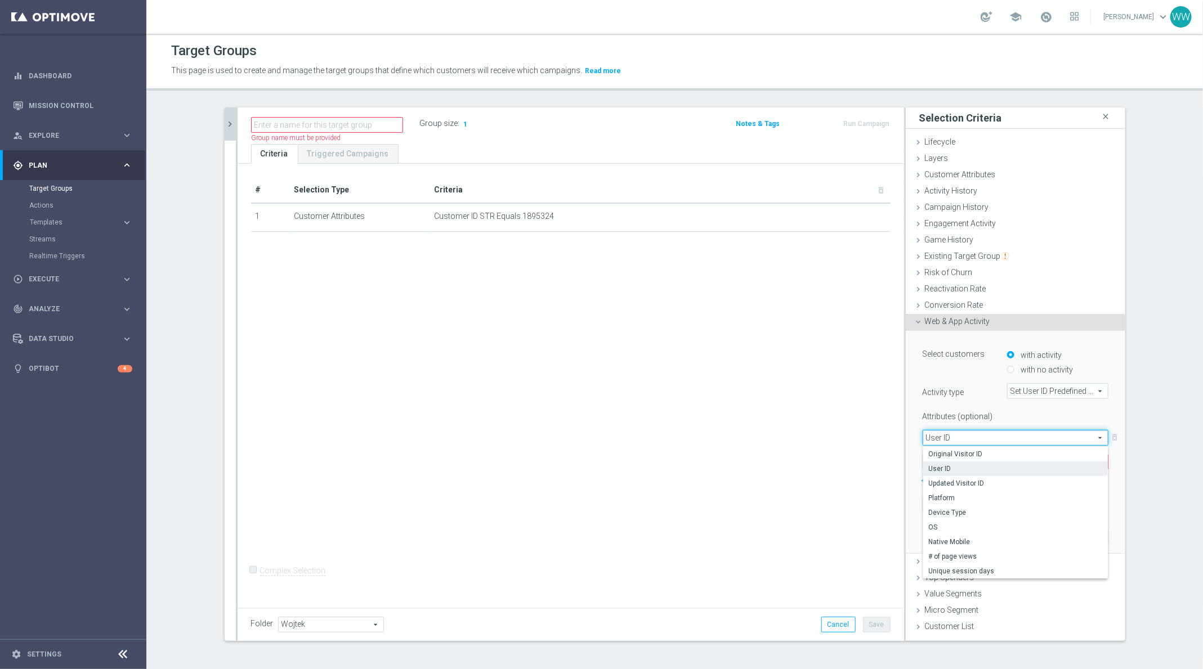
click at [959, 422] on div "Attributes (optional) User ID User ID arrow_drop_down search Original Visitor I…" at bounding box center [1016, 448] width 186 height 81
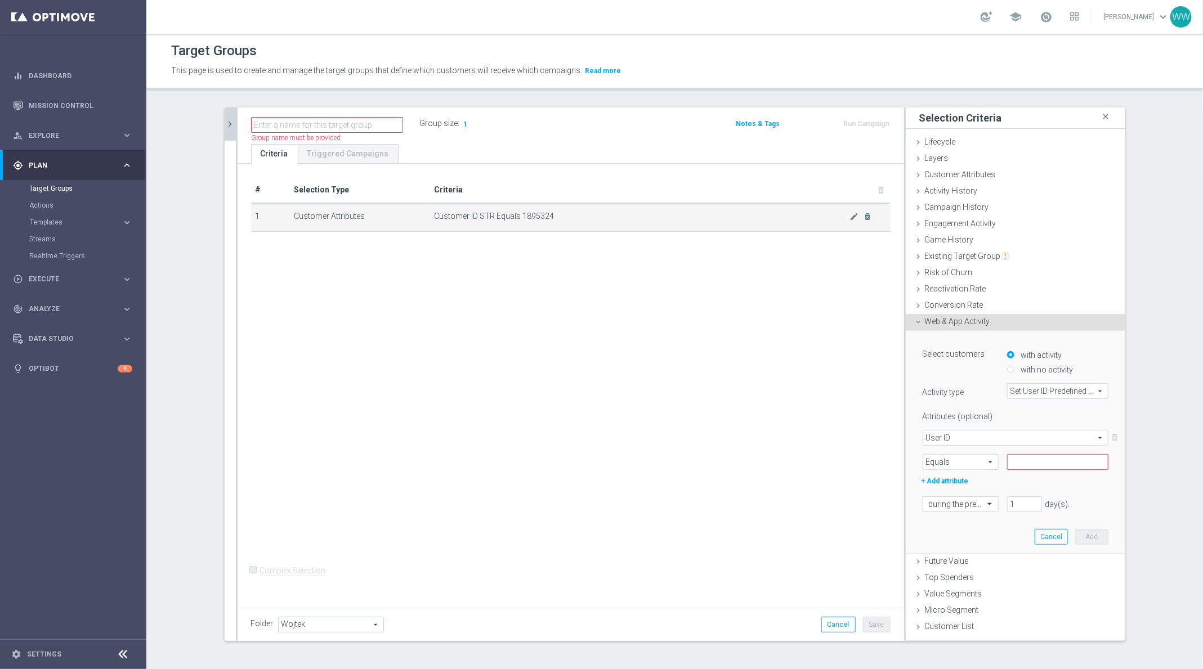
click at [535, 216] on span "Customer ID STR Equals 1895324" at bounding box center [642, 217] width 415 height 10
copy table "# Selection Type Criteria delete_forever 1 Customer Attributes Customer ID STR …"
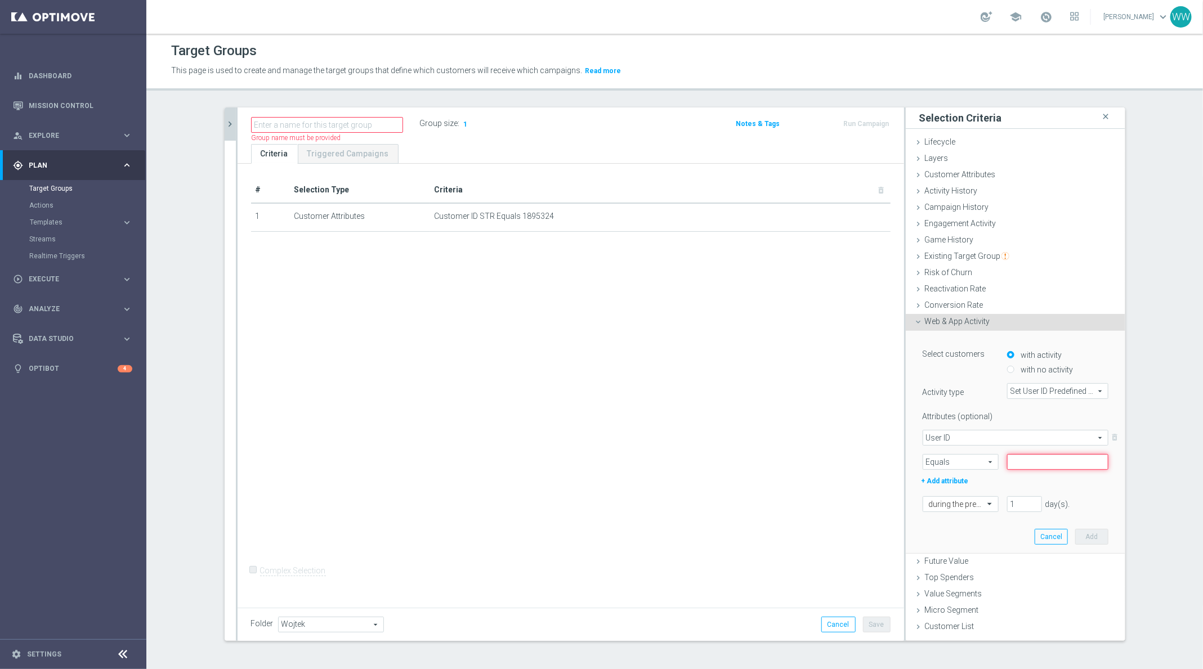
click at [1060, 465] on input "text" at bounding box center [1057, 462] width 101 height 16
paste input "1895324"
type input "1895324"
click at [962, 482] on label "+ Add attribute" at bounding box center [961, 480] width 82 height 15
click at [960, 507] on span at bounding box center [1015, 503] width 185 height 15
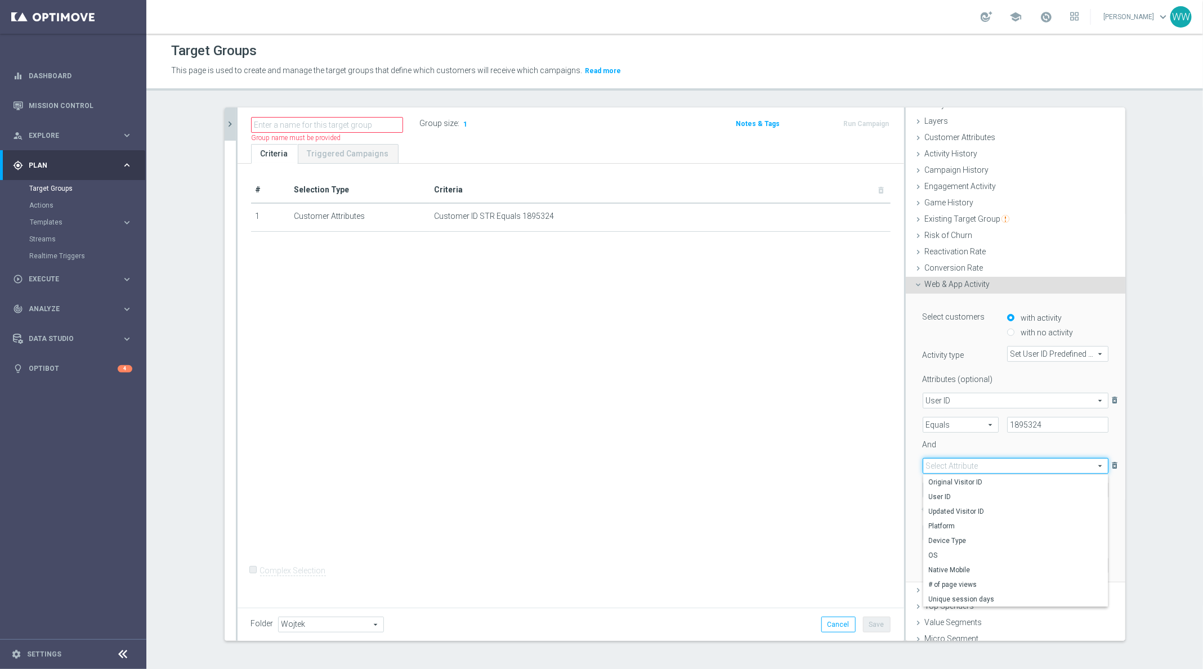
scroll to position [46, 0]
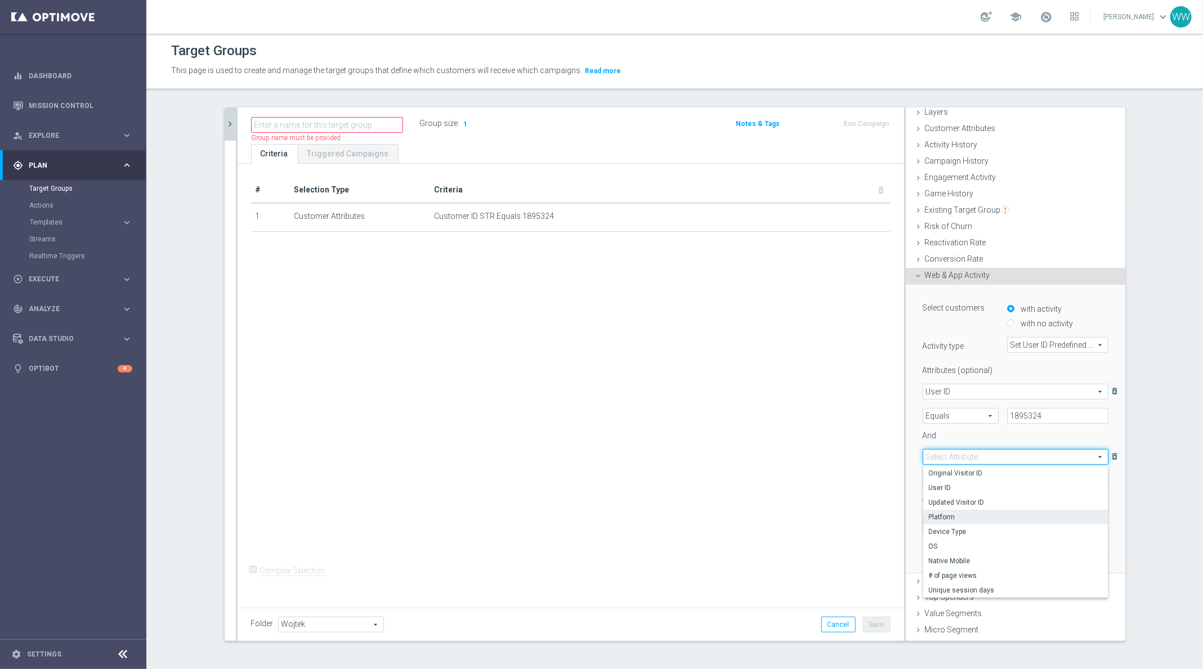
click at [950, 517] on span "Platform" at bounding box center [1015, 517] width 173 height 9
type input "Platform"
click at [959, 485] on span at bounding box center [960, 481] width 75 height 15
click at [1027, 502] on div "+ Add attribute" at bounding box center [1015, 500] width 203 height 15
click at [1113, 453] on icon "delete_forever" at bounding box center [1115, 456] width 11 height 15
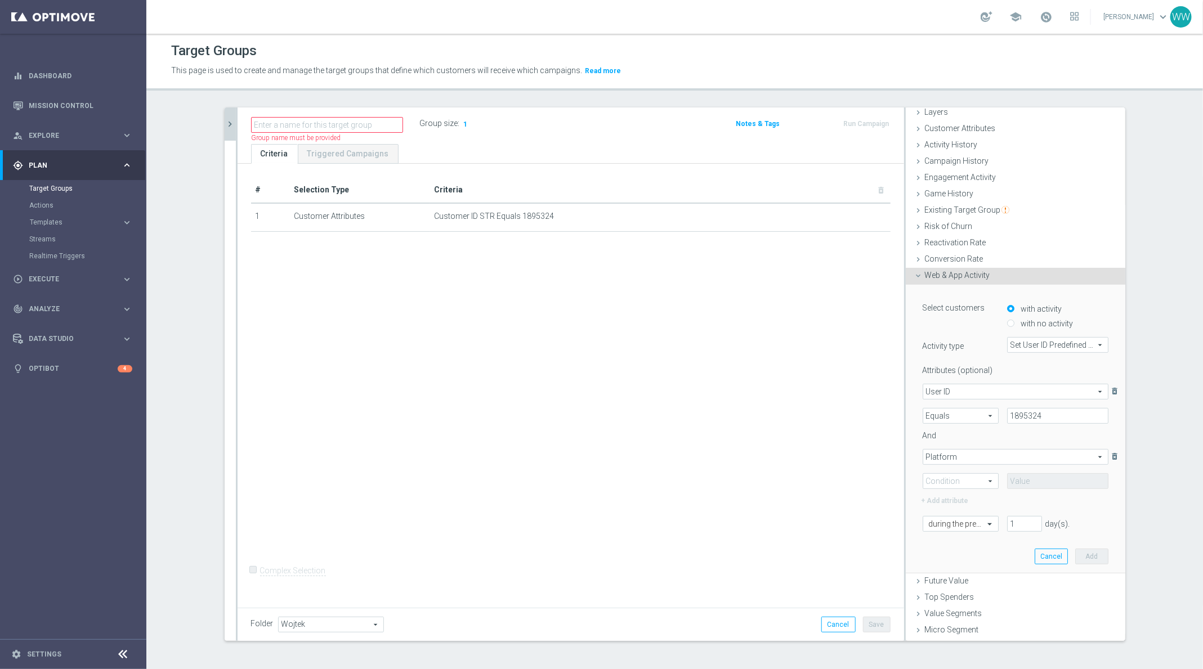
scroll to position [0, 0]
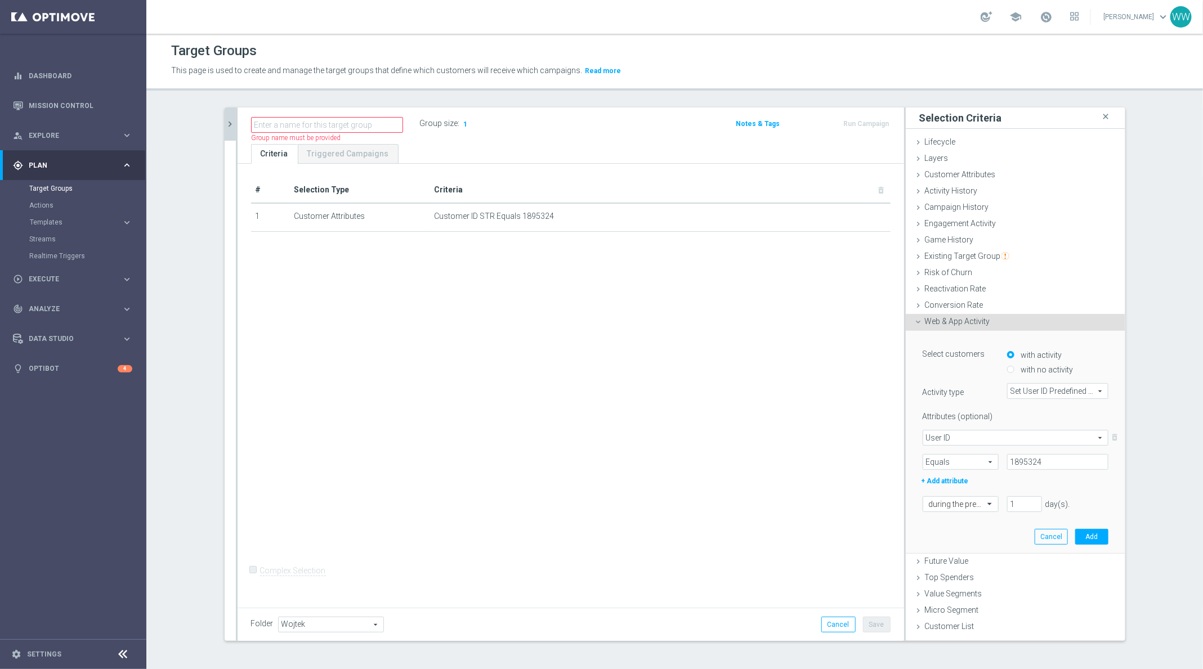
click at [1042, 408] on div "Attributes (optional)" at bounding box center [1015, 415] width 203 height 14
click at [1042, 394] on span "Set User ID Predefined Event" at bounding box center [1058, 391] width 100 height 15
click at [1027, 388] on input "search" at bounding box center [1057, 391] width 101 height 16
type input "pag"
click at [1025, 413] on label "Page Visits" at bounding box center [1057, 408] width 101 height 15
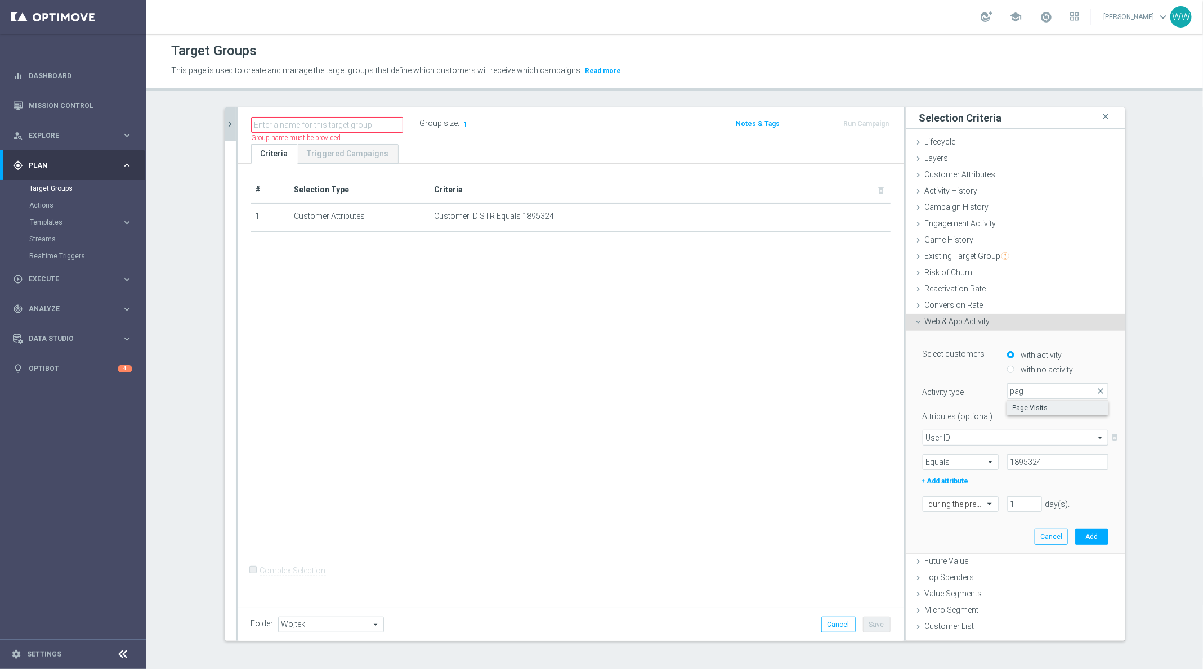
type input "Page Visits"
type input "Select Attribute"
type input "Condition"
click at [943, 440] on span "User ID" at bounding box center [1015, 438] width 185 height 15
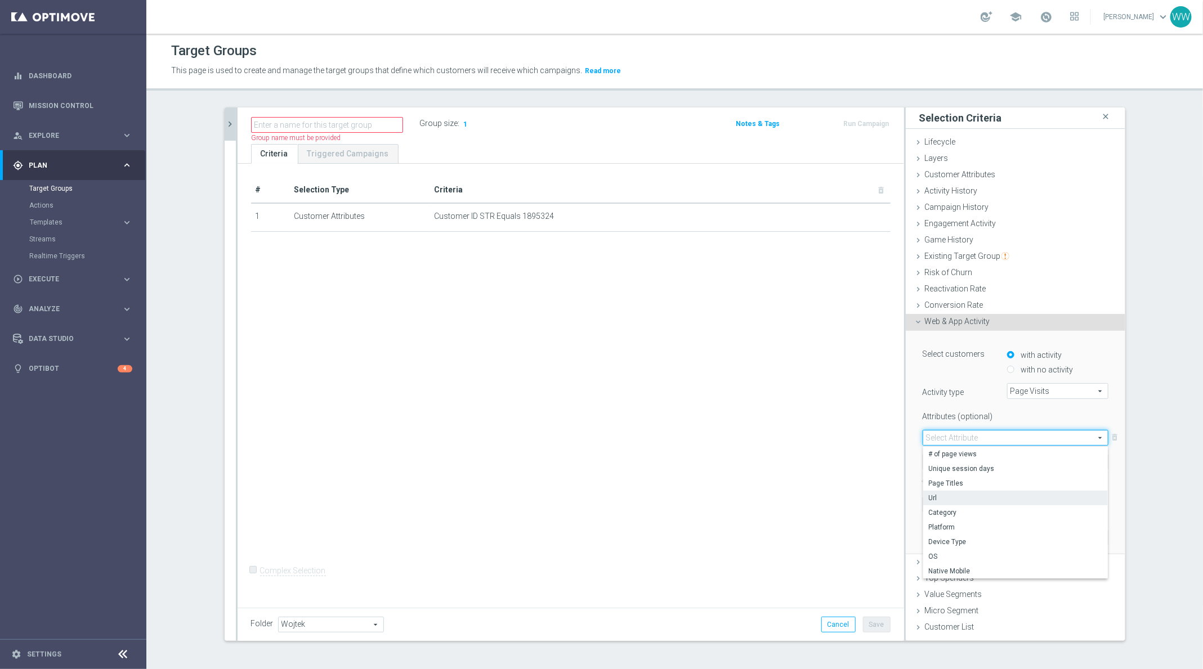
click at [945, 494] on span "Url" at bounding box center [1015, 498] width 173 height 9
type input "Url"
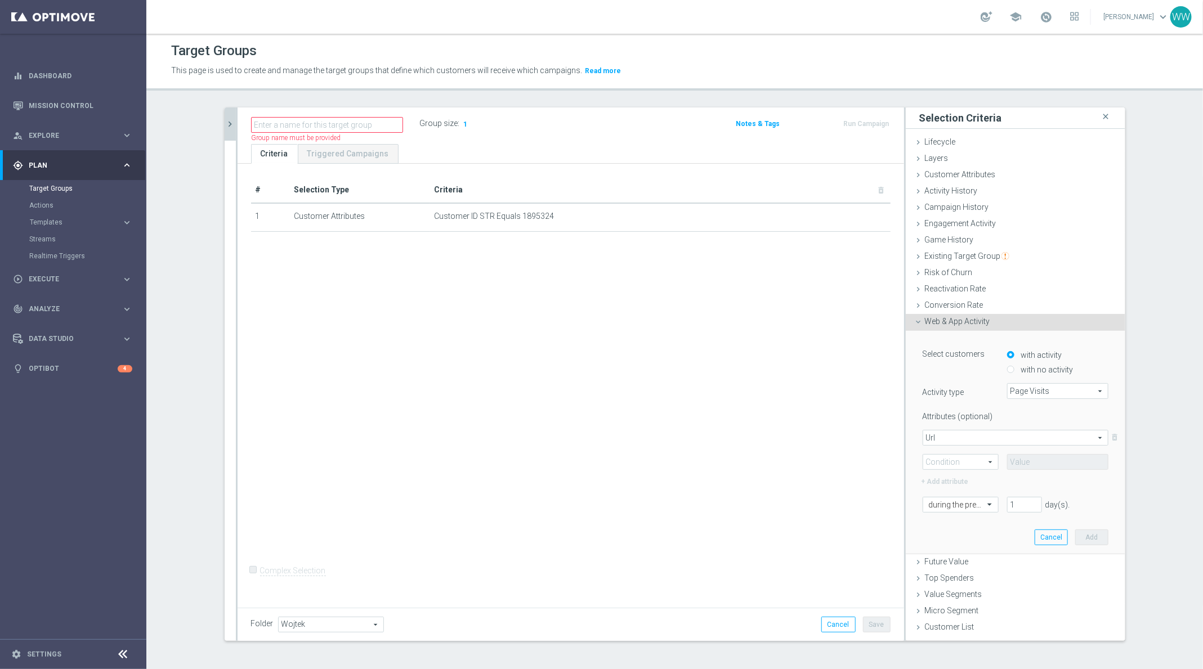
click at [949, 466] on span "Equals" at bounding box center [960, 462] width 75 height 15
click at [949, 479] on span "Equals" at bounding box center [961, 478] width 64 height 9
click at [951, 449] on div "Url Url arrow_drop_down search delete_forever Equals Equals arrow_drop_down sea…" at bounding box center [1016, 450] width 186 height 40
click at [951, 455] on span "Equals" at bounding box center [960, 462] width 75 height 15
click at [948, 539] on span "Contains" at bounding box center [961, 537] width 64 height 9
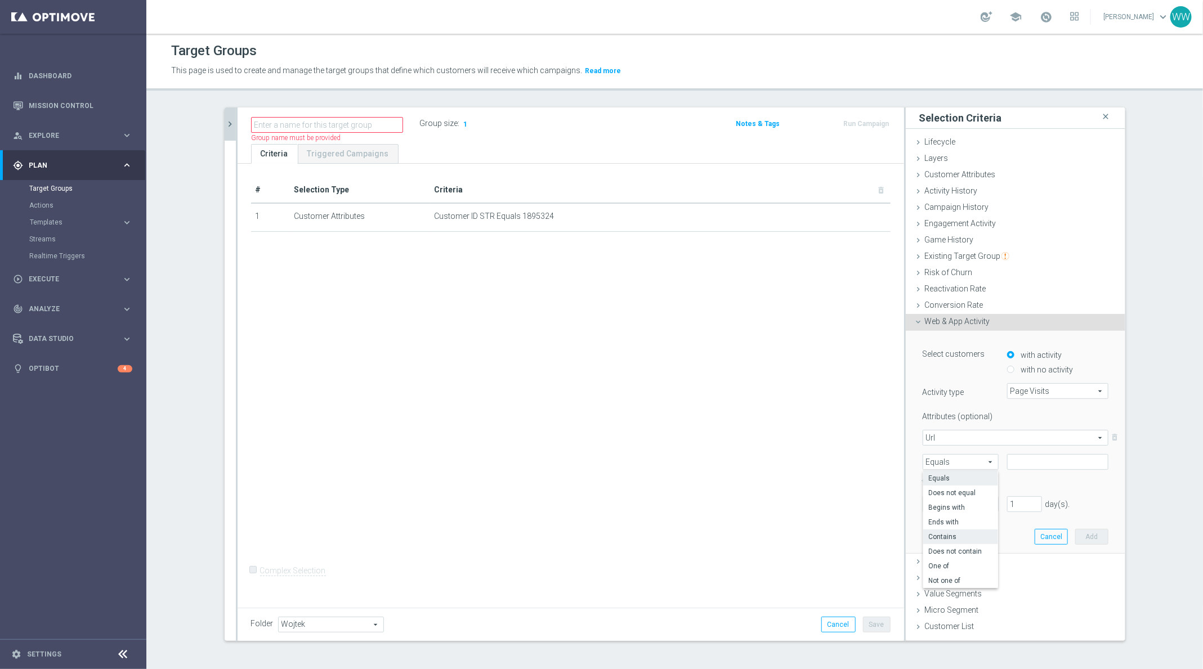
type input "Contains"
click at [1012, 465] on input "text" at bounding box center [1057, 462] width 101 height 16
type input "app"
click at [949, 502] on input "text" at bounding box center [949, 505] width 41 height 10
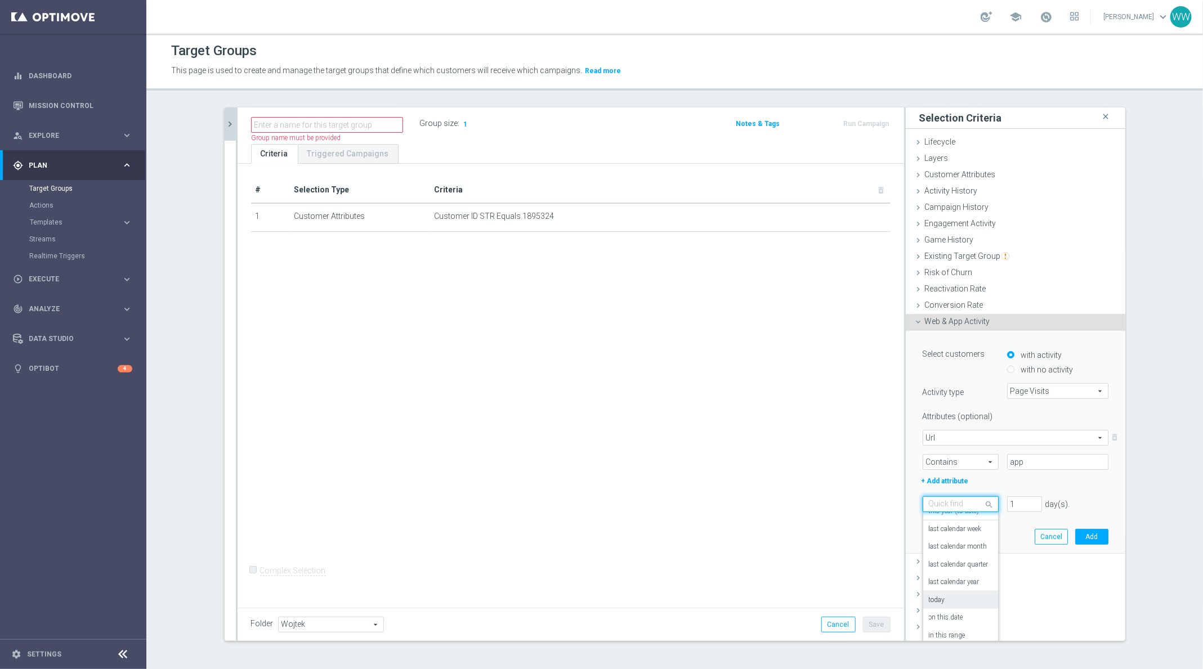
click at [947, 606] on div "today" at bounding box center [961, 601] width 64 height 18
click at [1080, 542] on button "Add" at bounding box center [1091, 537] width 33 height 16
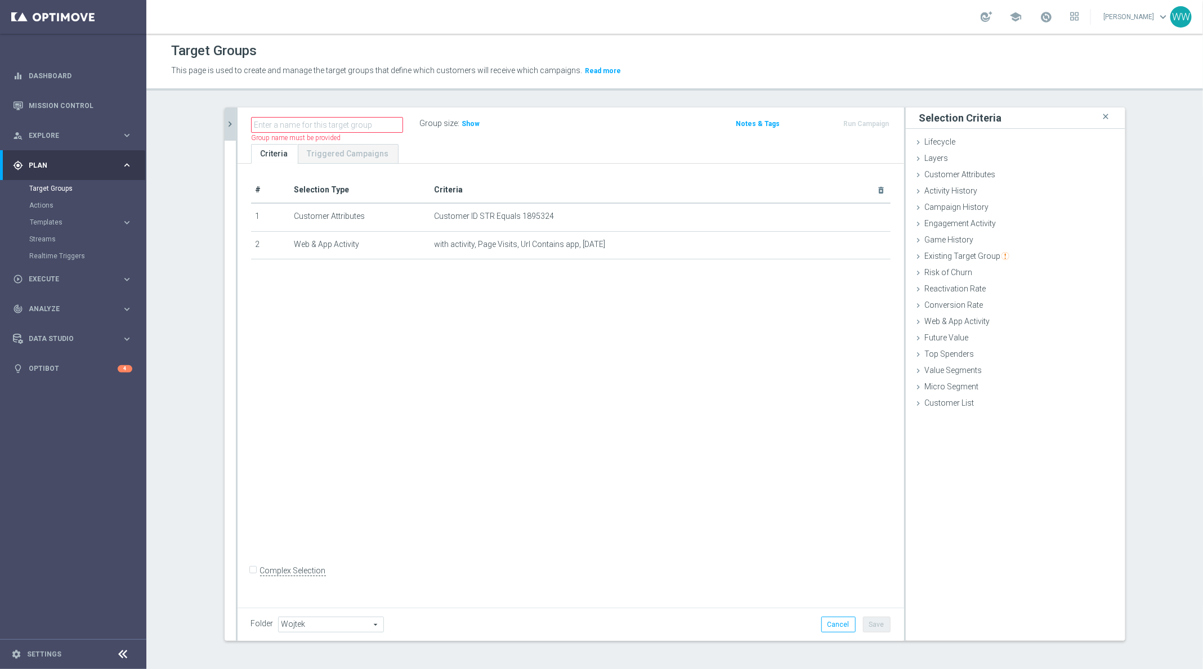
click at [468, 131] on div "Group size : Show" at bounding box center [476, 124] width 113 height 17
click at [467, 128] on h3 "Show" at bounding box center [471, 124] width 20 height 12
click at [846, 242] on span "with activity, Page Visits, Url Contains app, today" at bounding box center [642, 245] width 415 height 10
click at [849, 242] on span "with activity, Page Visits, Url Contains app, today" at bounding box center [642, 245] width 415 height 10
click at [851, 244] on icon "mode_edit" at bounding box center [853, 244] width 9 height 9
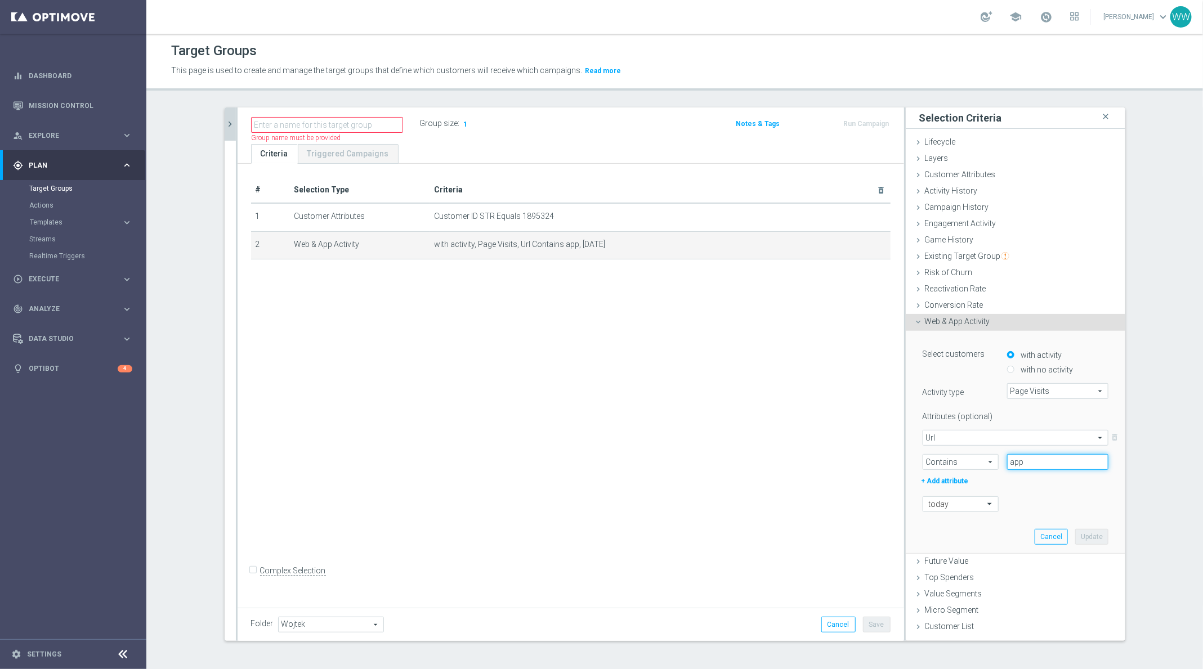
click at [1011, 460] on input "app" at bounding box center [1057, 462] width 101 height 16
paste input "1895324"
type input "1895324"
click at [970, 441] on span "Url" at bounding box center [1015, 438] width 185 height 15
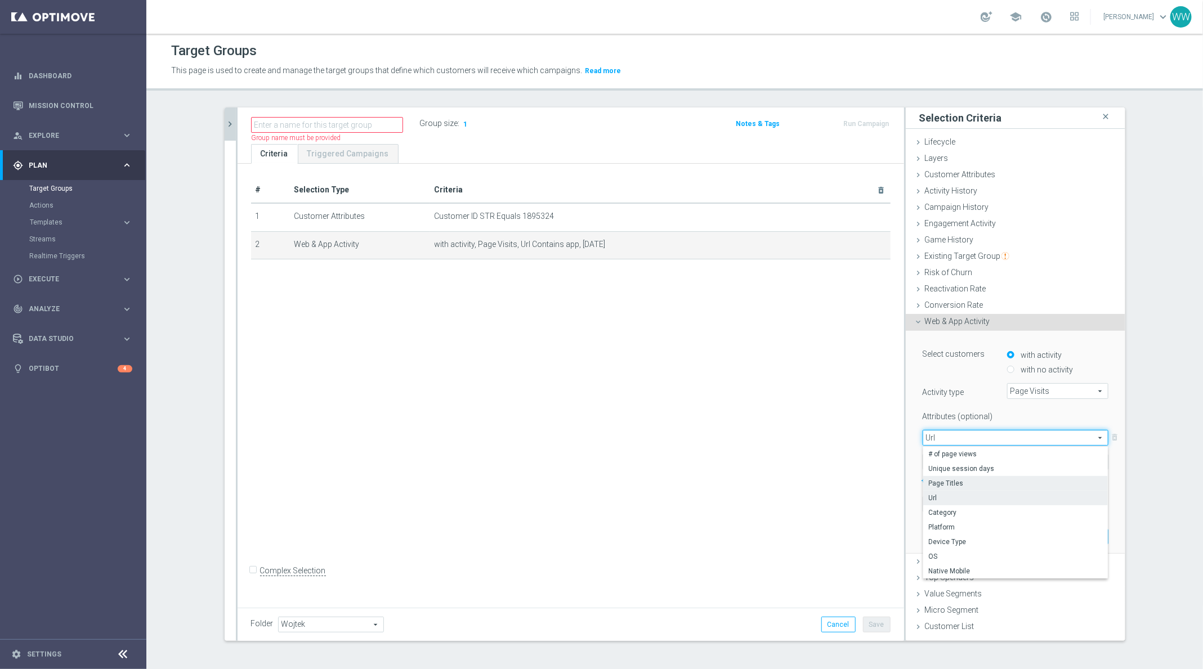
click at [966, 479] on span "Page Titles" at bounding box center [1015, 483] width 173 height 9
type input "Page Titles"
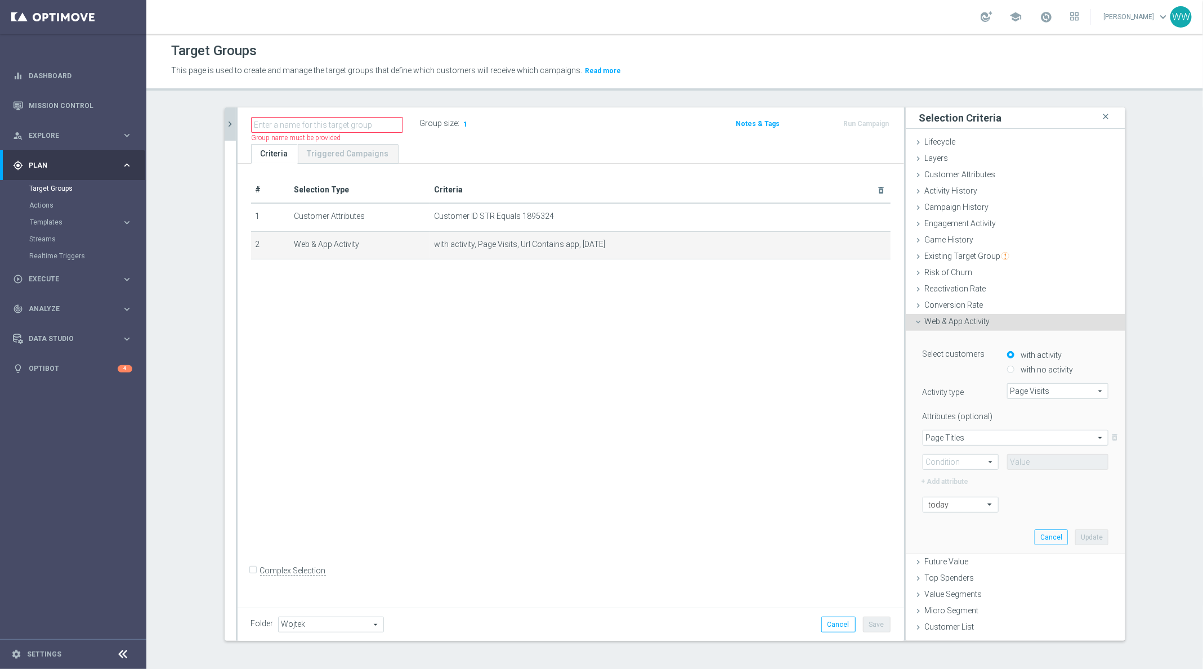
click at [962, 463] on span "Contains" at bounding box center [960, 462] width 75 height 15
click at [950, 533] on span "Contains" at bounding box center [961, 537] width 64 height 9
type input "Contains"
click at [1035, 459] on input "text" at bounding box center [1057, 462] width 101 height 16
paste input "PrematchDetail"
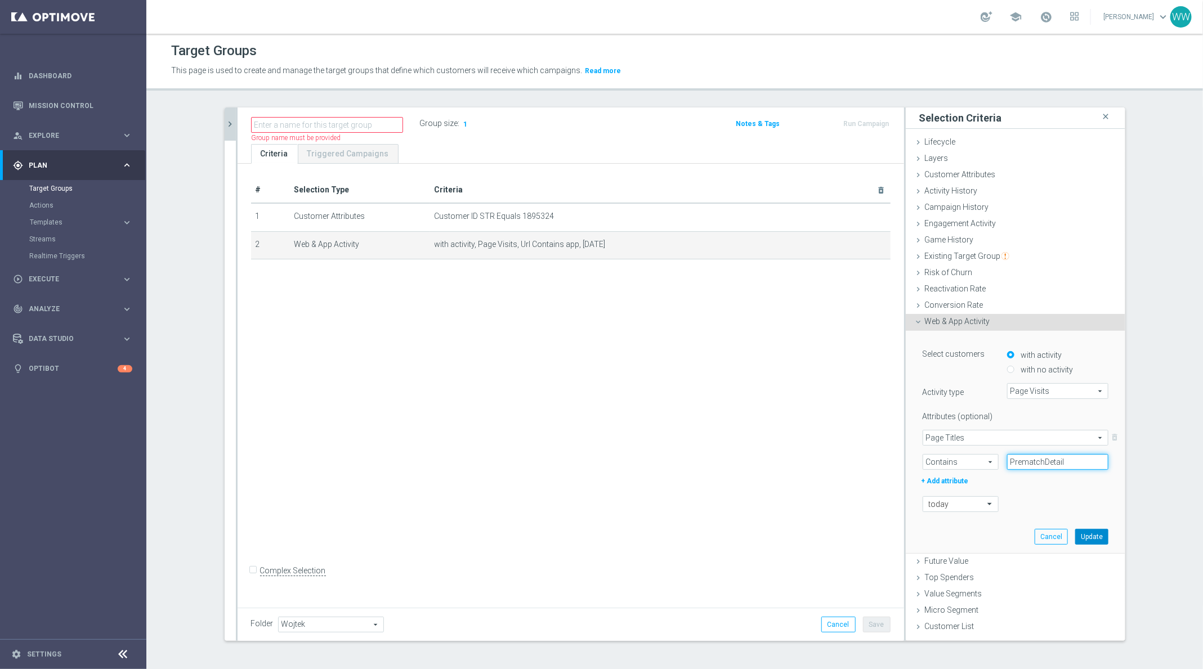
type input "PrematchDetail"
click at [1103, 531] on button "Update" at bounding box center [1091, 537] width 33 height 16
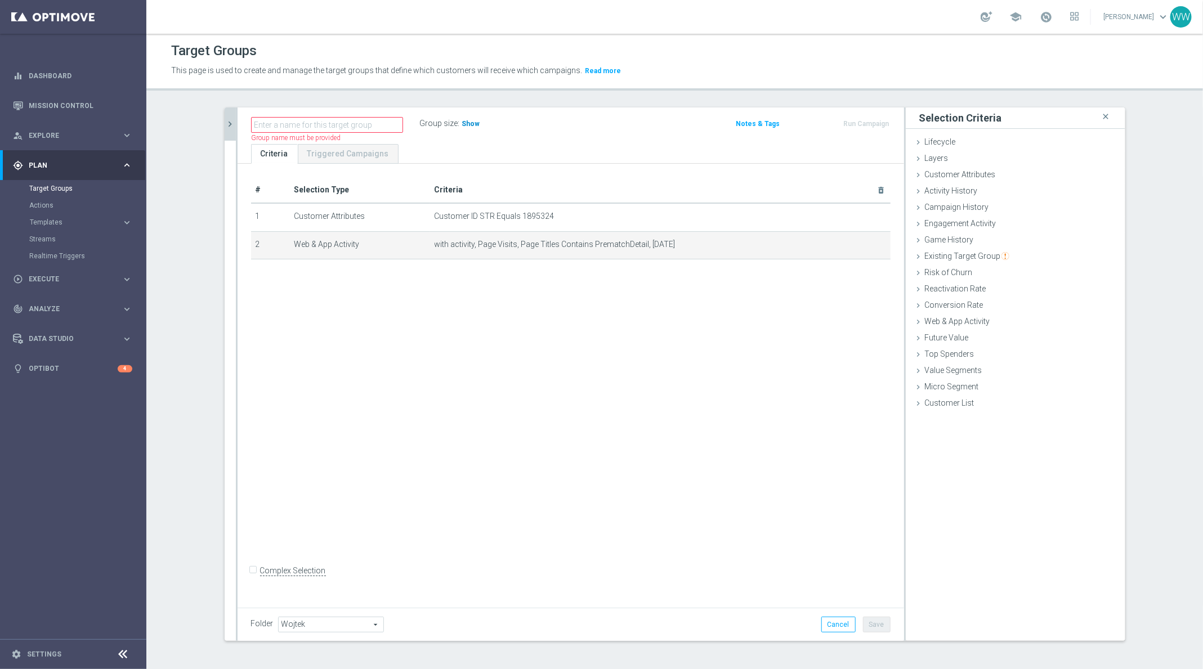
click at [473, 124] on span "Show" at bounding box center [471, 124] width 18 height 8
click at [852, 242] on icon "mode_edit" at bounding box center [853, 244] width 9 height 9
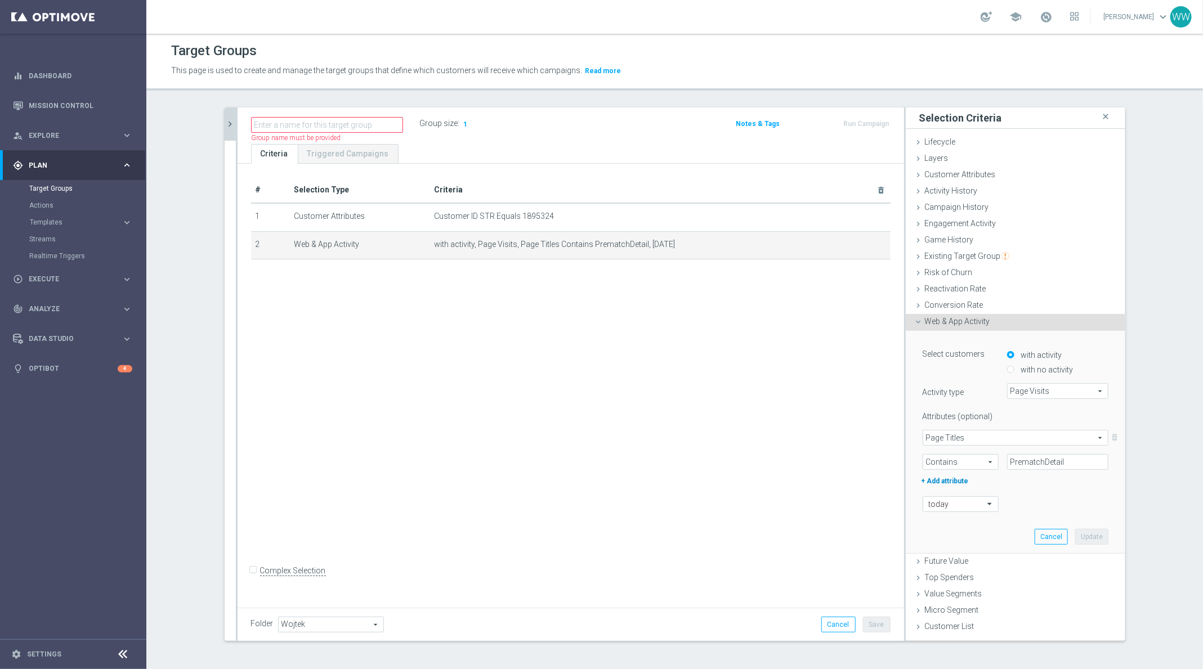
click at [944, 480] on label "+ Add attribute" at bounding box center [961, 480] width 82 height 15
click at [955, 500] on span at bounding box center [1015, 503] width 185 height 15
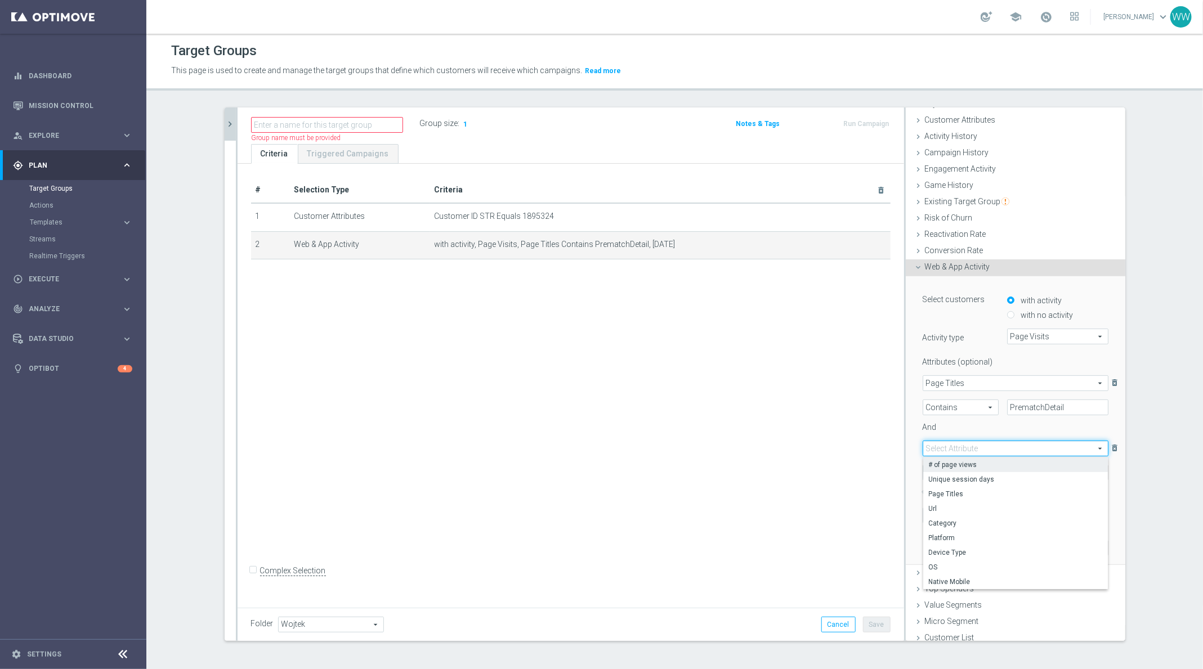
scroll to position [57, 0]
click at [947, 507] on span "Url" at bounding box center [1015, 506] width 173 height 9
type input "Url"
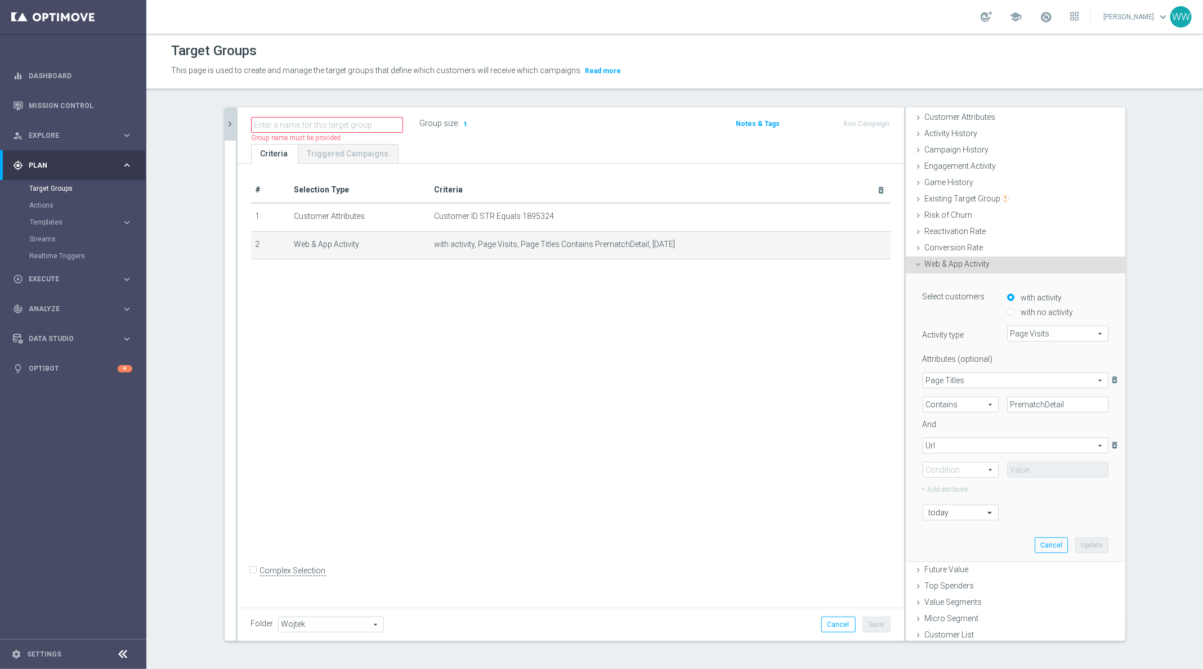
click at [944, 477] on div "Attributes (optional) Page Titles Page Titles arrow_drop_down search delete_for…" at bounding box center [1016, 423] width 186 height 146
click at [944, 463] on span at bounding box center [960, 470] width 75 height 15
click at [950, 573] on span "One of" at bounding box center [961, 574] width 64 height 9
type input "One of"
click at [1033, 471] on input "text" at bounding box center [1057, 470] width 101 height 16
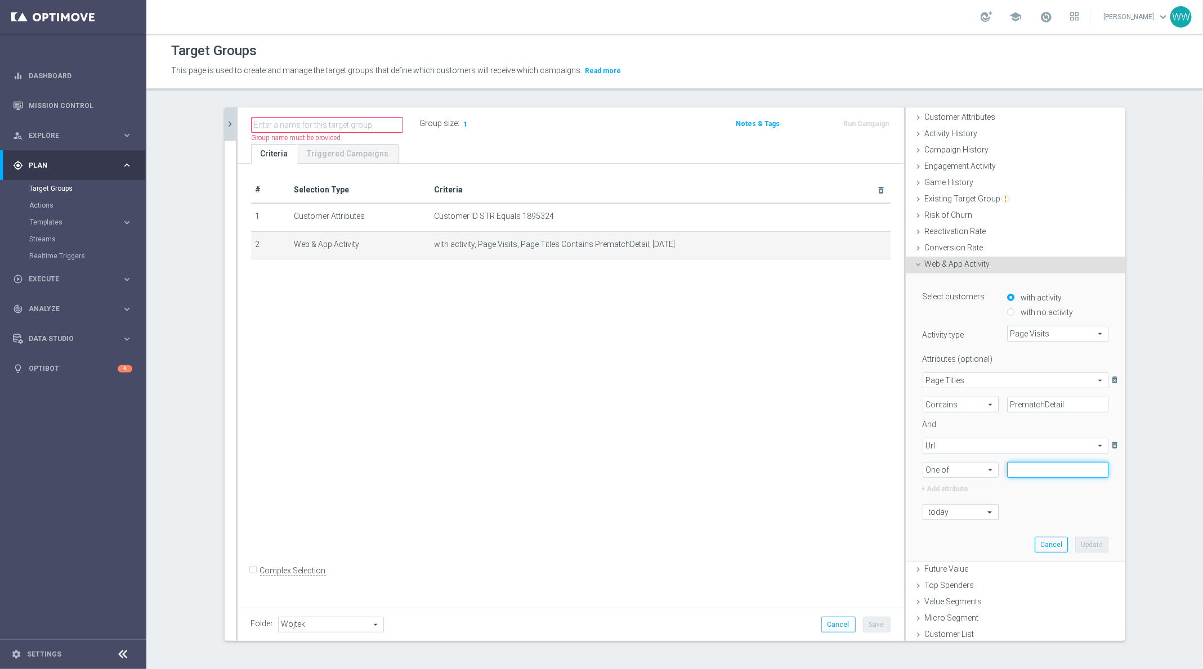
paste input "PrematchDetail"
type input "PrematchDetail"
click at [971, 470] on span "One of" at bounding box center [960, 470] width 75 height 15
click at [957, 546] on span "Contains" at bounding box center [961, 544] width 64 height 9
type input "Contains"
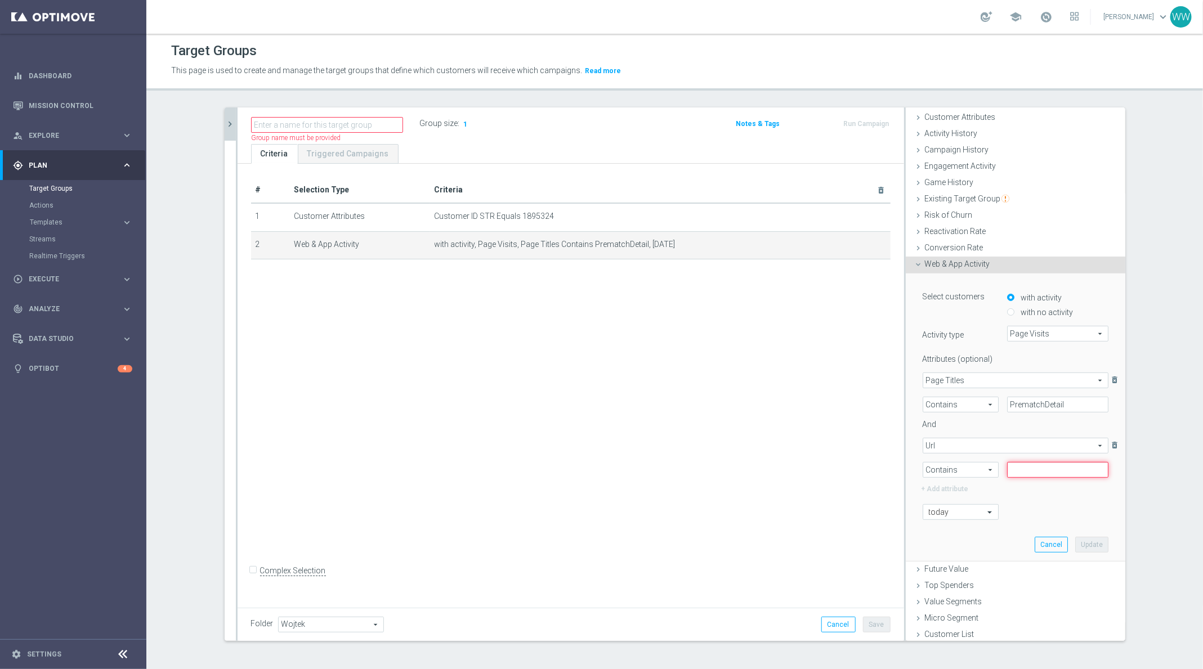
click at [1036, 462] on input "text" at bounding box center [1057, 470] width 101 height 16
paste input "f1602022"
type input "f1602022"
click at [1086, 539] on button "Update" at bounding box center [1091, 545] width 33 height 16
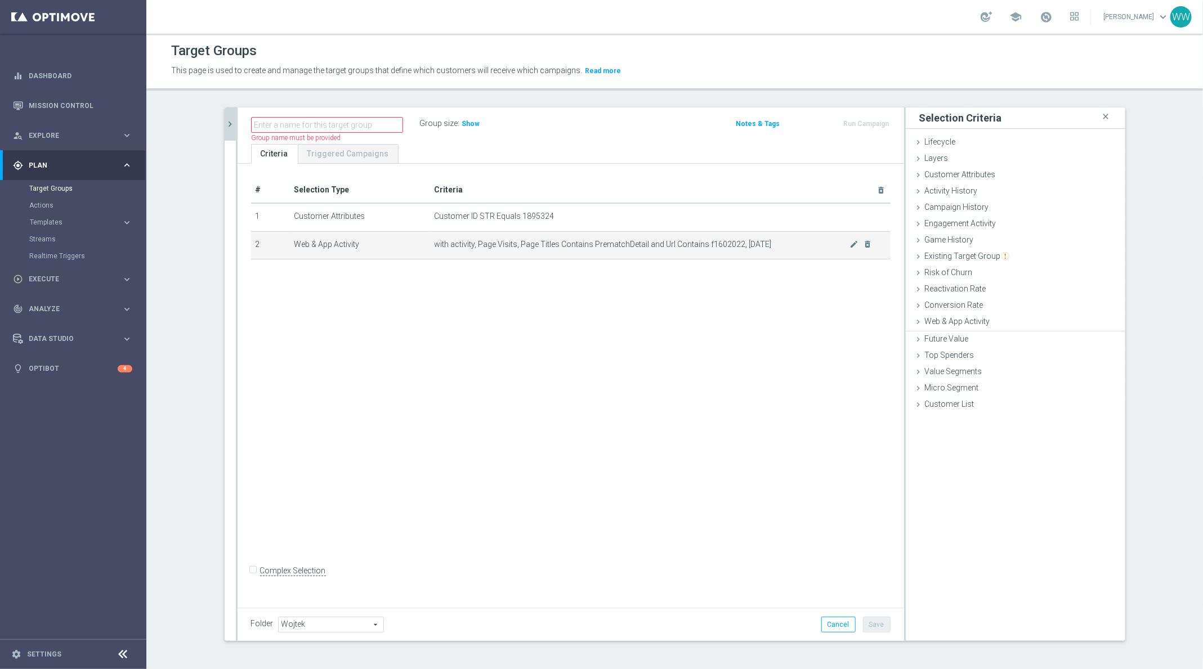
scroll to position [0, 0]
click at [458, 122] on label ":" at bounding box center [459, 124] width 2 height 10
click at [463, 122] on span "Show" at bounding box center [471, 124] width 18 height 8
click at [916, 324] on icon at bounding box center [918, 322] width 9 height 9
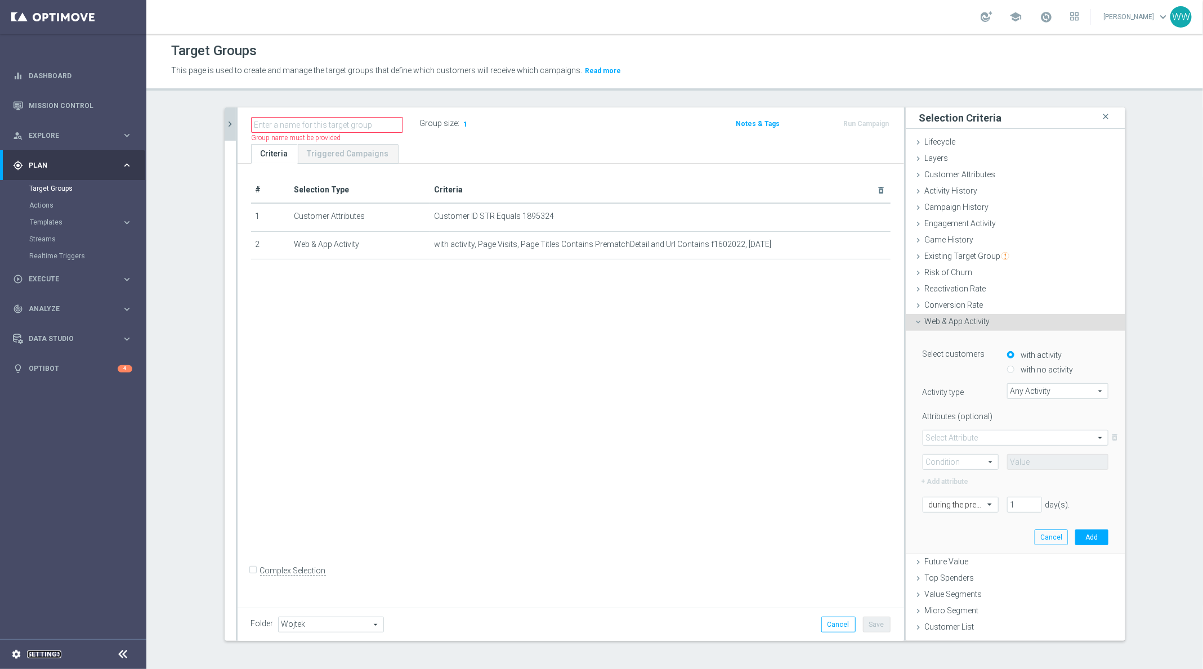
click at [50, 653] on link "Settings" at bounding box center [44, 654] width 34 height 7
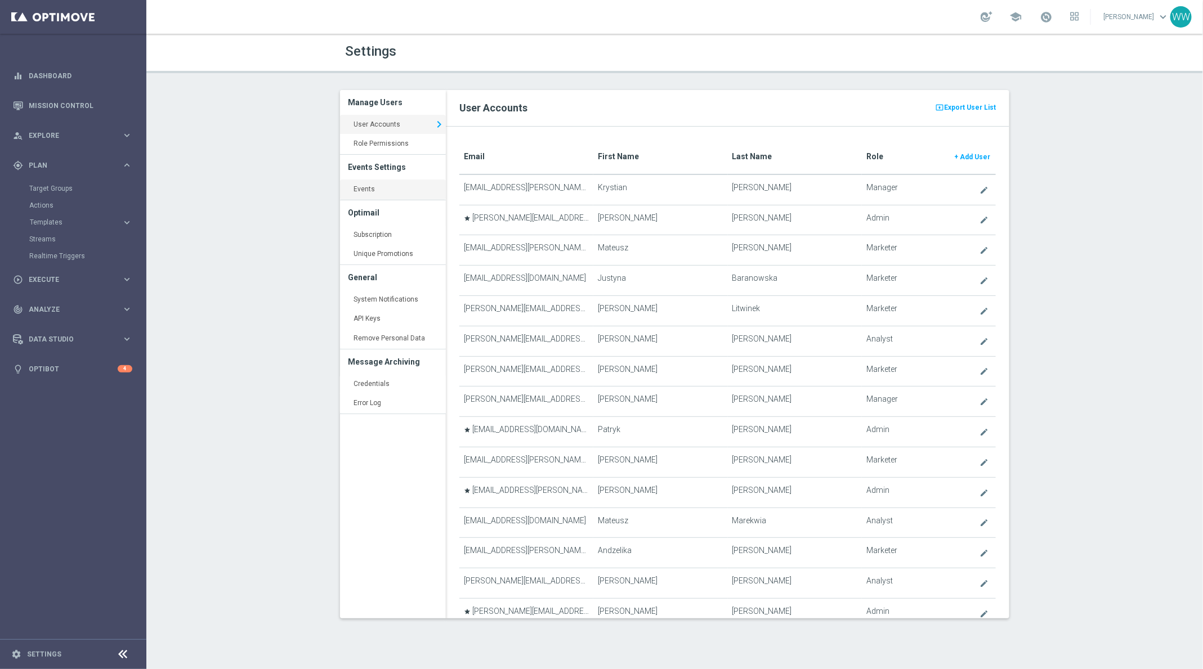
click at [370, 186] on link "Events keyboard_arrow_right" at bounding box center [393, 190] width 106 height 20
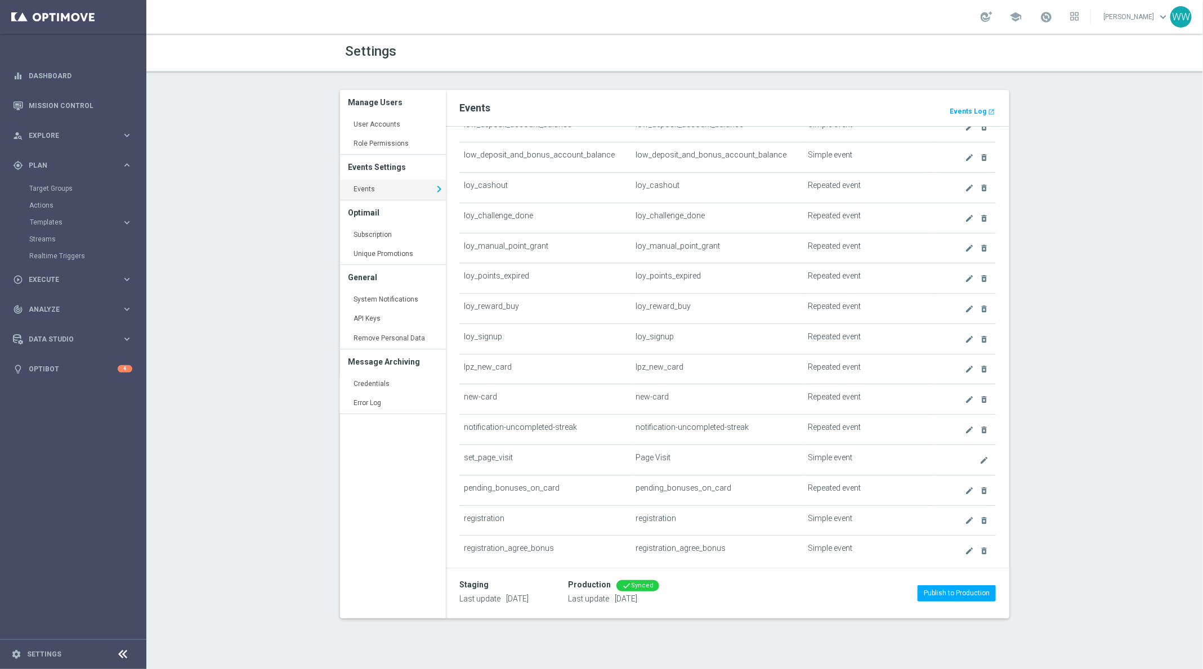
scroll to position [1023, 0]
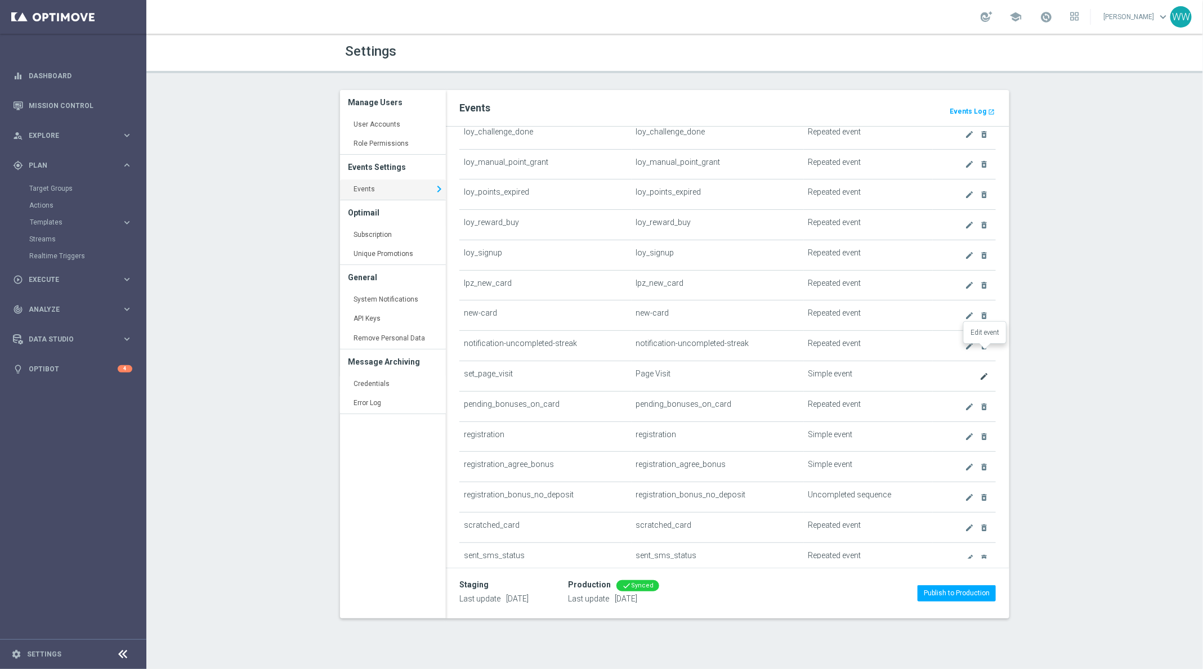
click at [986, 372] on icon "create" at bounding box center [984, 376] width 9 height 9
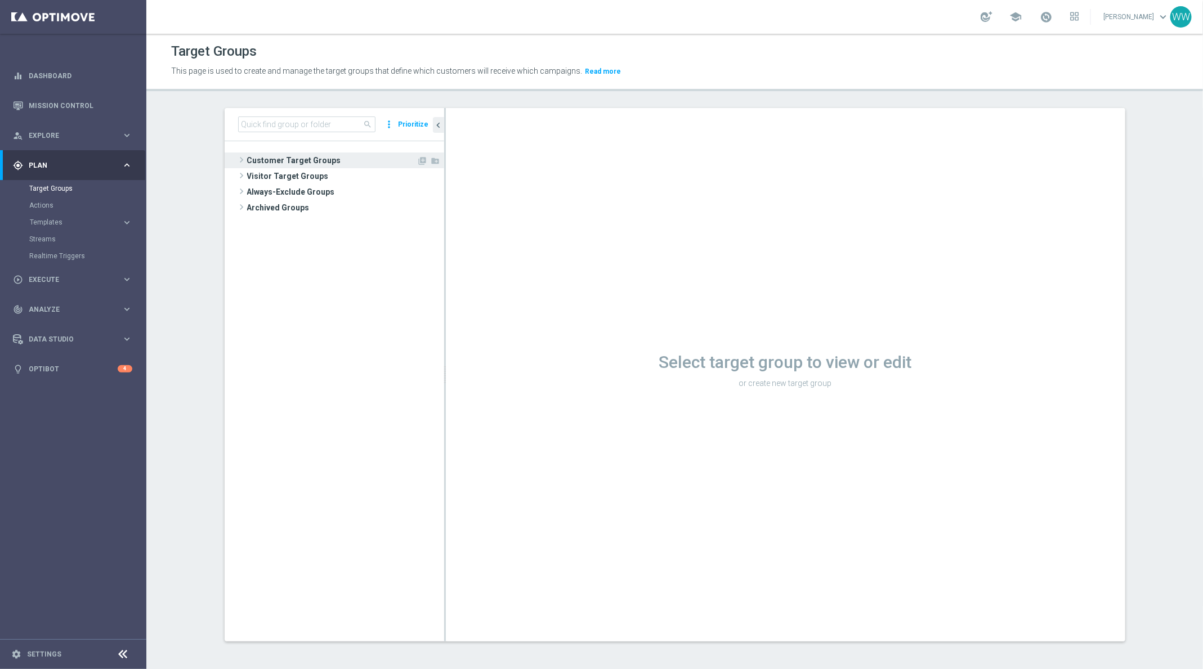
click at [245, 162] on span at bounding box center [241, 160] width 11 height 14
